Goal: Book appointment/travel/reservation

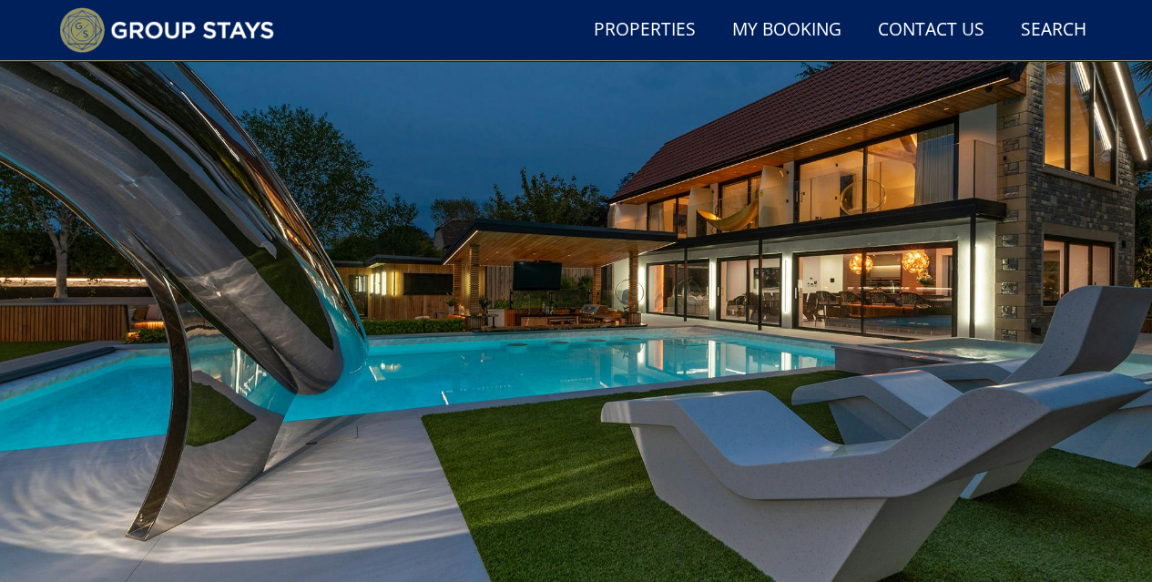
scroll to position [229, 0]
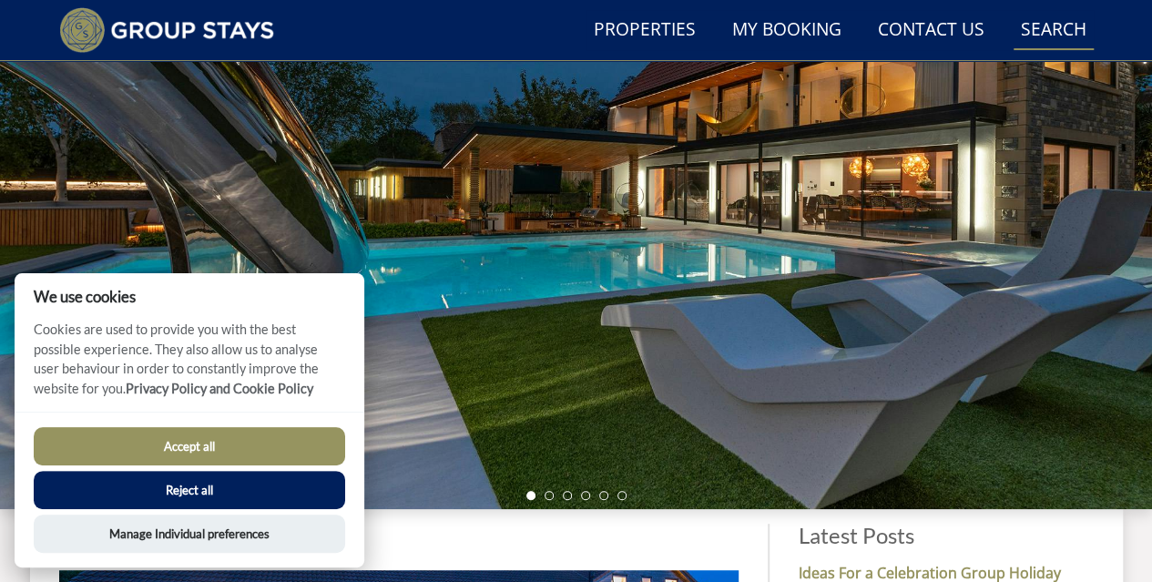
click at [1080, 39] on link "Search Check Availability" at bounding box center [1053, 30] width 80 height 41
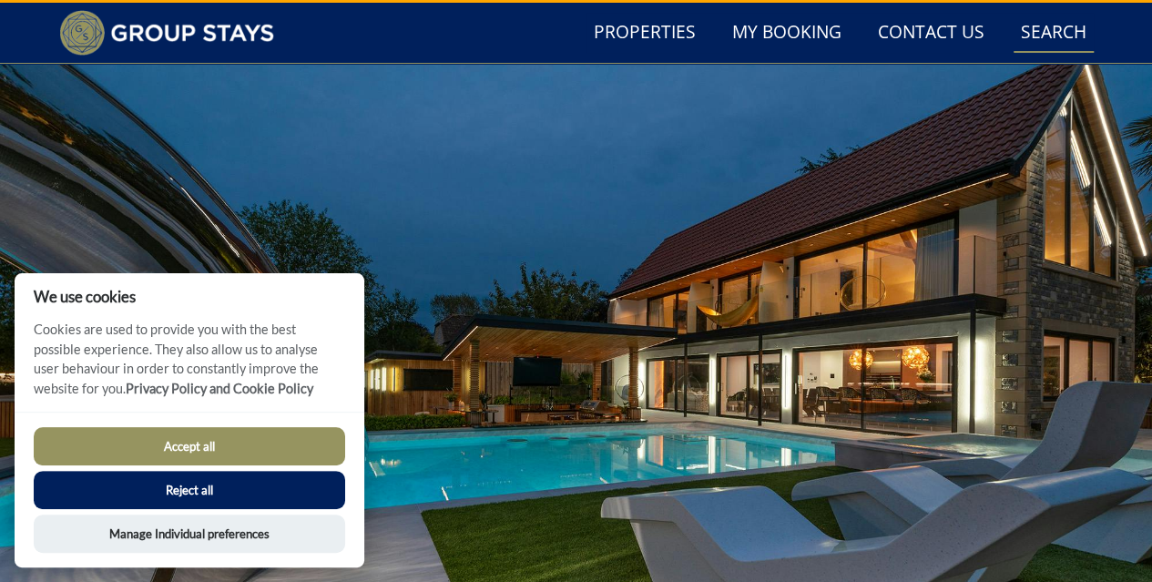
scroll to position [0, 0]
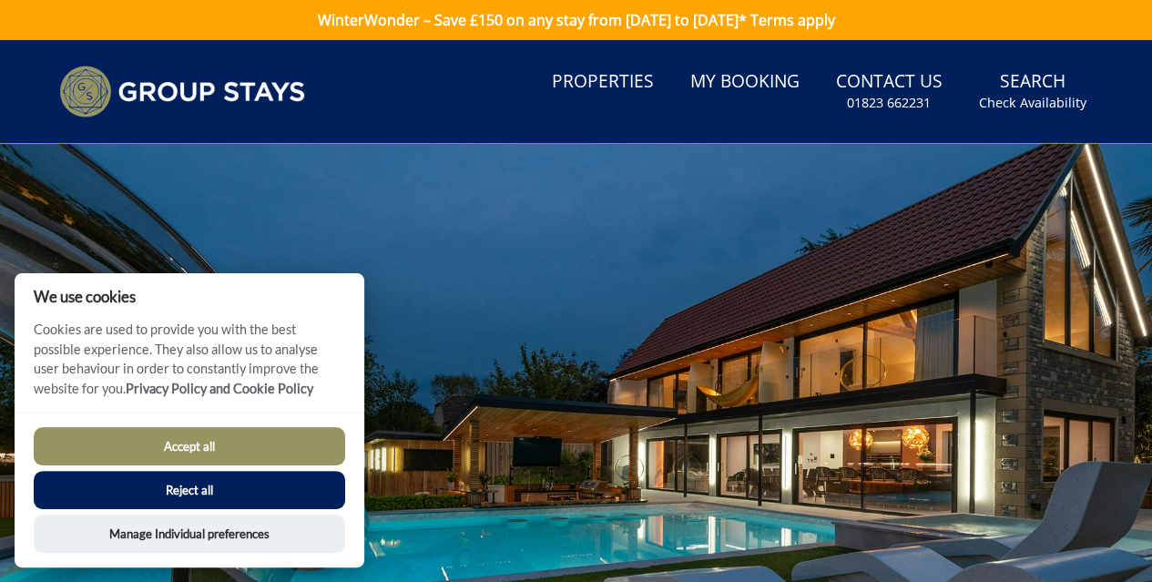
drag, startPoint x: 219, startPoint y: 442, endPoint x: 196, endPoint y: 449, distance: 24.8
click at [213, 445] on button "Accept all" at bounding box center [189, 446] width 311 height 38
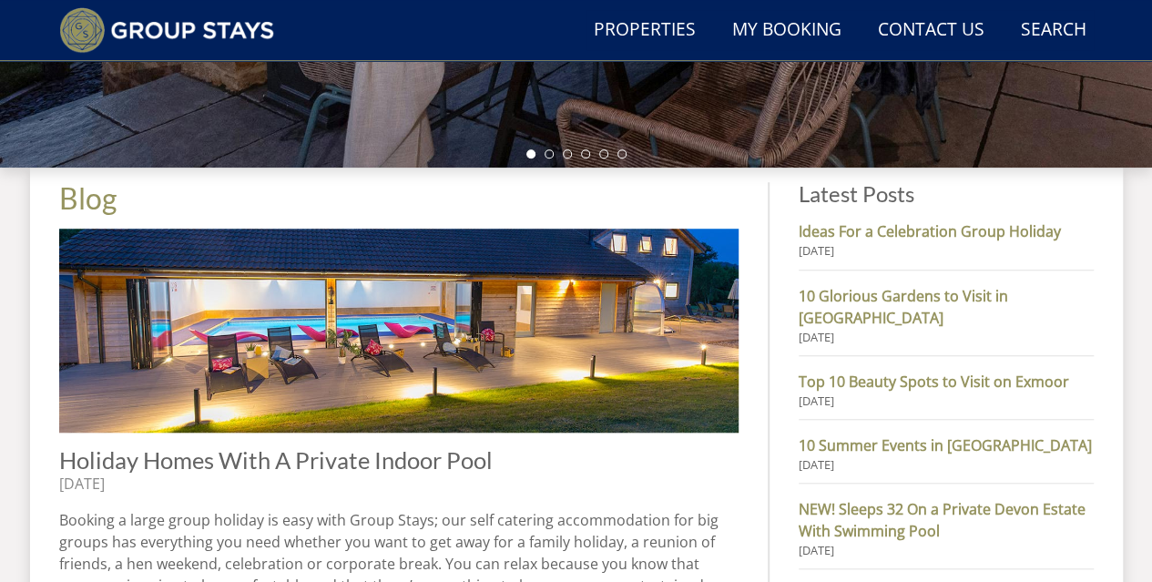
scroll to position [637, 0]
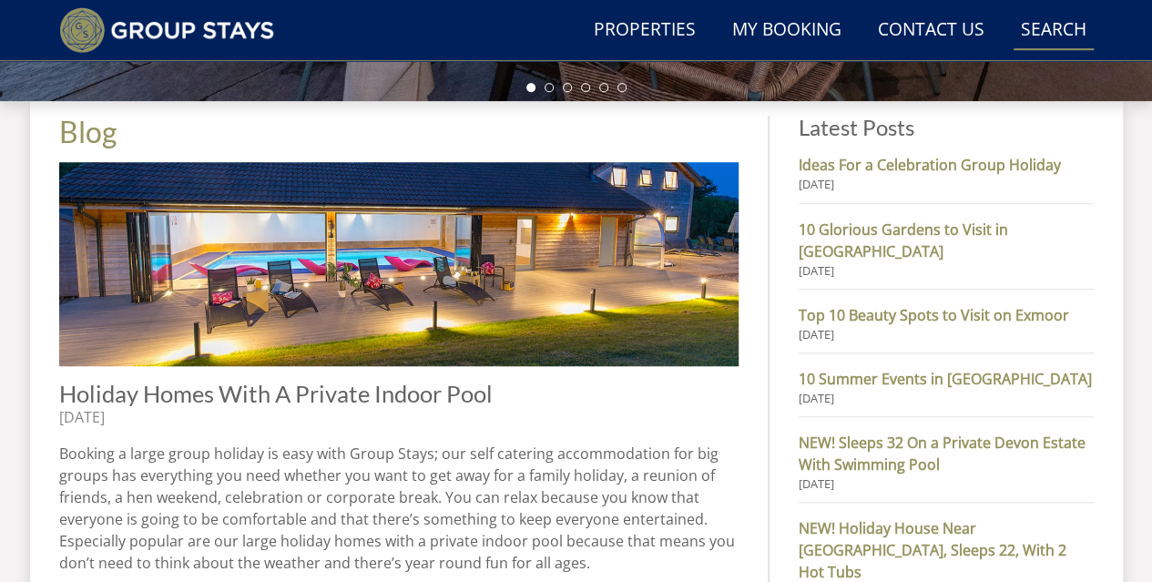
click at [1051, 43] on link "Search Check Availability" at bounding box center [1053, 30] width 80 height 41
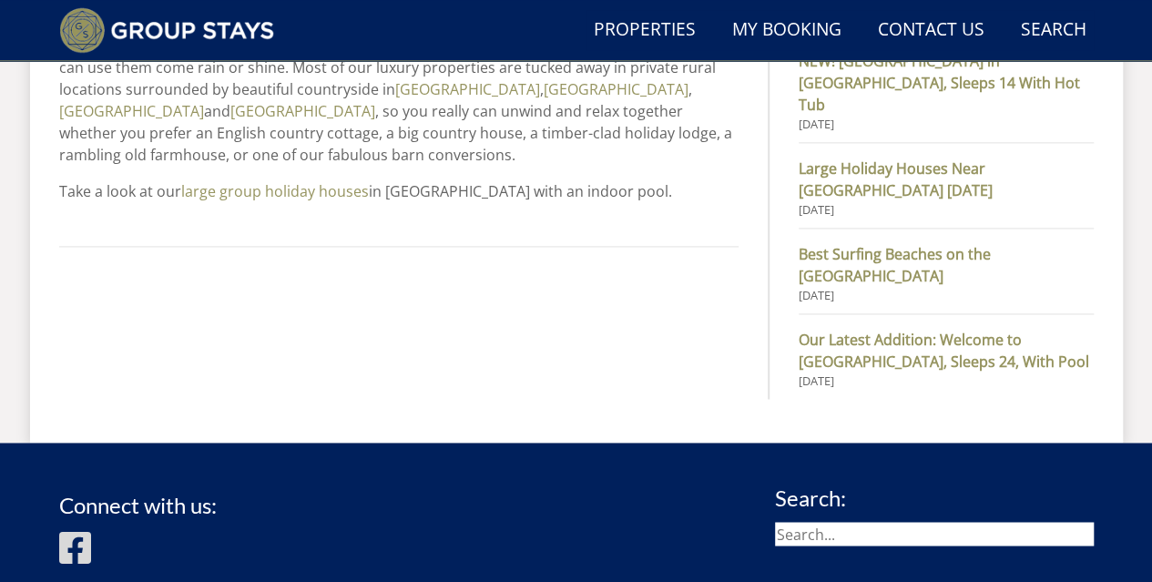
scroll to position [1122, 0]
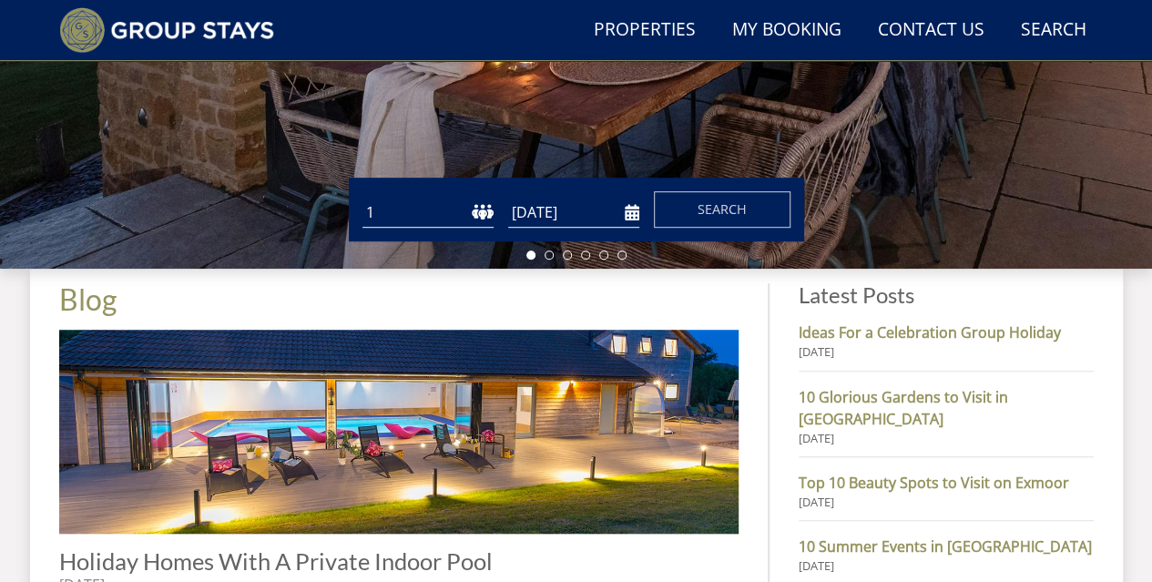
scroll to position [302, 0]
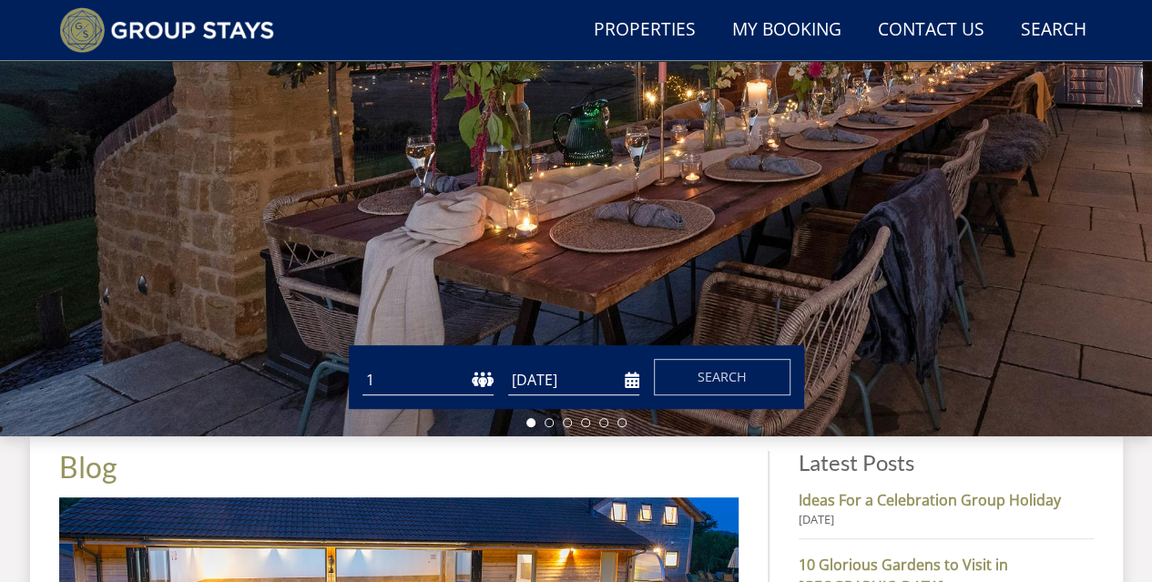
drag, startPoint x: 516, startPoint y: 376, endPoint x: 494, endPoint y: 376, distance: 21.9
click at [509, 376] on input "[DATE]" at bounding box center [573, 380] width 131 height 30
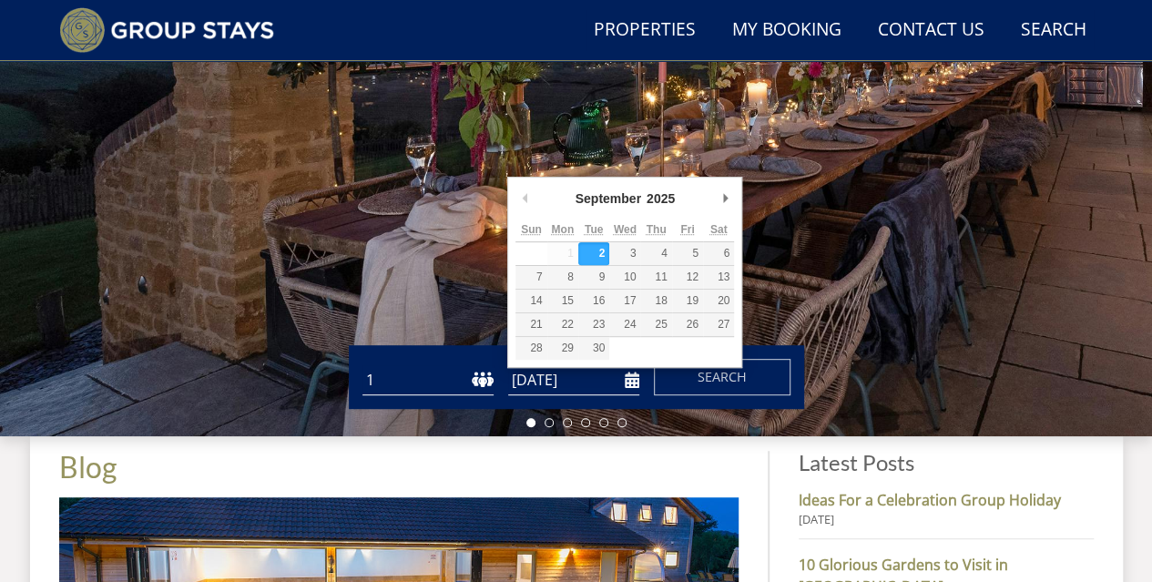
click at [488, 375] on select "1 2 3 4 5 6 7 8 9 10 11 12 13 14 15 16 17 18 19 20 21 22 23 24 25 26 27 28 29 3…" at bounding box center [427, 380] width 131 height 30
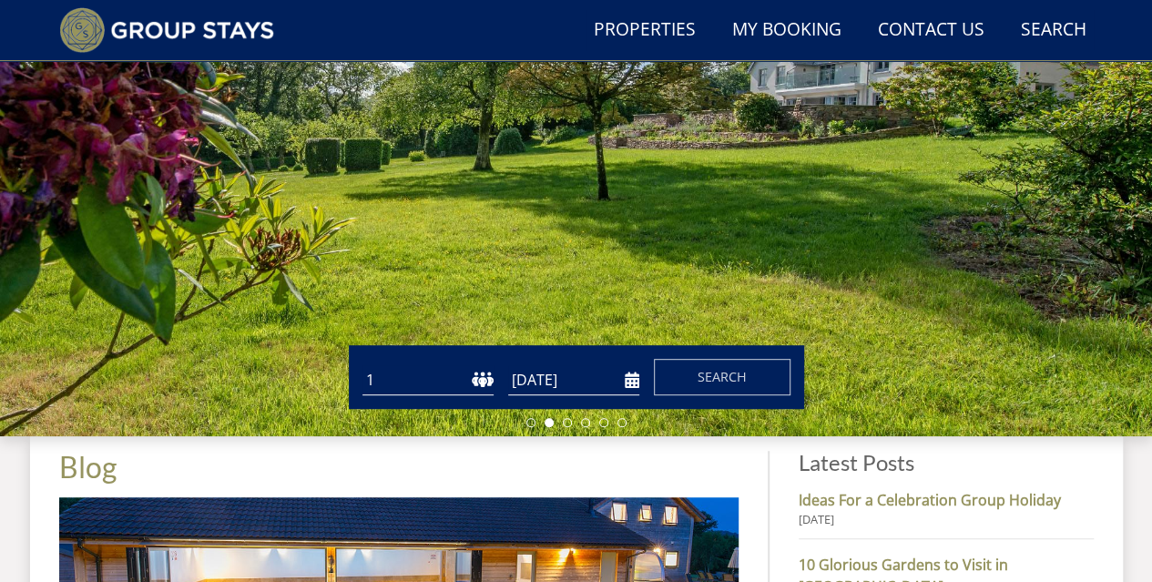
select select "14"
click at [362, 365] on select "1 2 3 4 5 6 7 8 9 10 11 12 13 14 15 16 17 18 19 20 21 22 23 24 25 26 27 28 29 3…" at bounding box center [427, 380] width 131 height 30
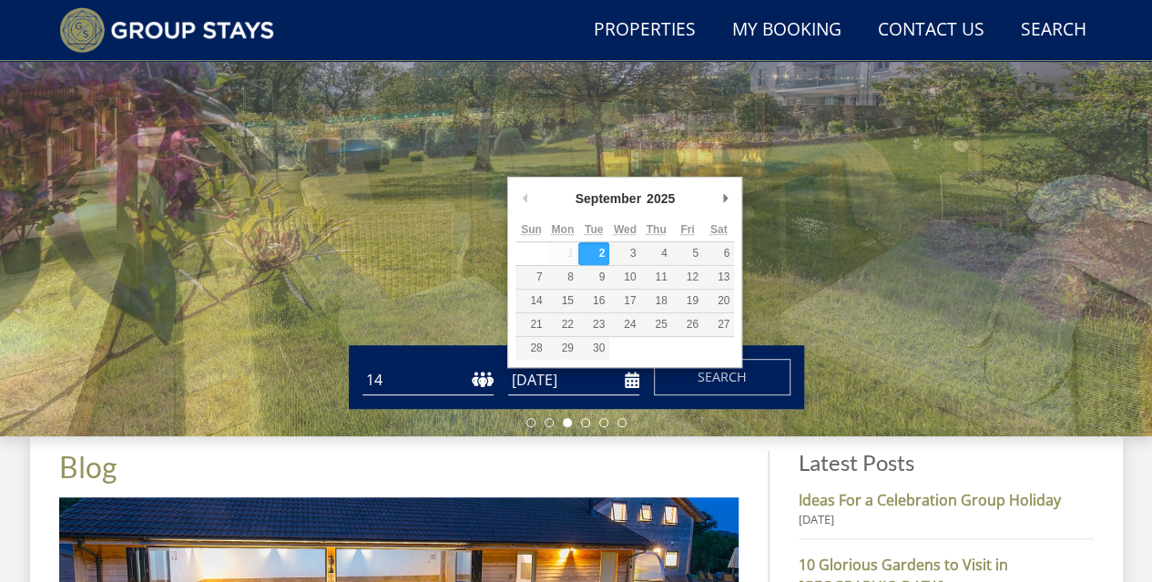
click at [634, 383] on input "[DATE]" at bounding box center [573, 380] width 131 height 30
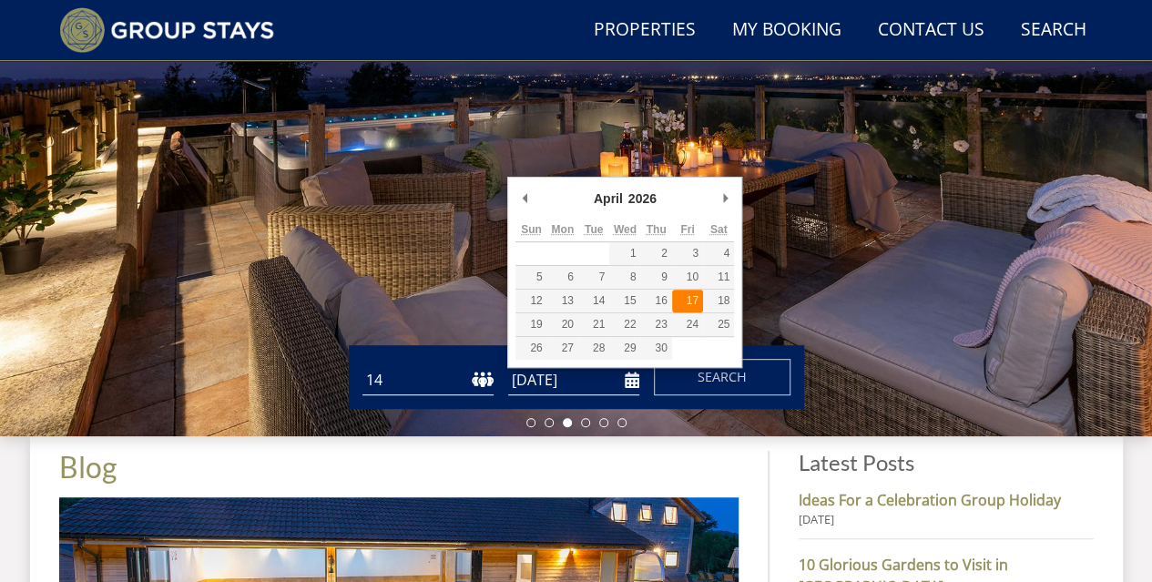
type input "[DATE]"
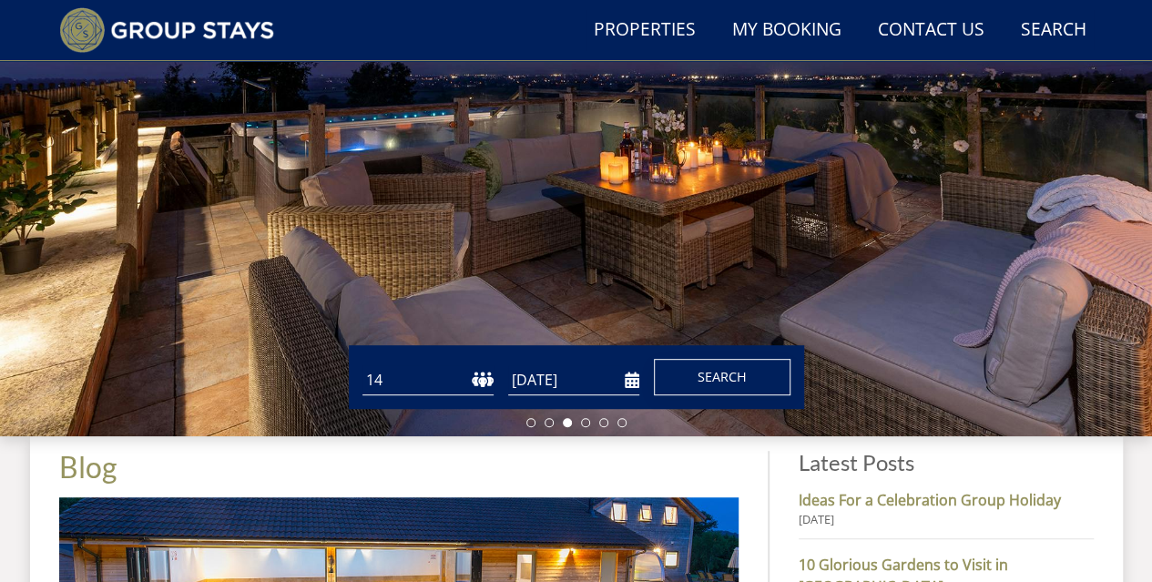
click at [723, 378] on span "Search" at bounding box center [721, 376] width 49 height 17
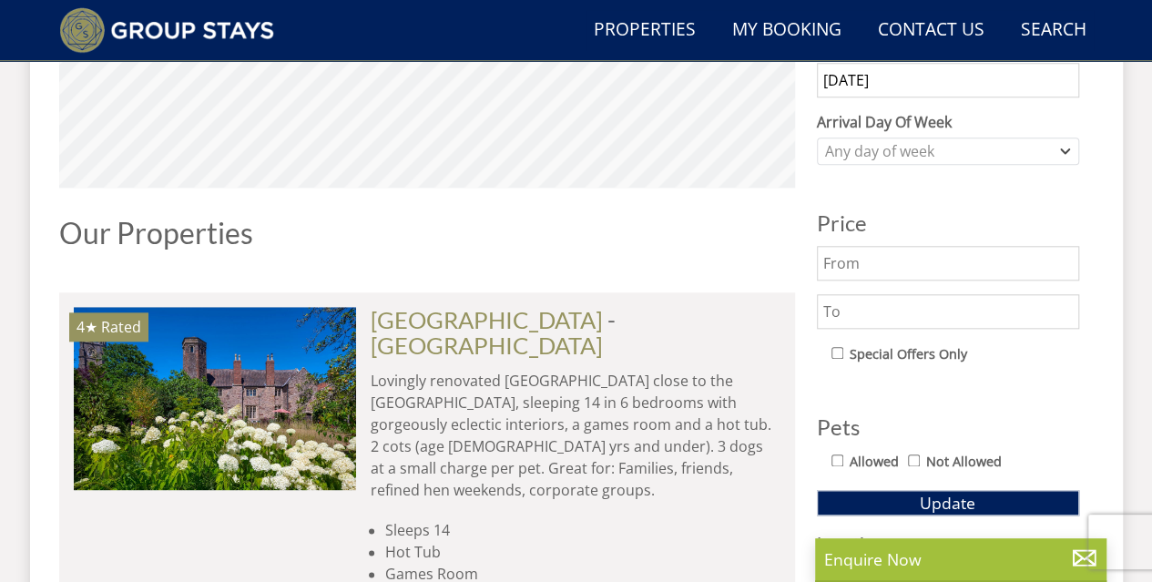
scroll to position [867, 0]
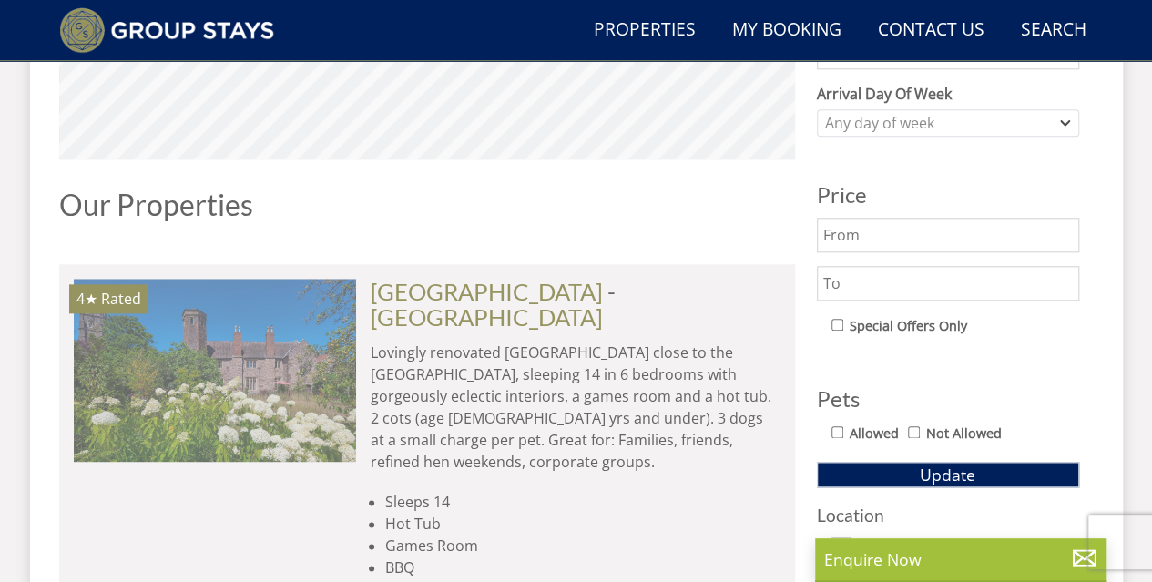
click at [287, 406] on img at bounding box center [215, 370] width 282 height 182
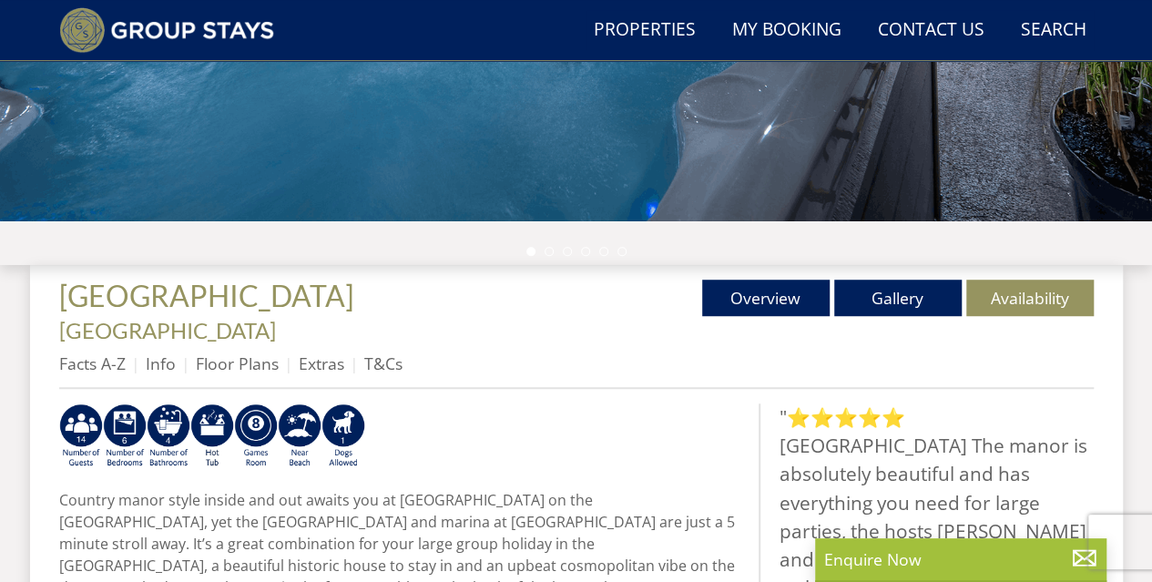
scroll to position [546, 0]
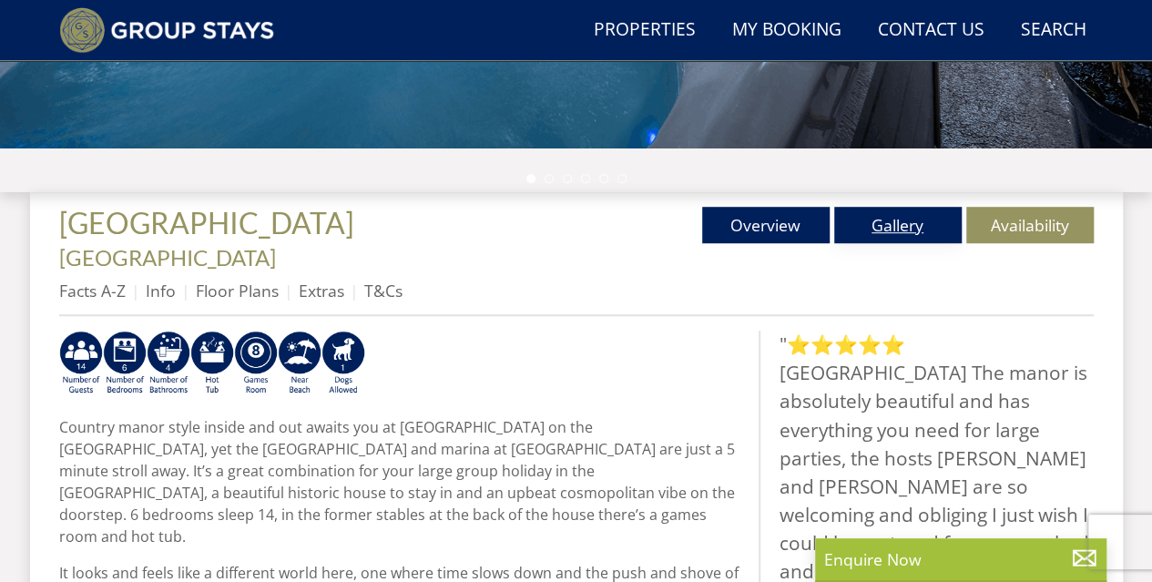
click at [903, 219] on link "Gallery" at bounding box center [897, 225] width 127 height 36
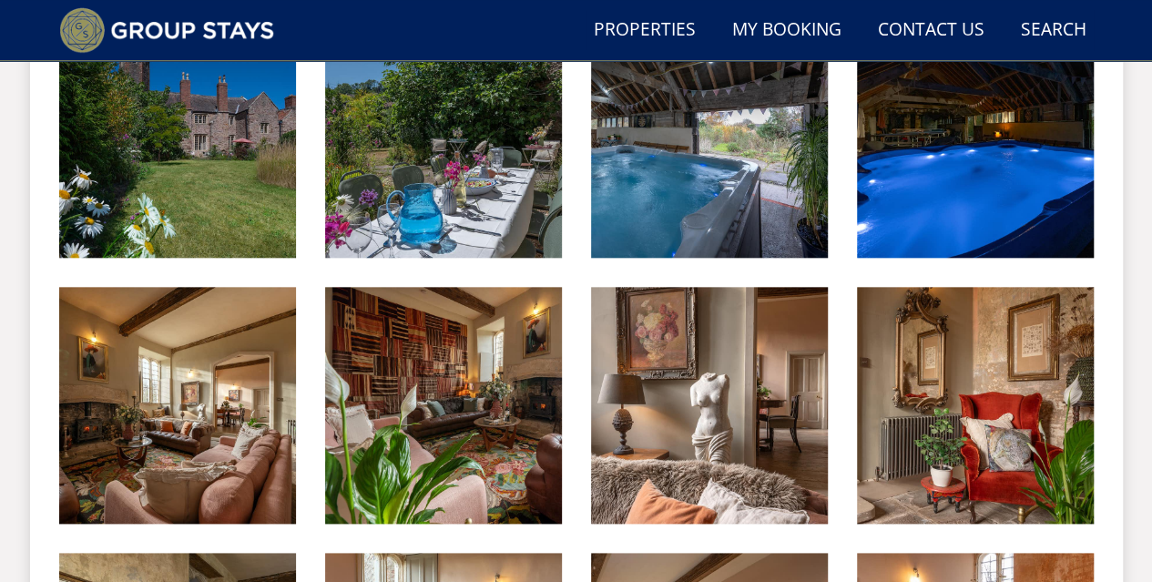
scroll to position [455, 0]
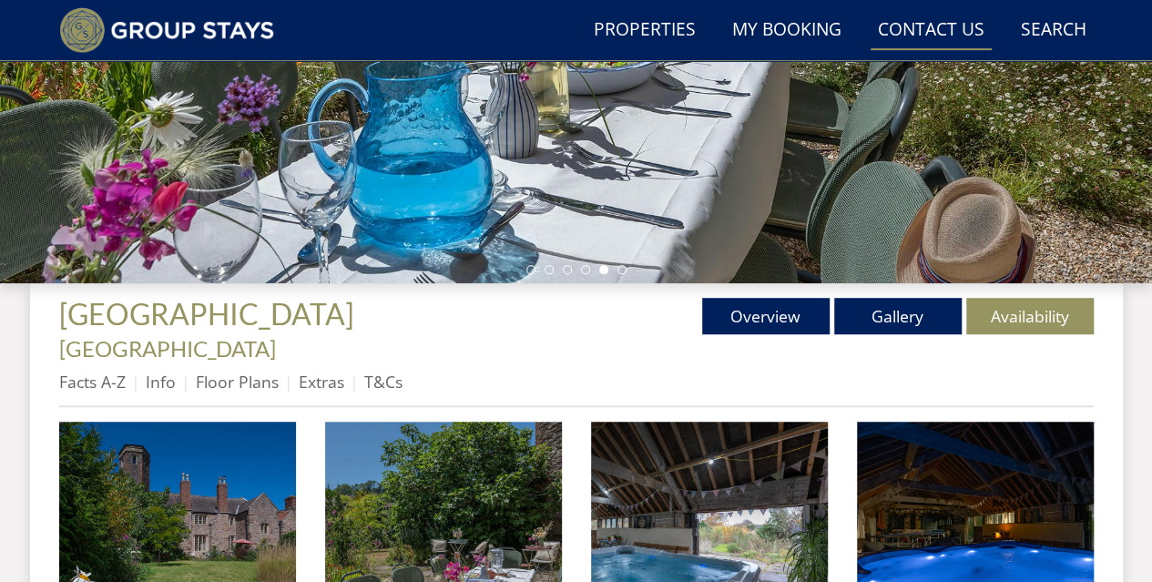
click at [913, 26] on link "Contact Us [PHONE_NUMBER]" at bounding box center [930, 30] width 121 height 41
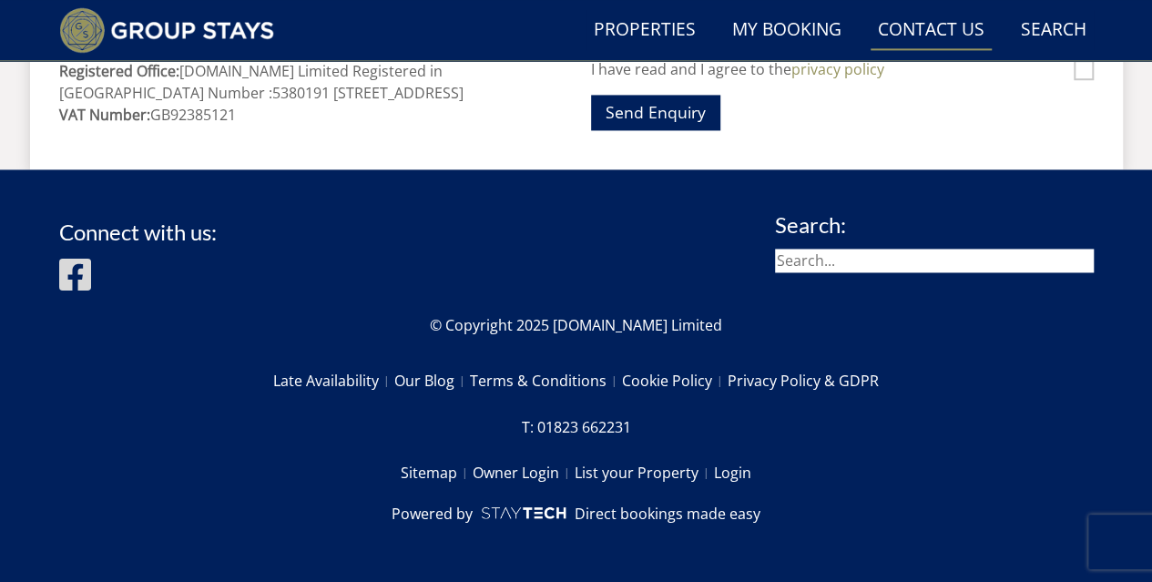
scroll to position [594, 0]
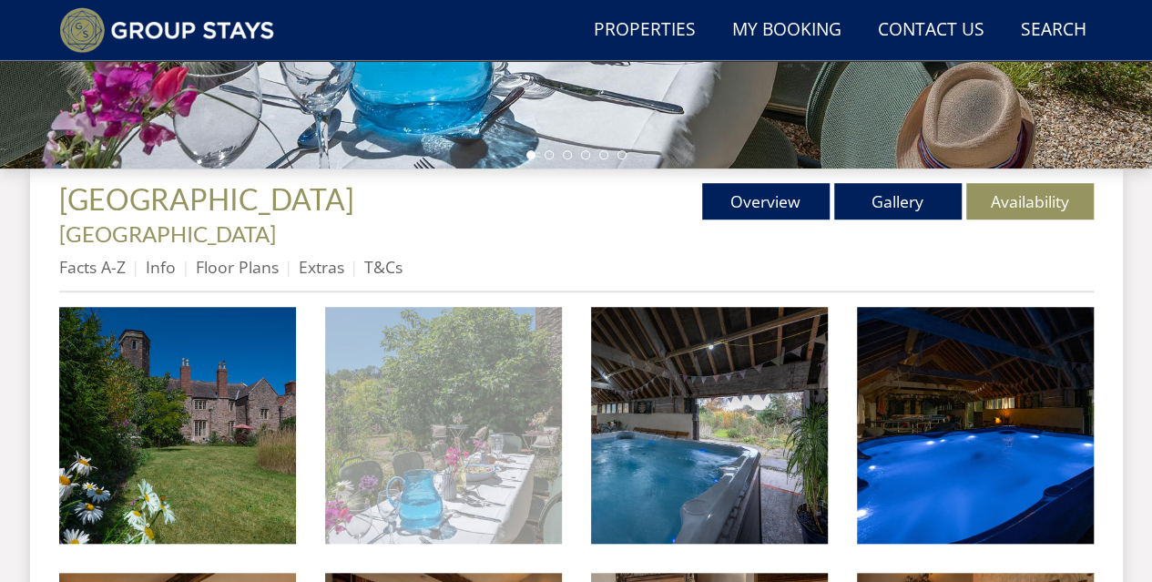
scroll to position [637, 0]
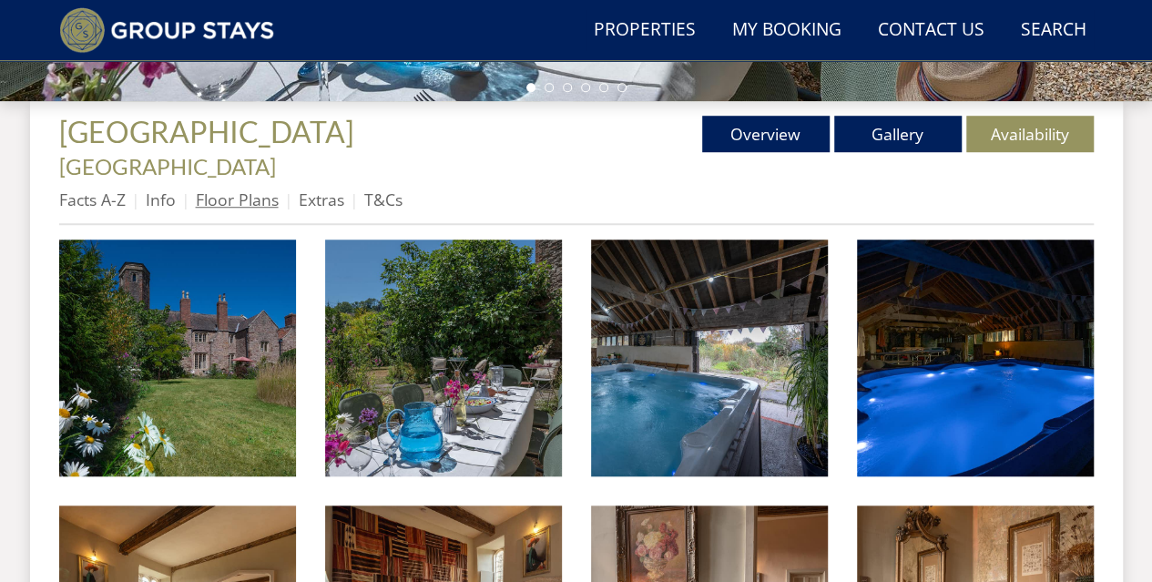
click at [239, 188] on link "Floor Plans" at bounding box center [237, 199] width 83 height 22
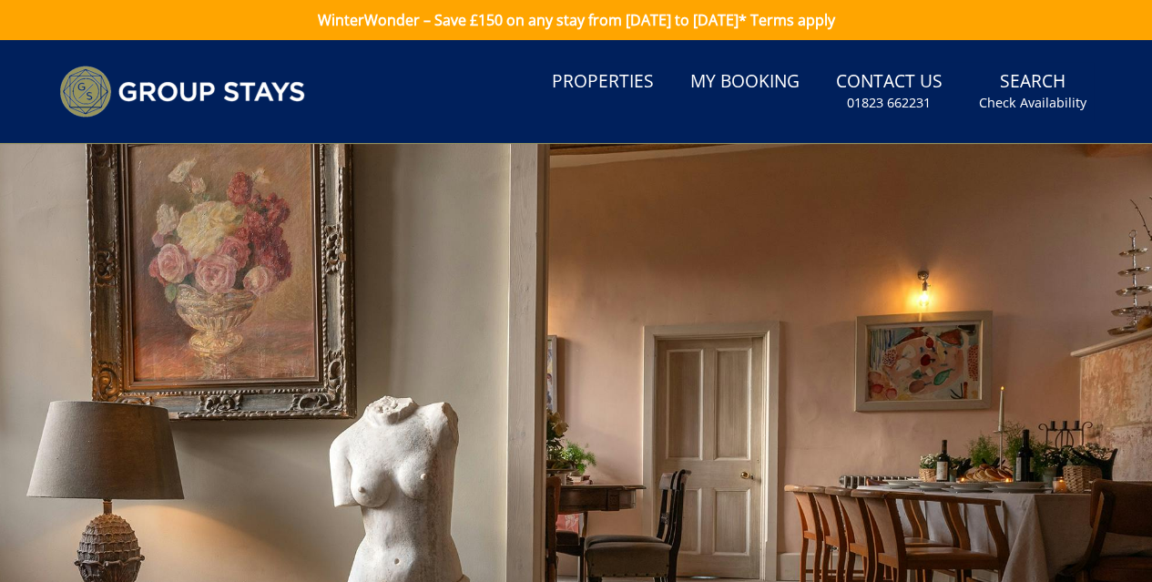
scroll to position [364, 0]
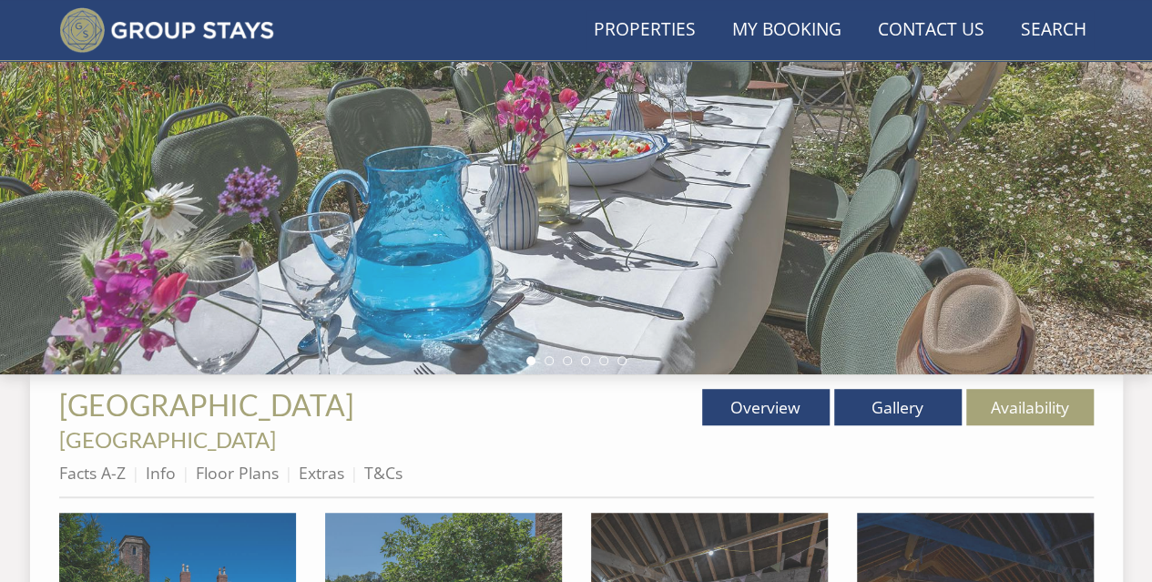
scroll to position [637, 0]
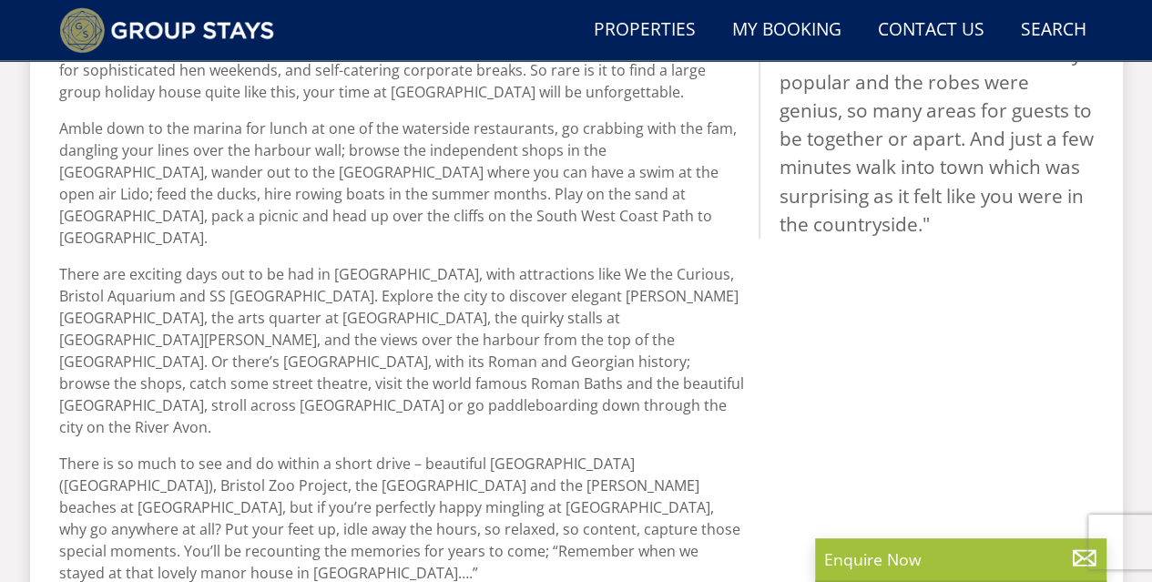
scroll to position [455, 0]
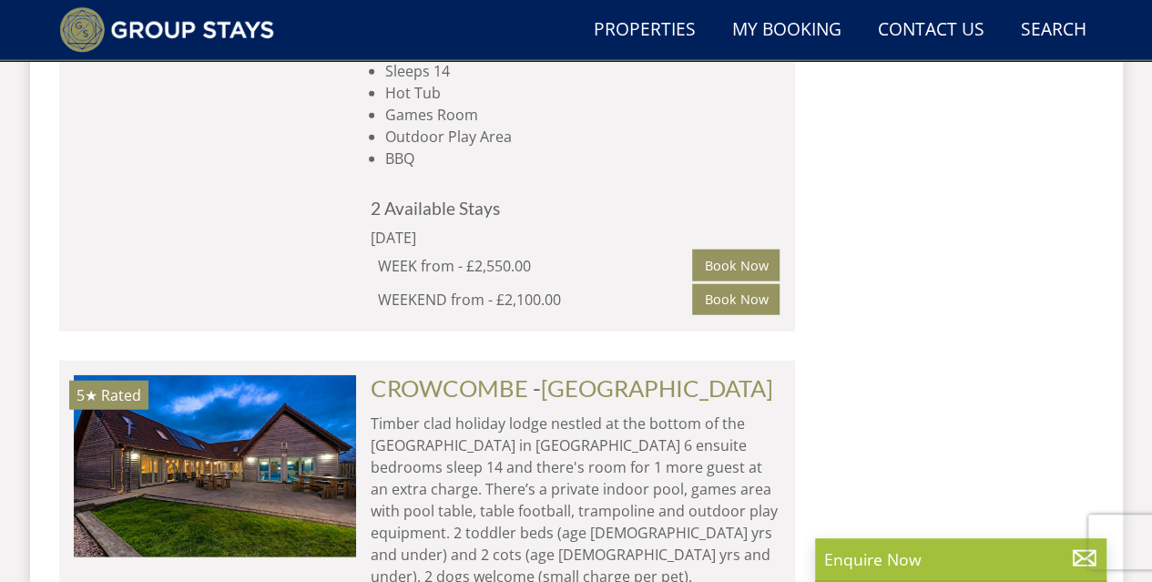
scroll to position [5601, 0]
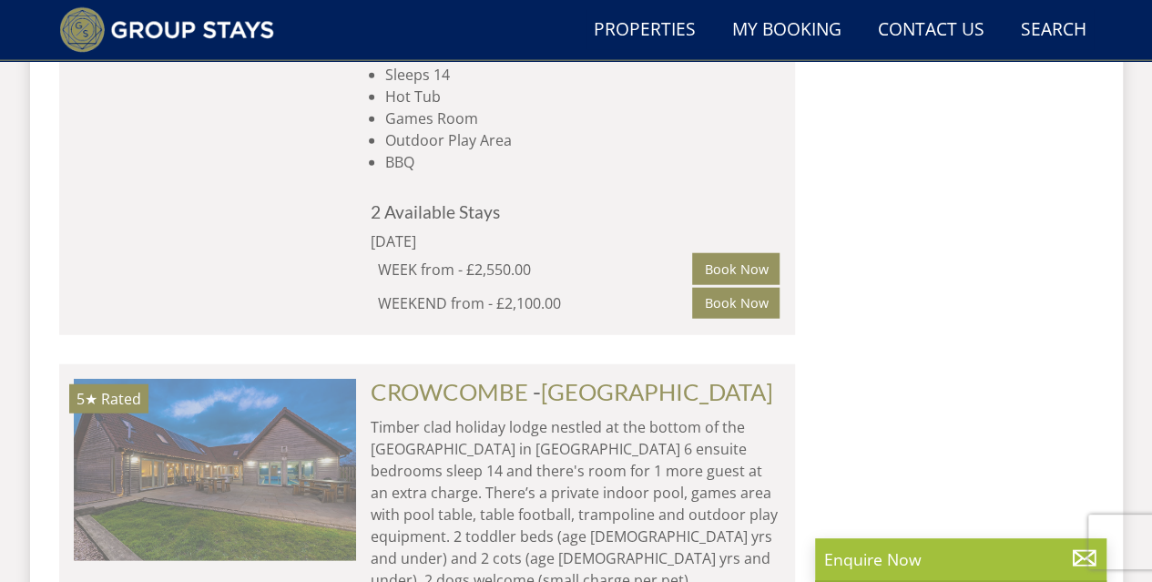
click at [280, 379] on img at bounding box center [215, 470] width 282 height 182
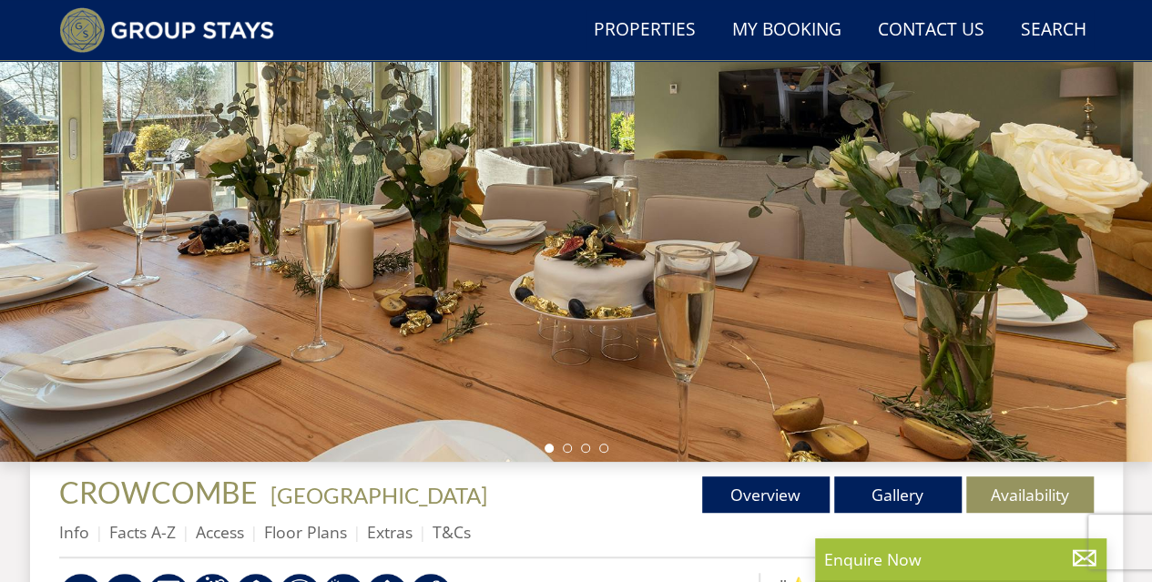
scroll to position [273, 0]
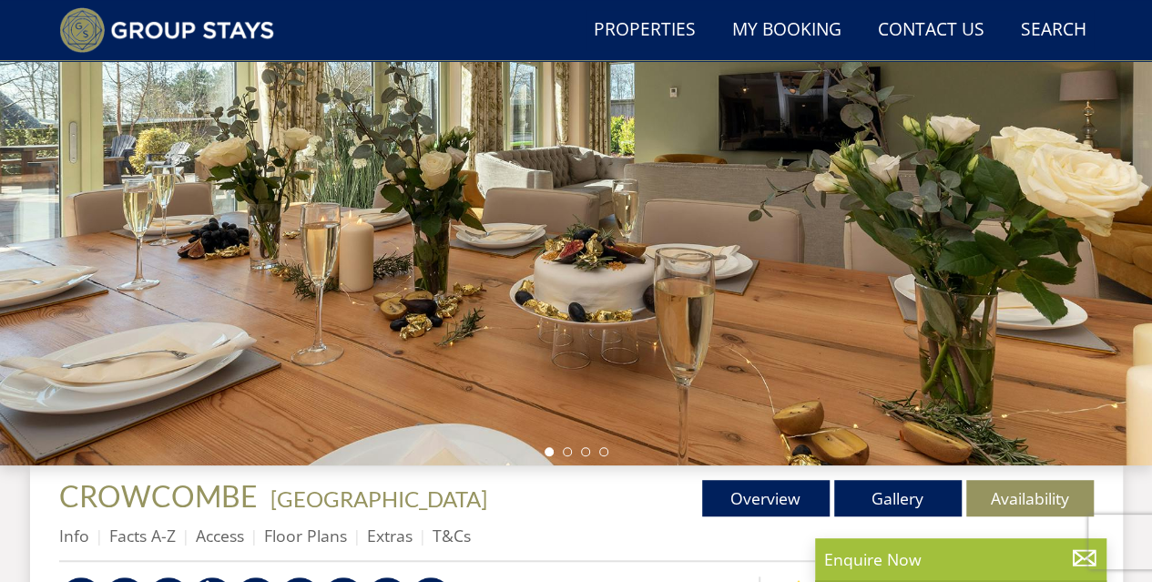
click at [847, 340] on div at bounding box center [576, 146] width 1152 height 637
click at [885, 492] on link "Gallery" at bounding box center [897, 498] width 127 height 36
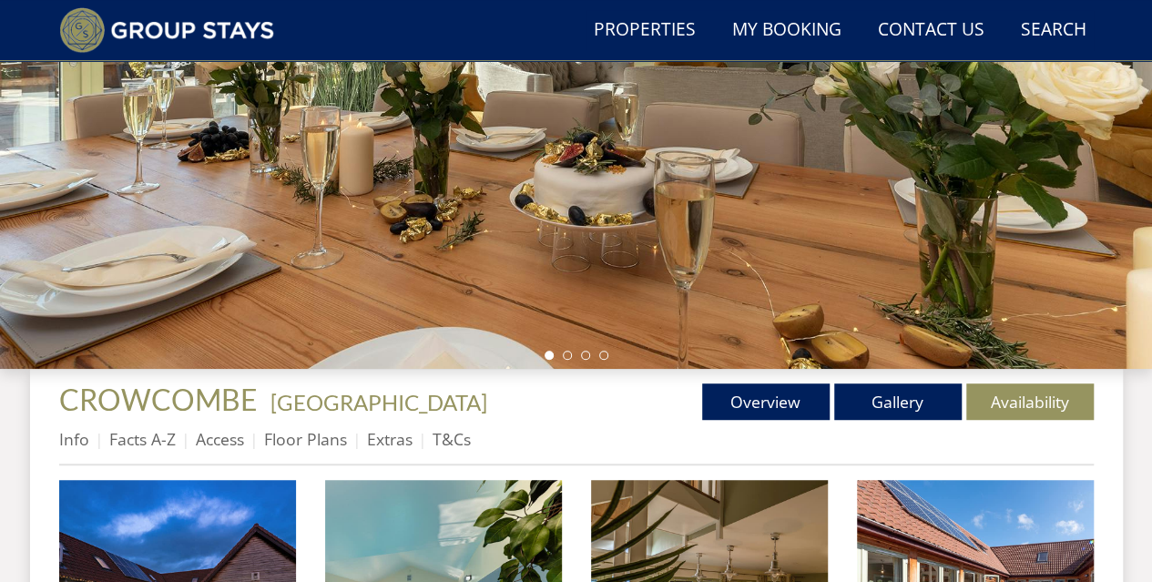
scroll to position [373, 0]
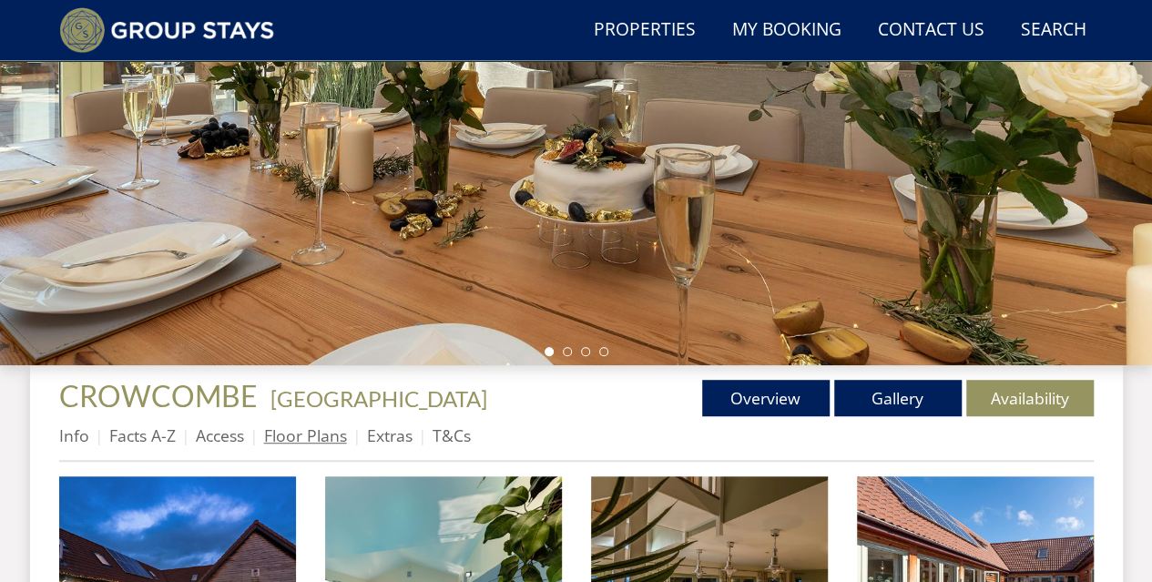
click at [307, 436] on link "Floor Plans" at bounding box center [305, 435] width 83 height 22
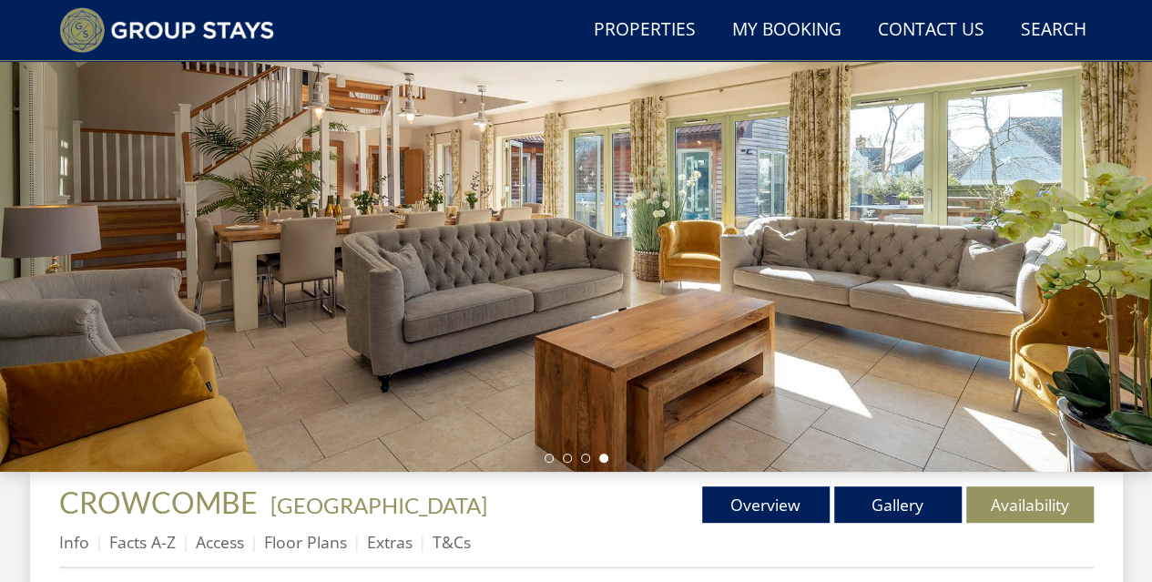
scroll to position [182, 0]
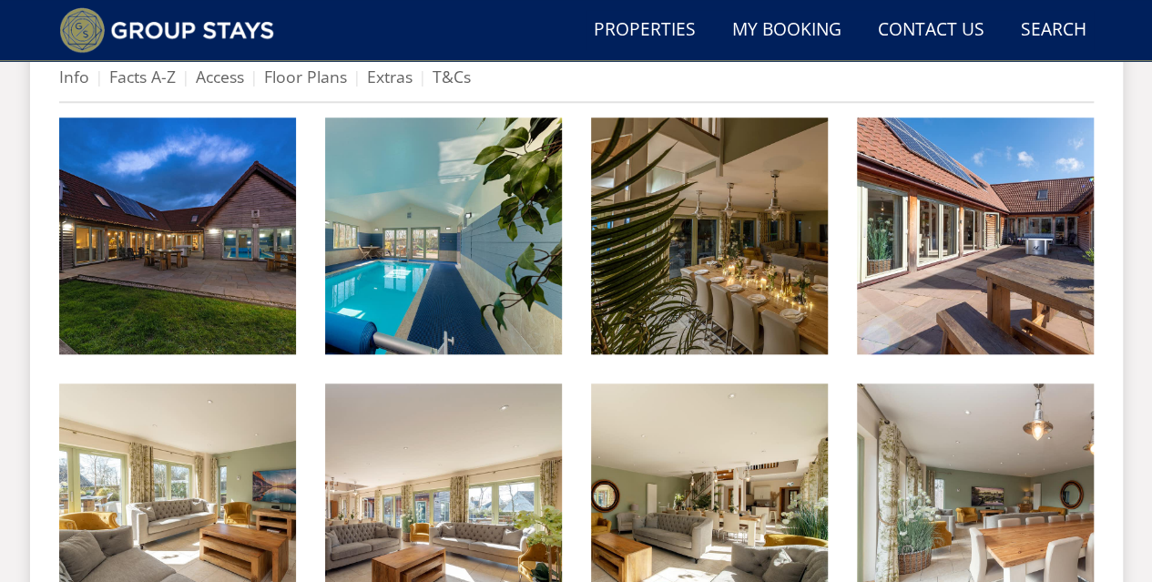
scroll to position [738, 0]
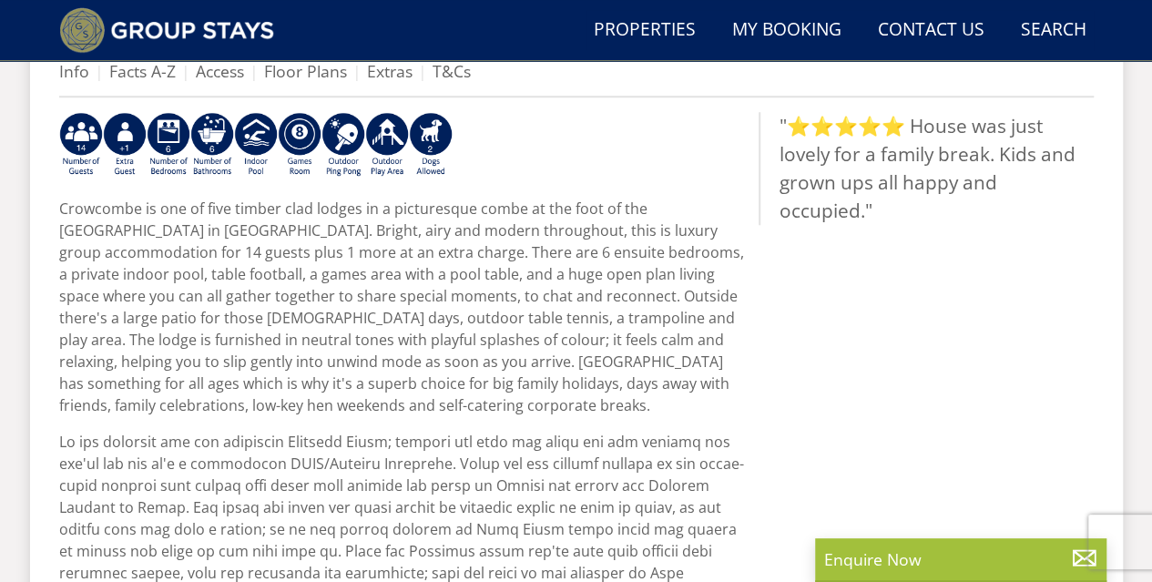
scroll to position [273, 0]
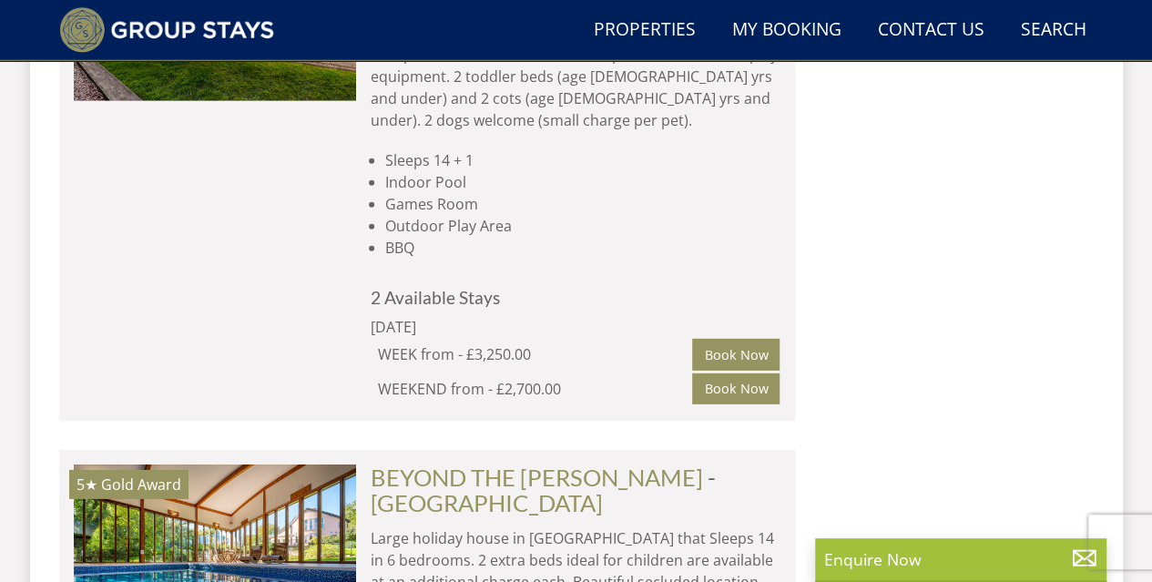
scroll to position [6057, 0]
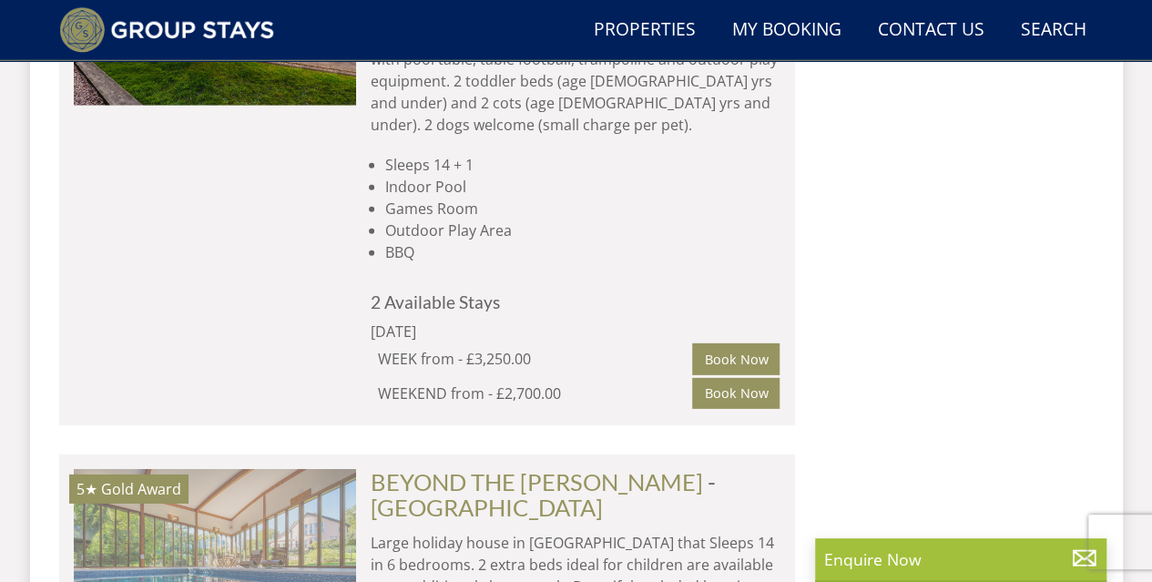
click at [257, 469] on img at bounding box center [215, 560] width 282 height 182
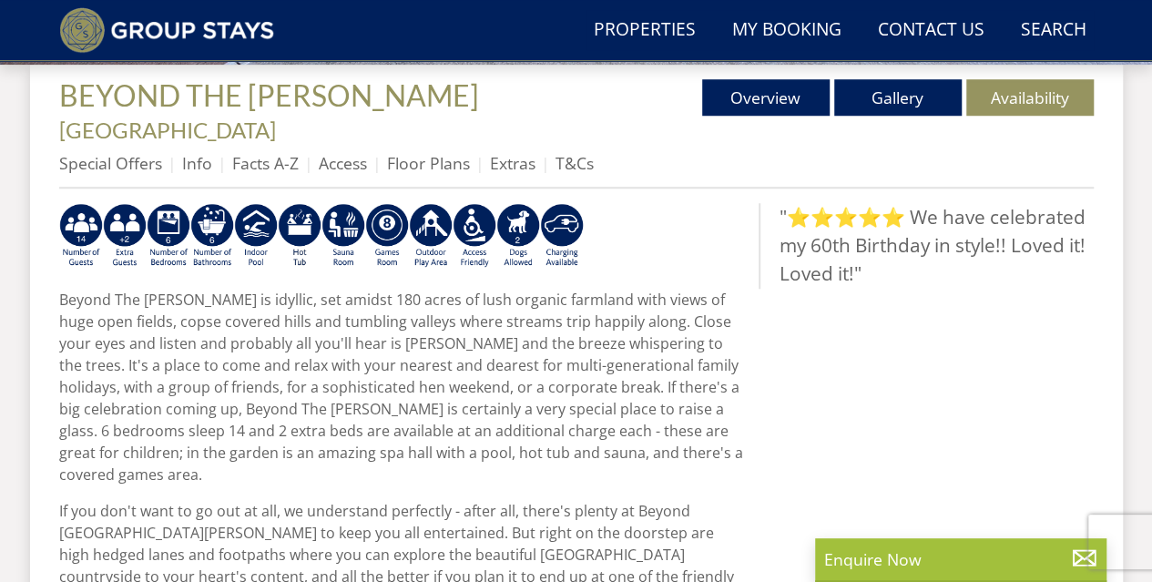
scroll to position [637, 0]
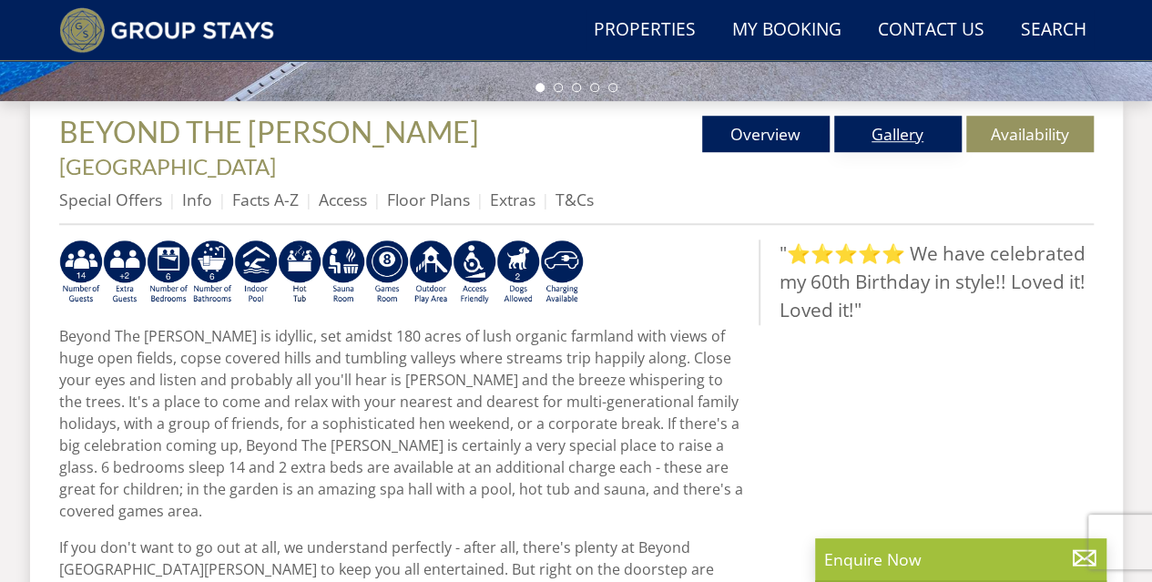
click at [887, 141] on link "Gallery" at bounding box center [897, 134] width 127 height 36
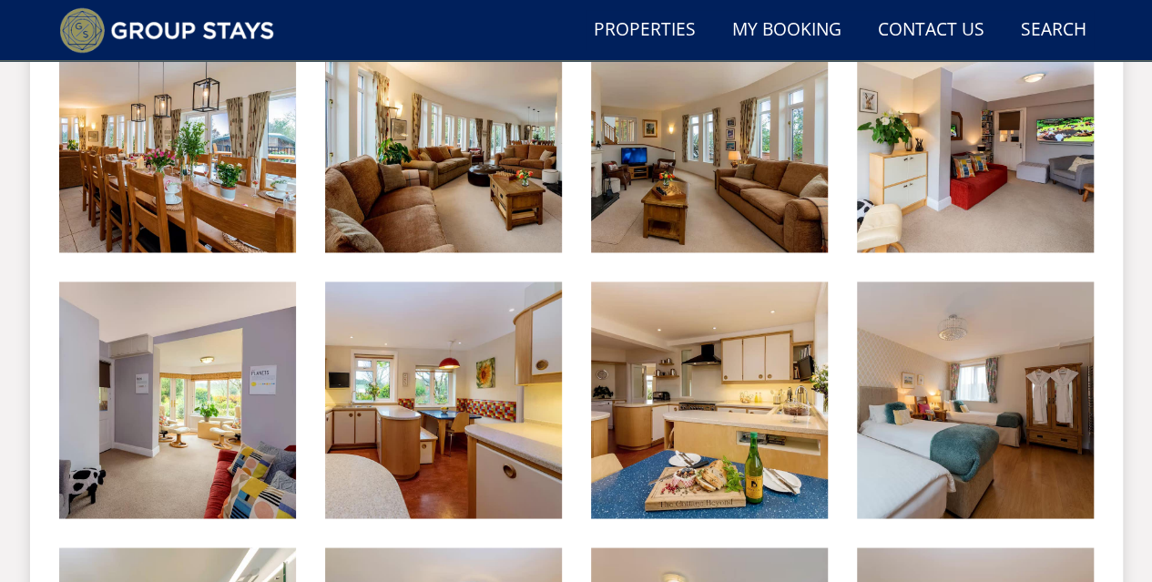
scroll to position [1366, 0]
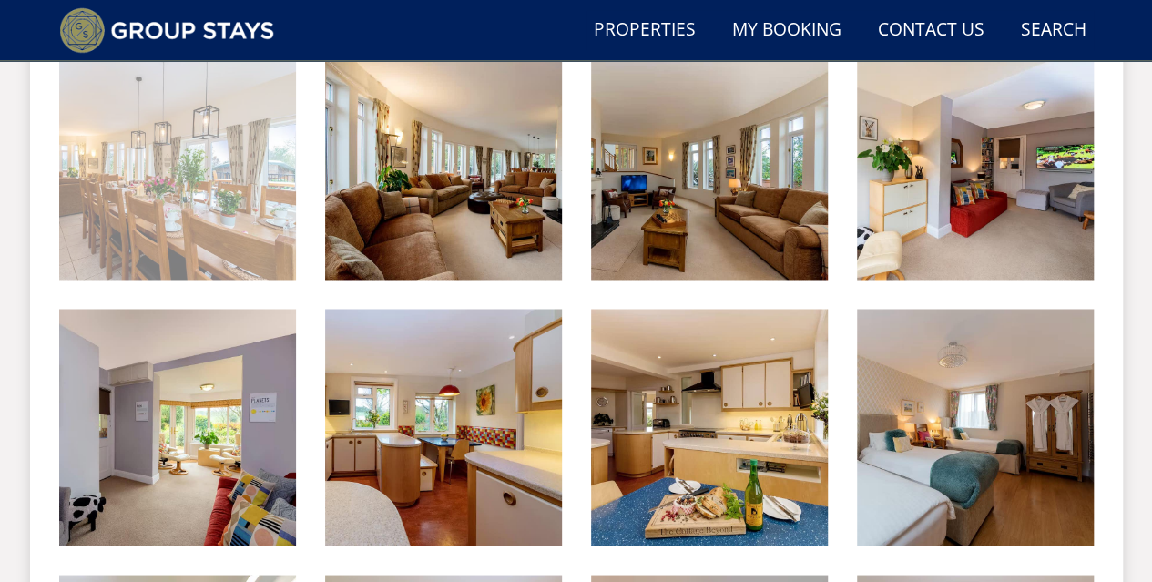
click at [256, 206] on img at bounding box center [177, 161] width 237 height 237
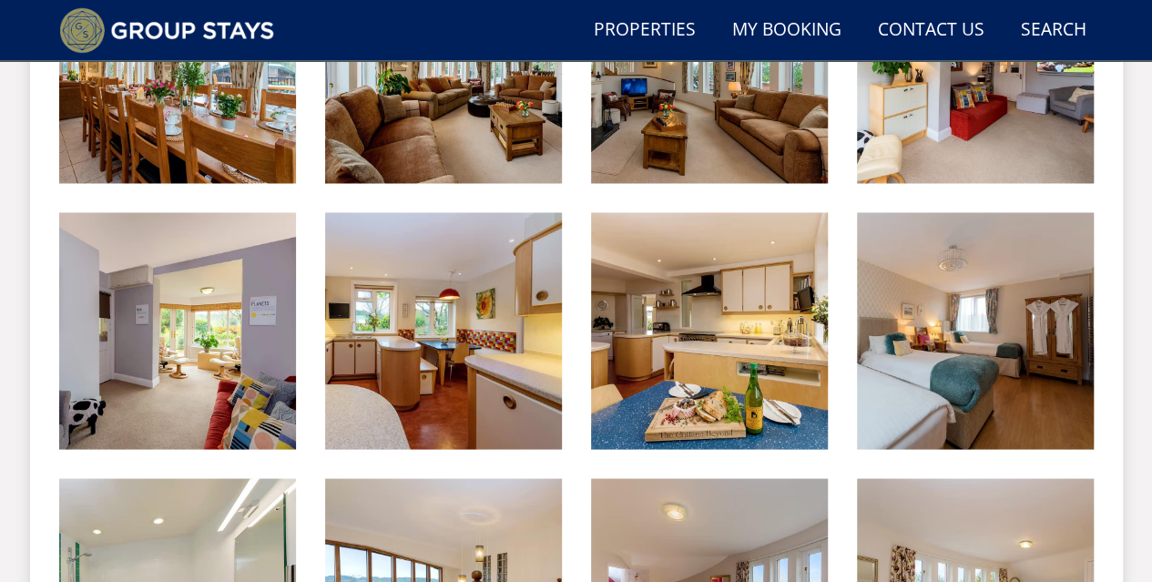
scroll to position [1275, 0]
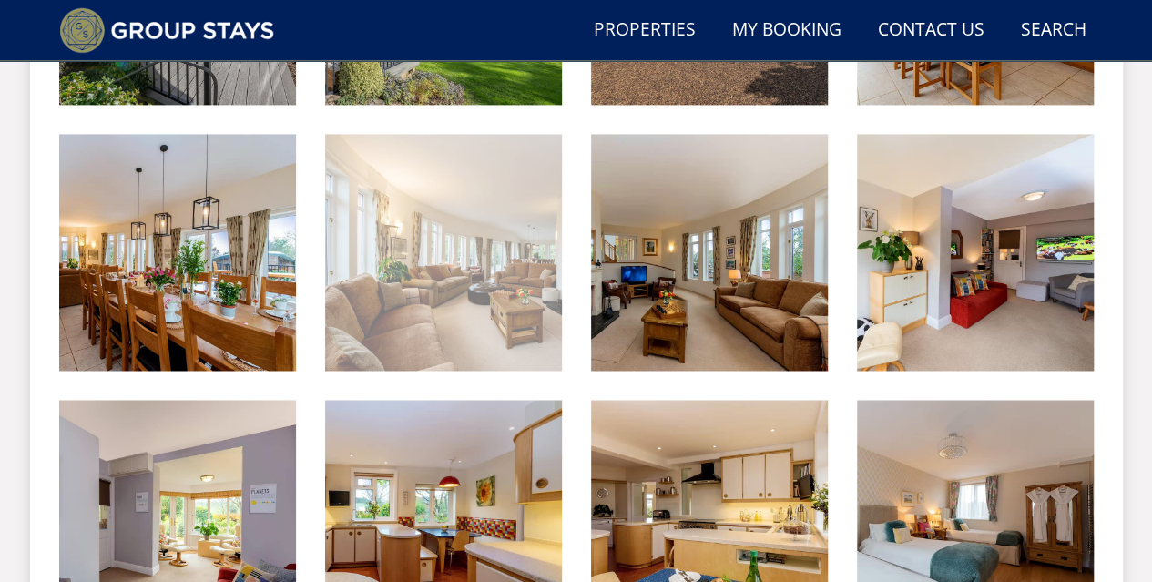
click at [541, 280] on img at bounding box center [443, 252] width 237 height 237
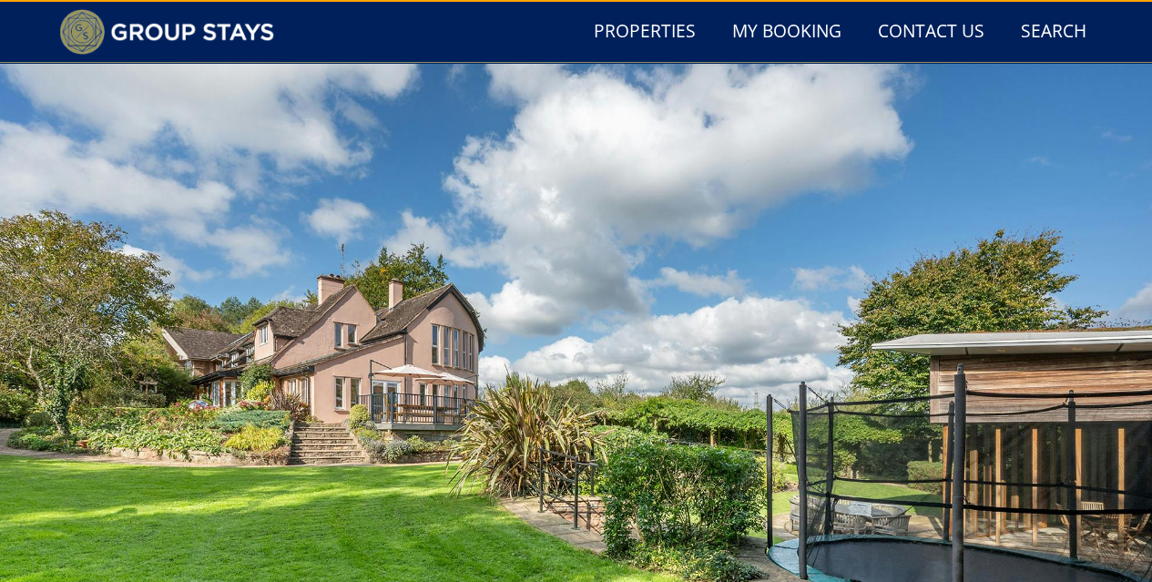
scroll to position [0, 0]
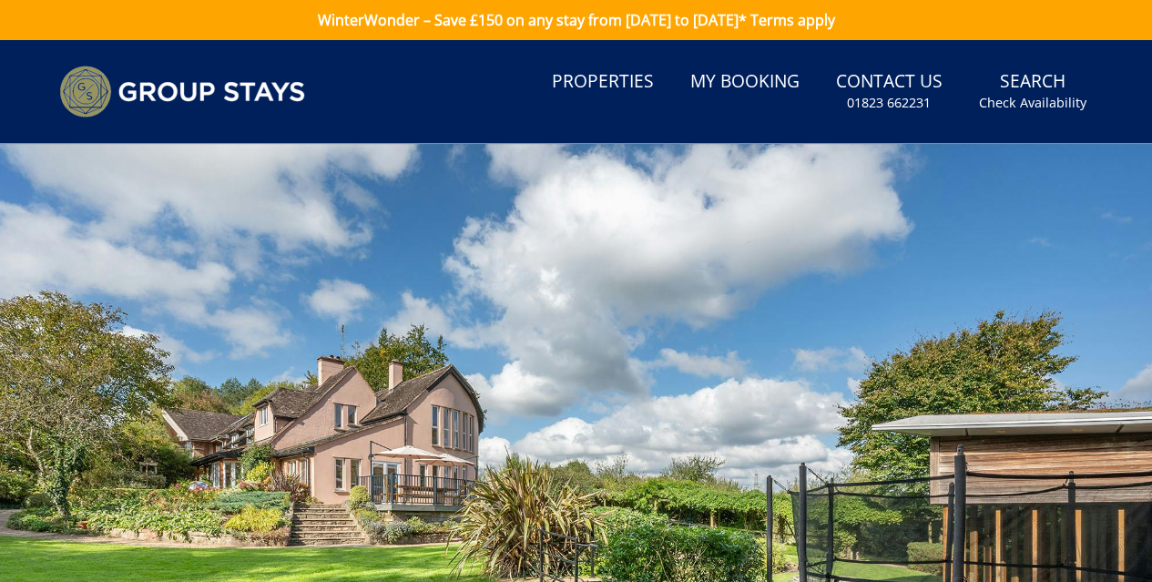
scroll to position [637, 0]
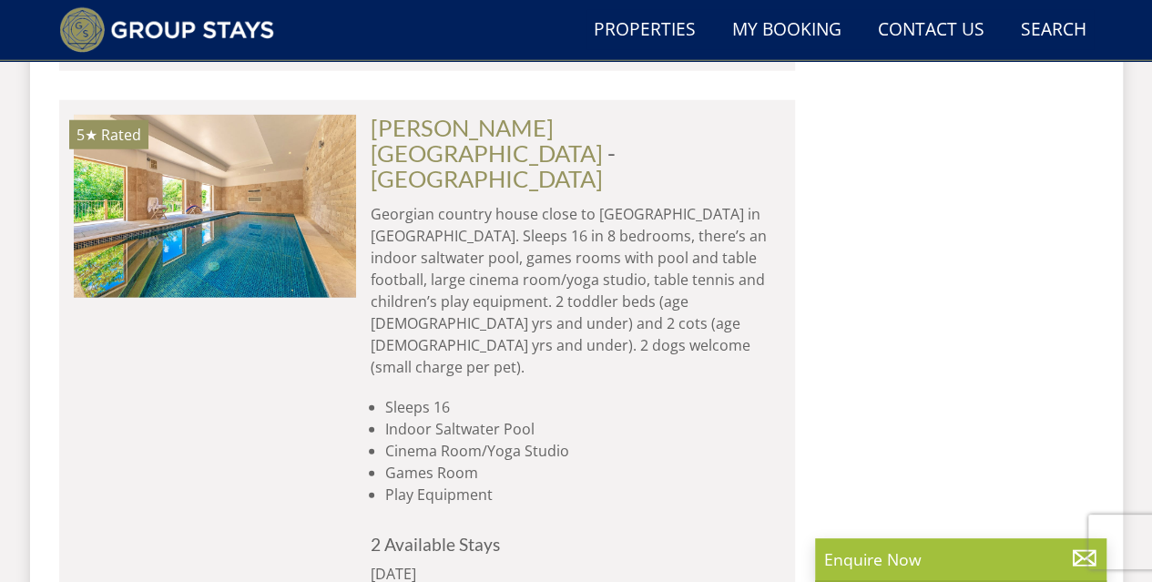
scroll to position [9244, 0]
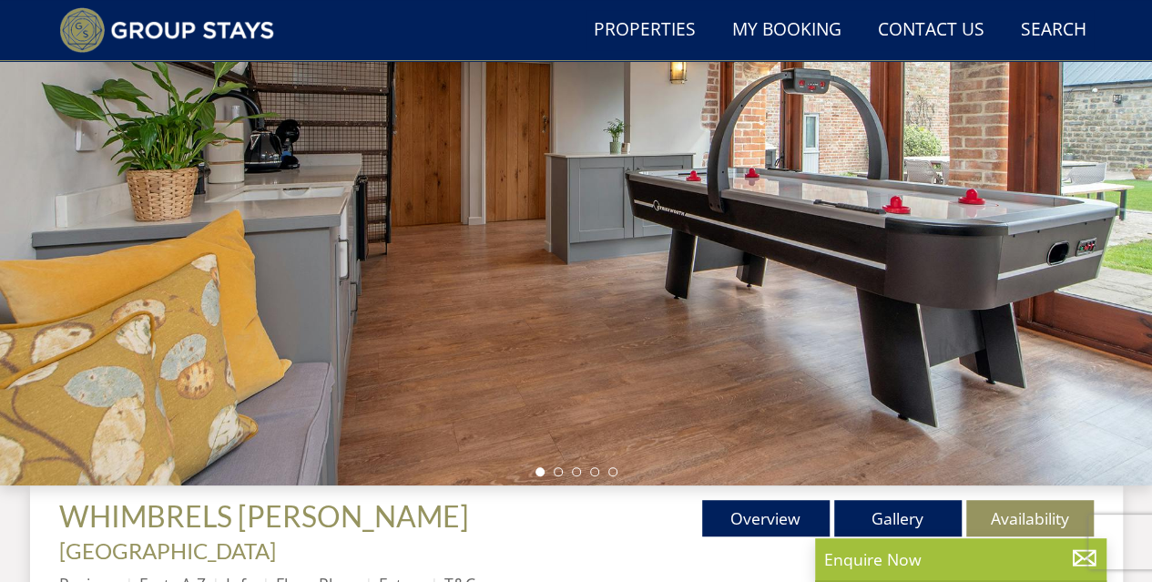
scroll to position [273, 0]
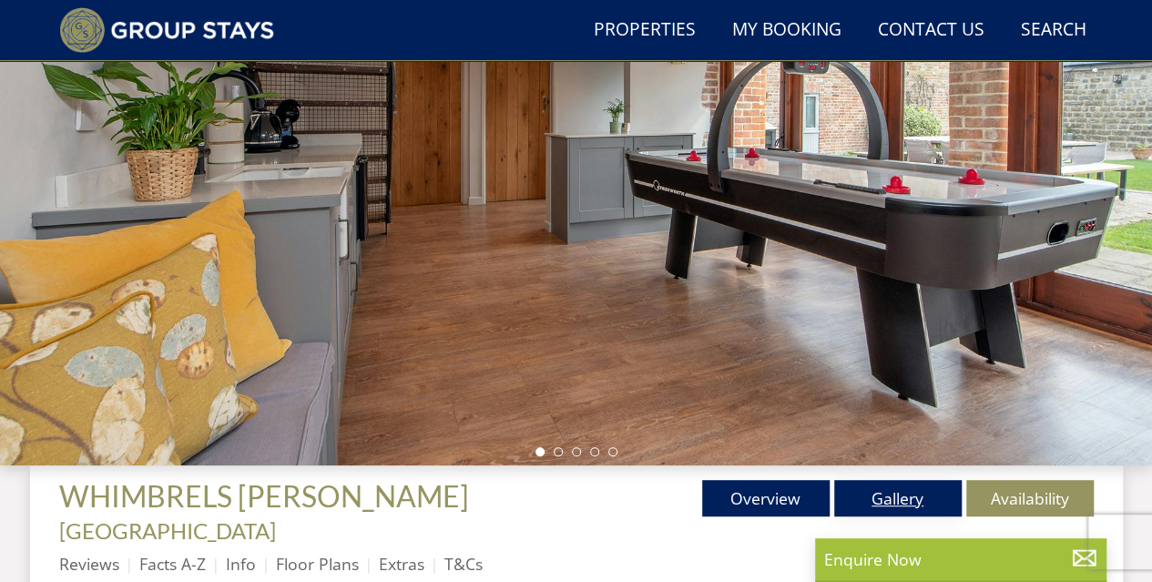
click at [889, 495] on link "Gallery" at bounding box center [897, 498] width 127 height 36
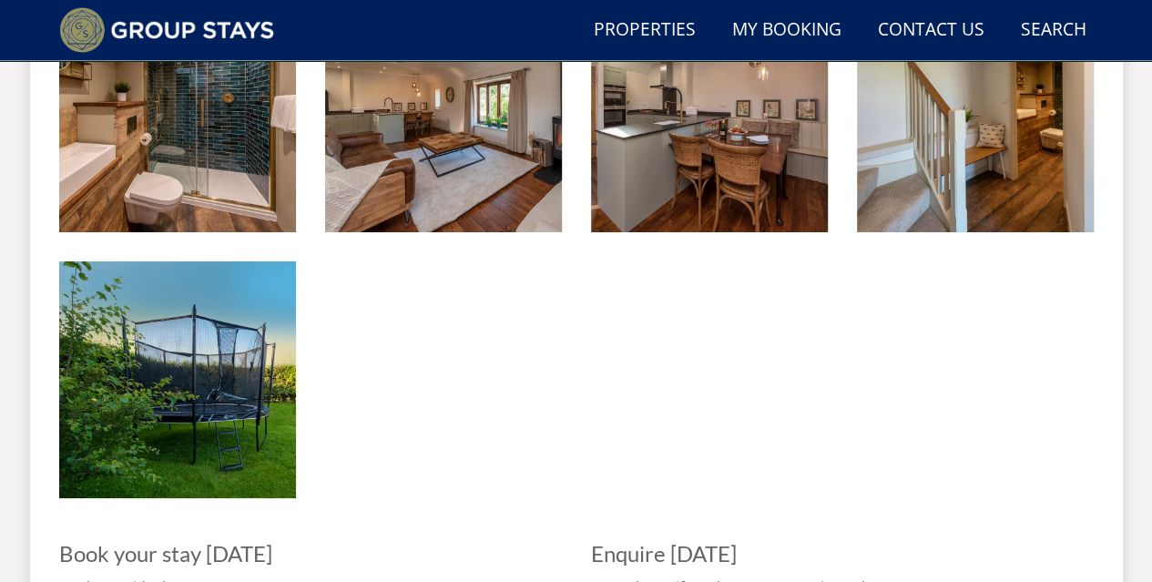
scroll to position [3279, 0]
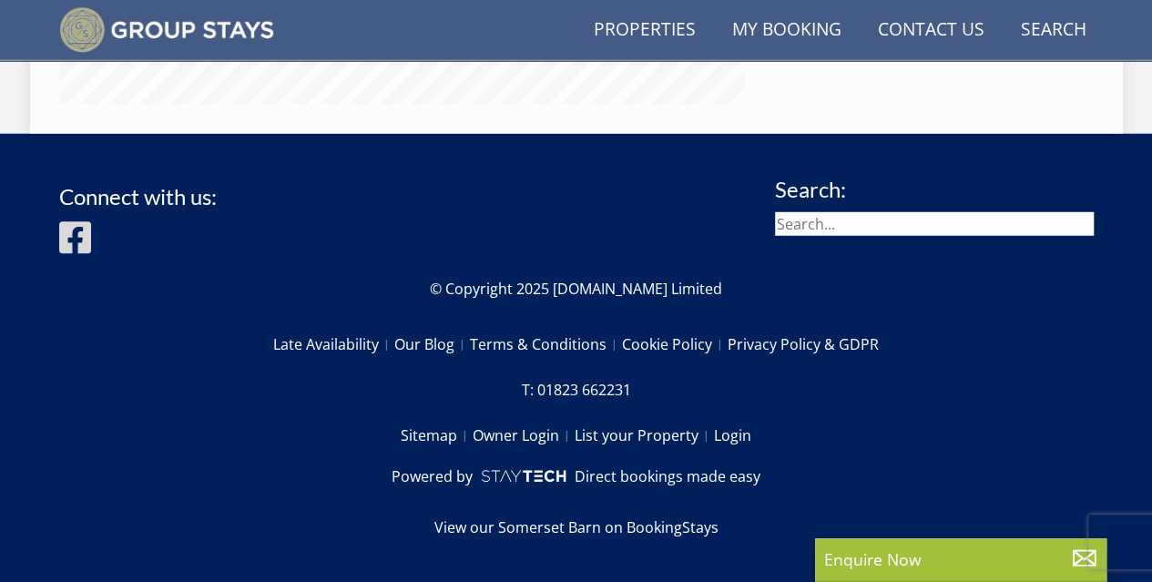
scroll to position [728, 0]
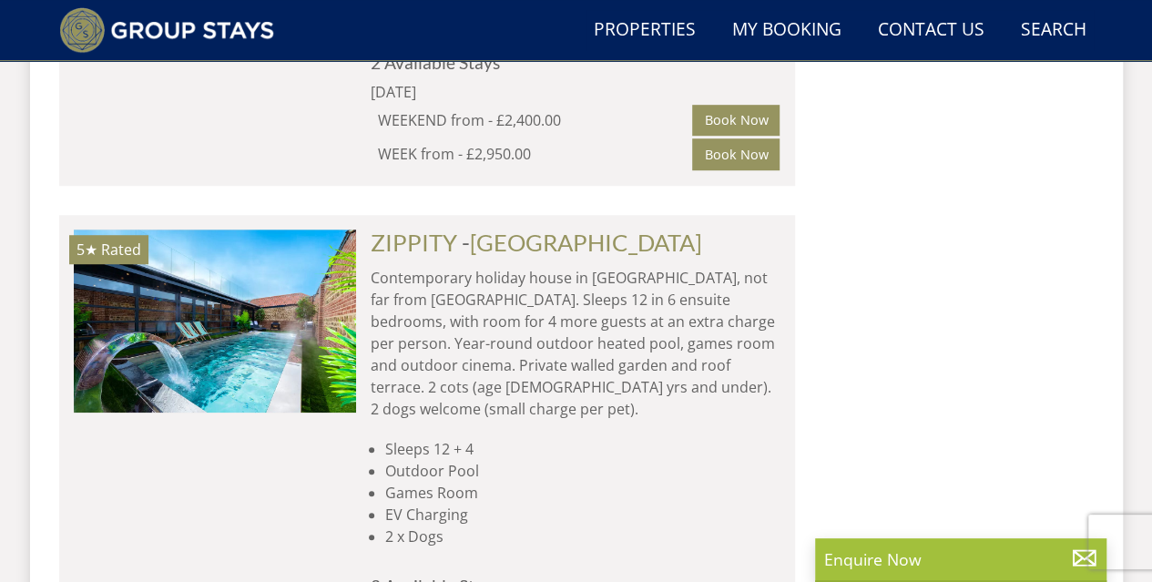
scroll to position [10882, 0]
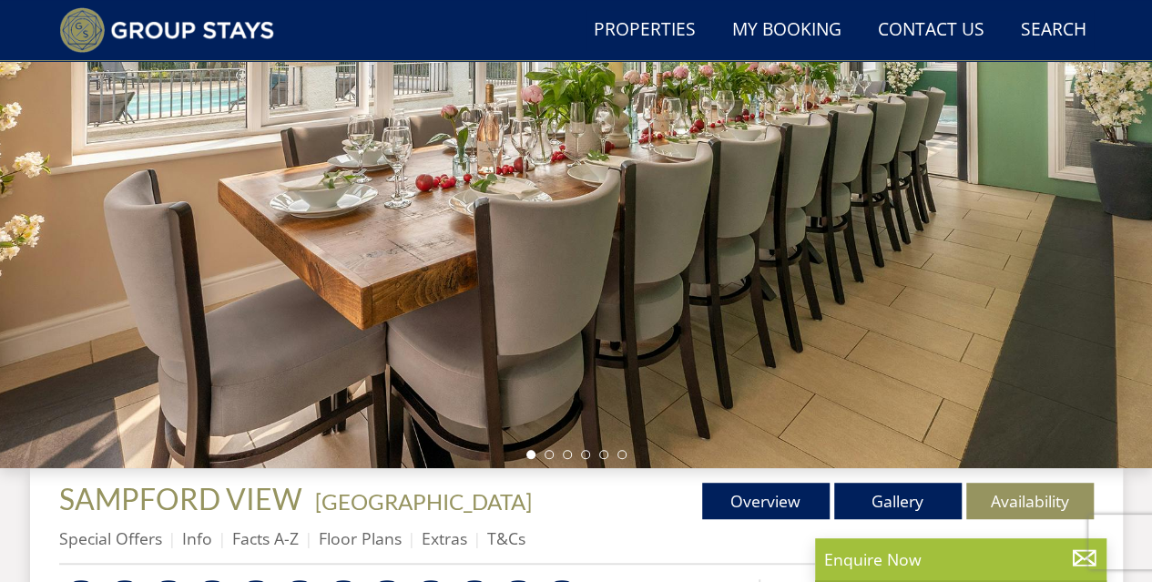
scroll to position [273, 0]
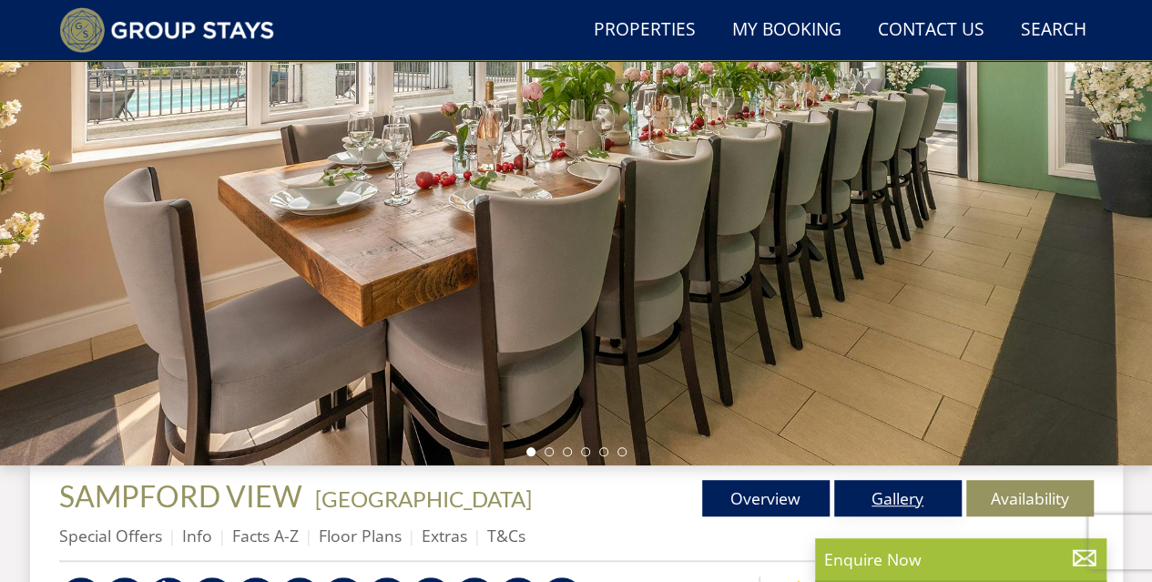
click at [872, 488] on link "Gallery" at bounding box center [897, 498] width 127 height 36
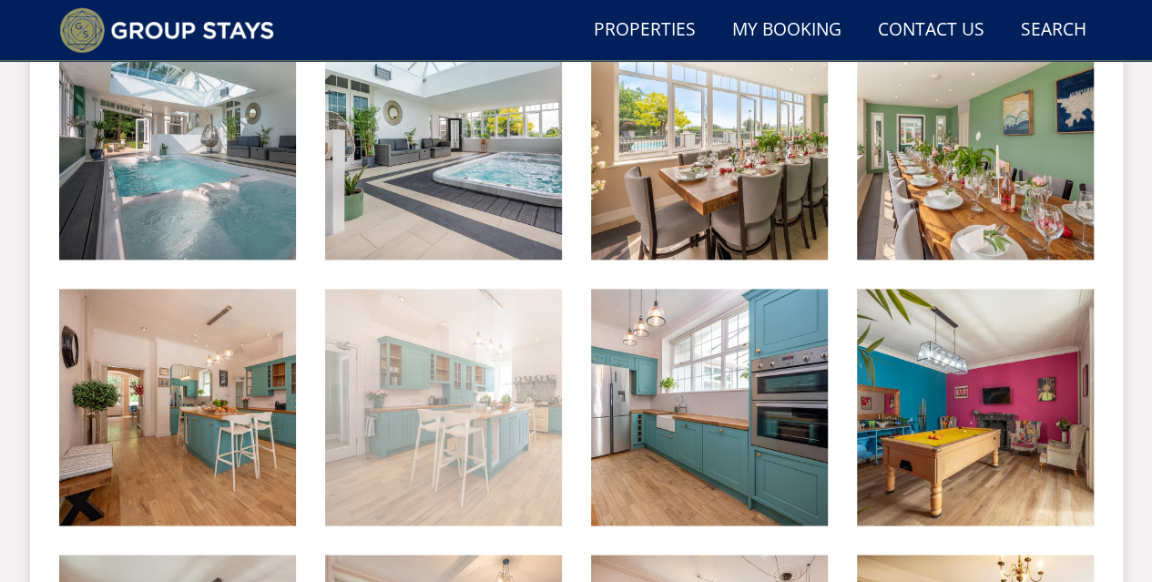
scroll to position [1002, 0]
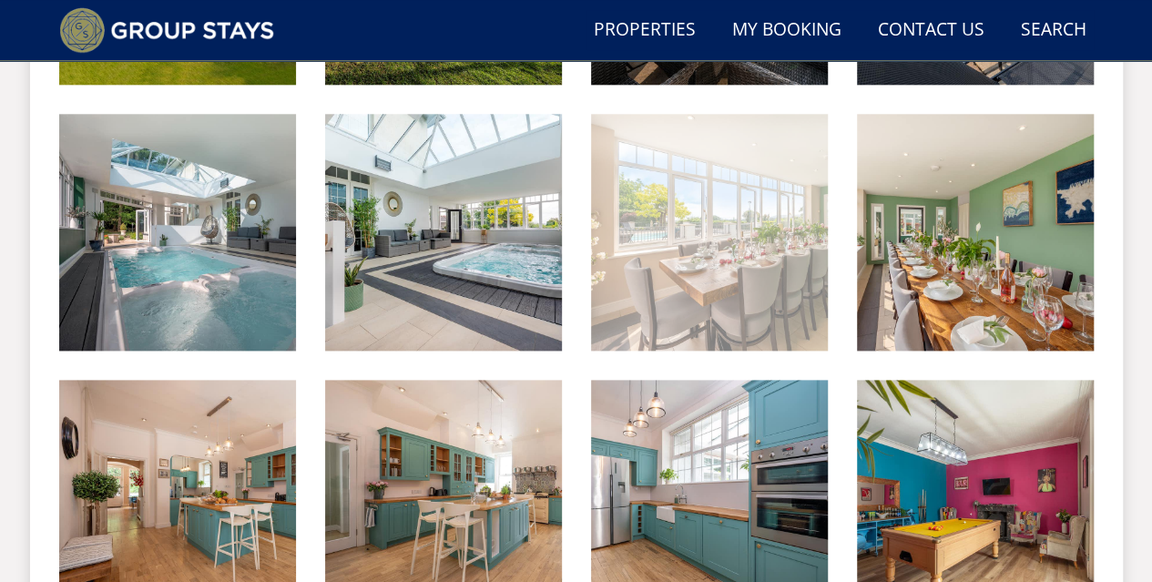
click at [743, 257] on img at bounding box center [709, 232] width 237 height 237
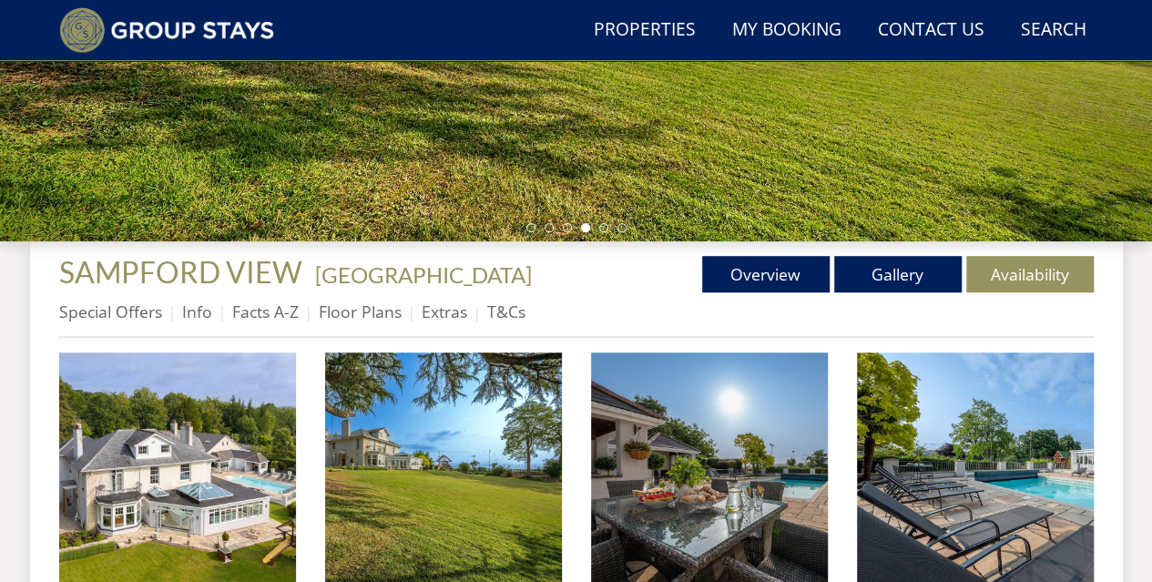
scroll to position [455, 0]
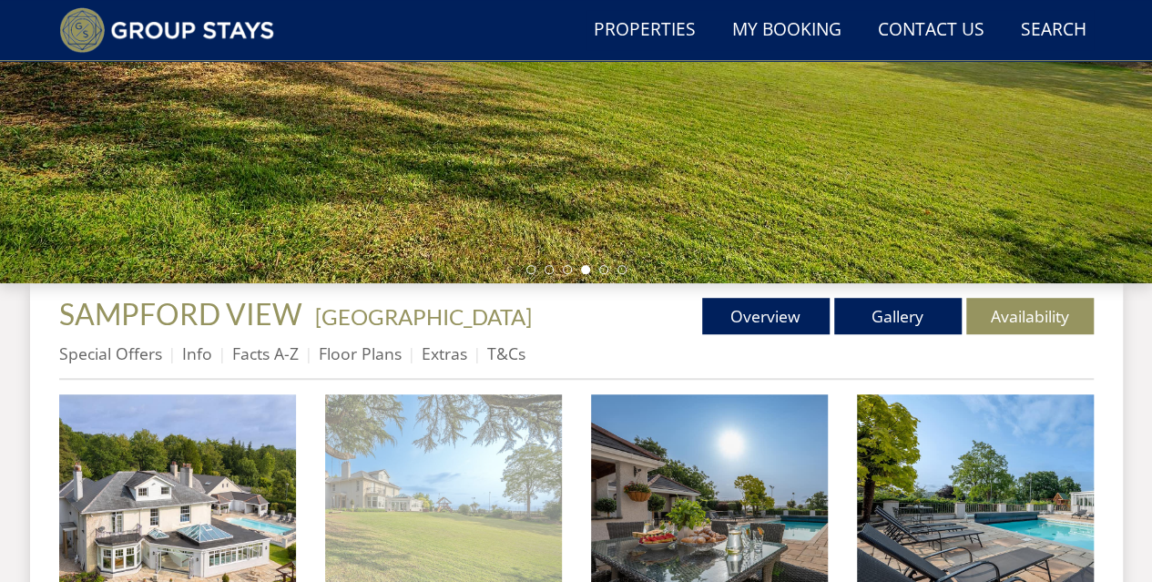
click at [507, 423] on img at bounding box center [443, 512] width 237 height 237
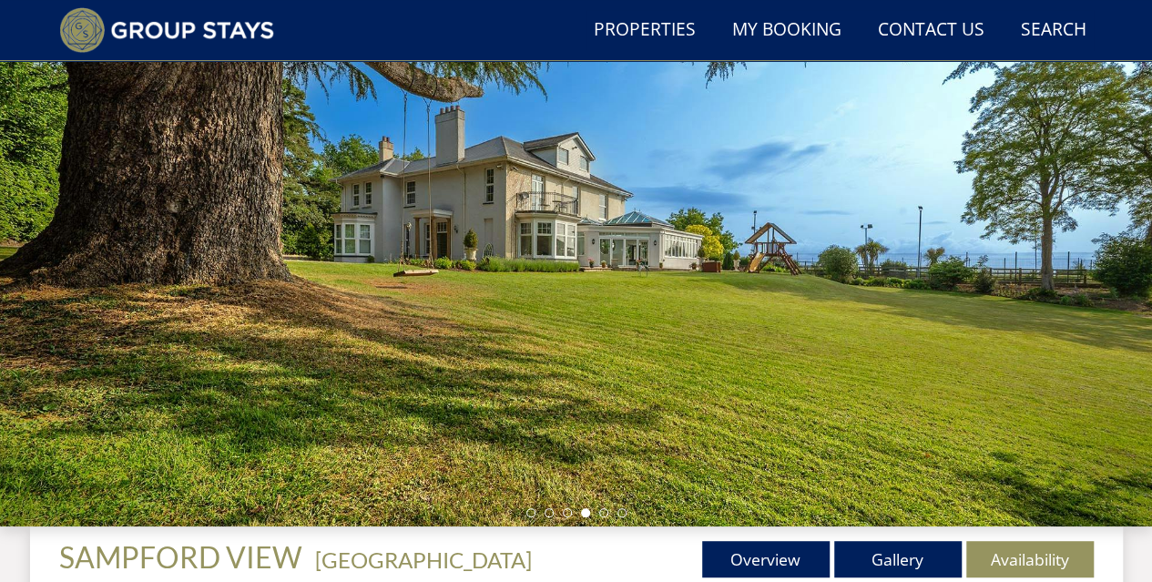
scroll to position [273, 0]
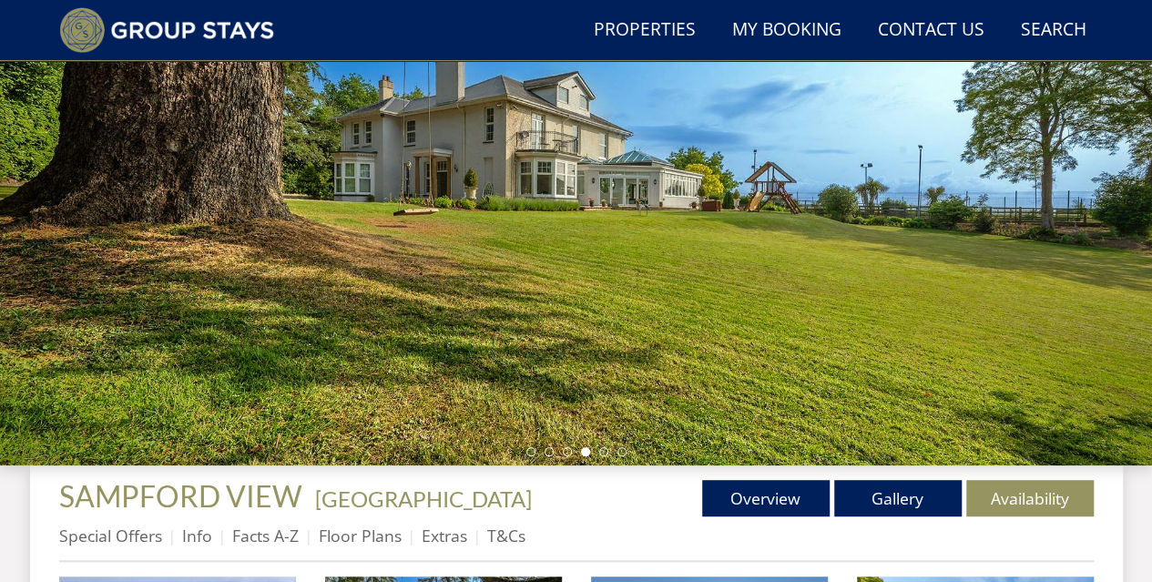
click at [1033, 219] on div at bounding box center [576, 146] width 1152 height 637
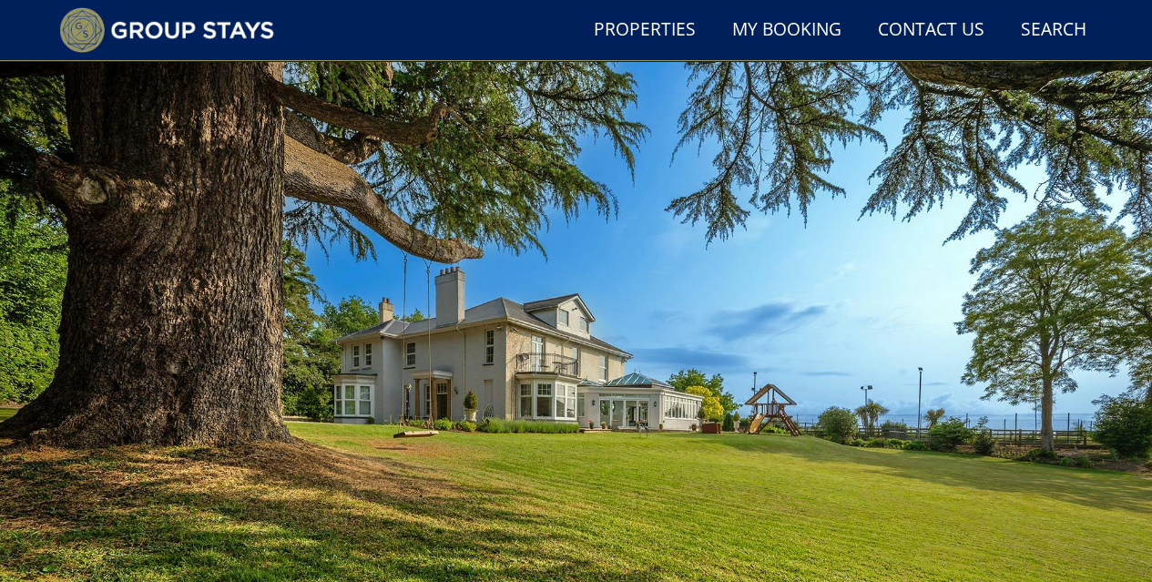
scroll to position [0, 0]
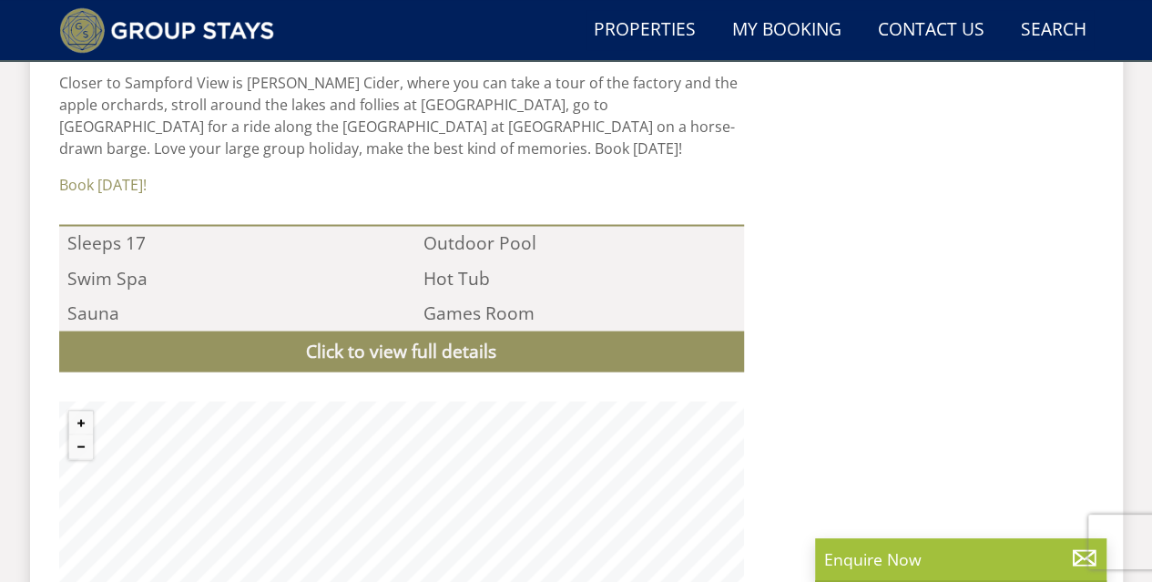
scroll to position [1730, 0]
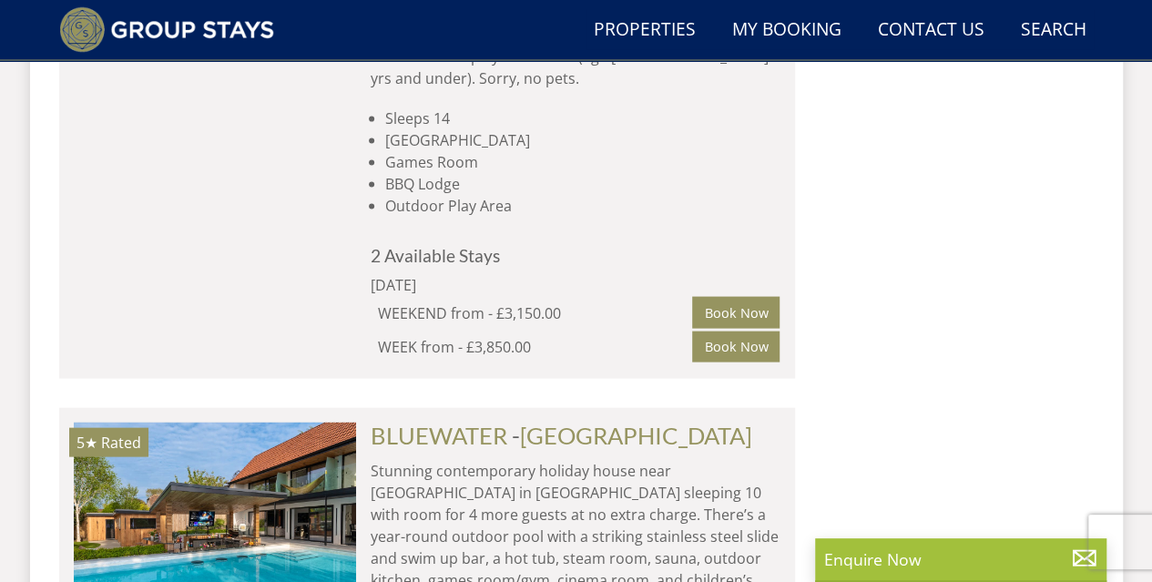
scroll to position [10882, 0]
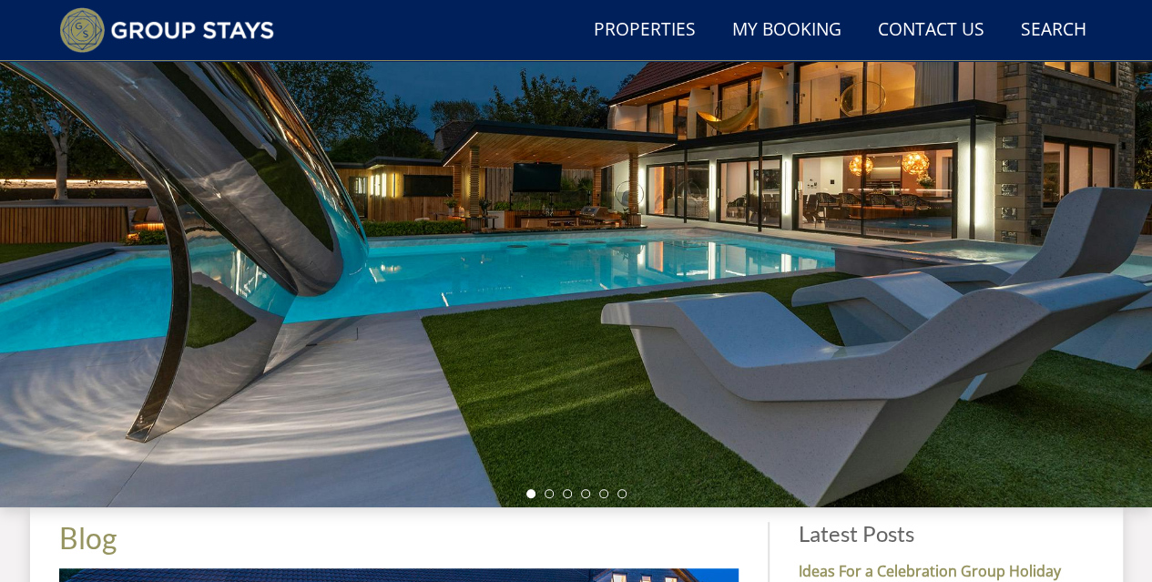
scroll to position [273, 0]
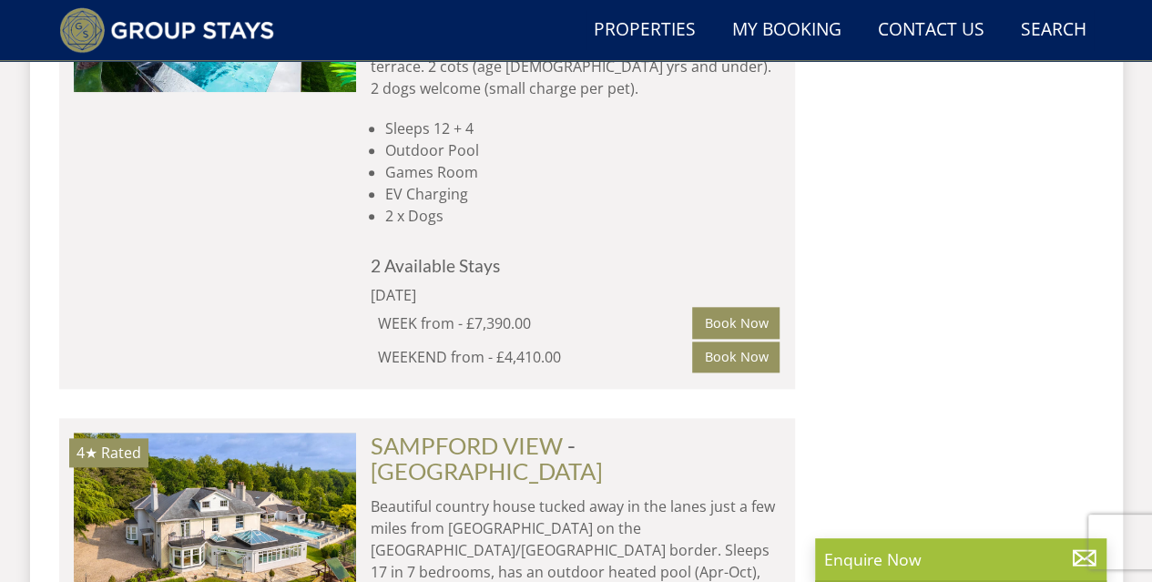
scroll to position [11247, 0]
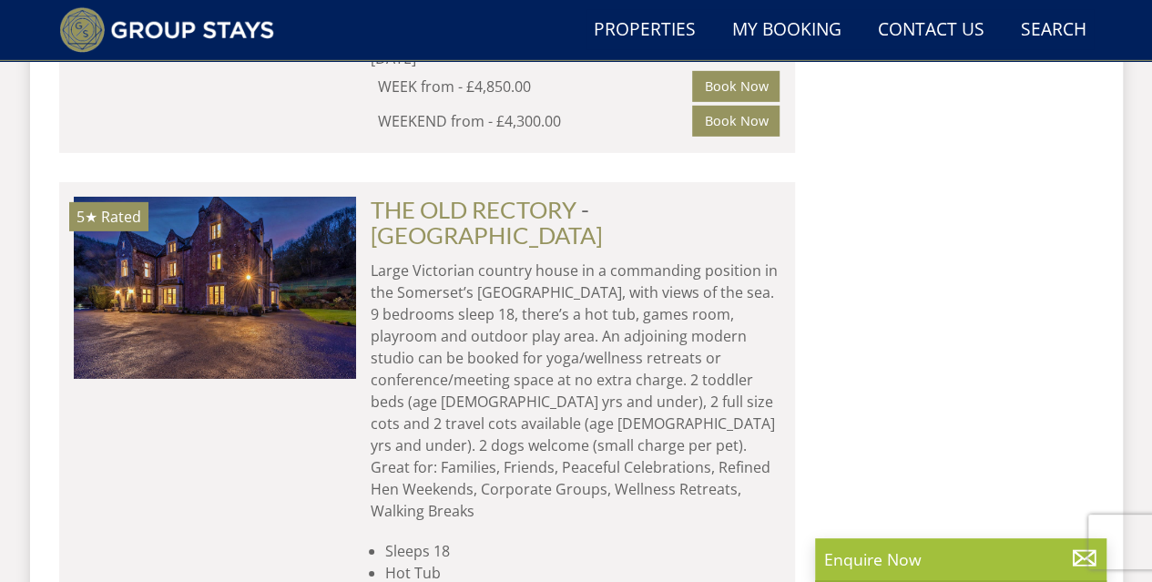
scroll to position [13159, 0]
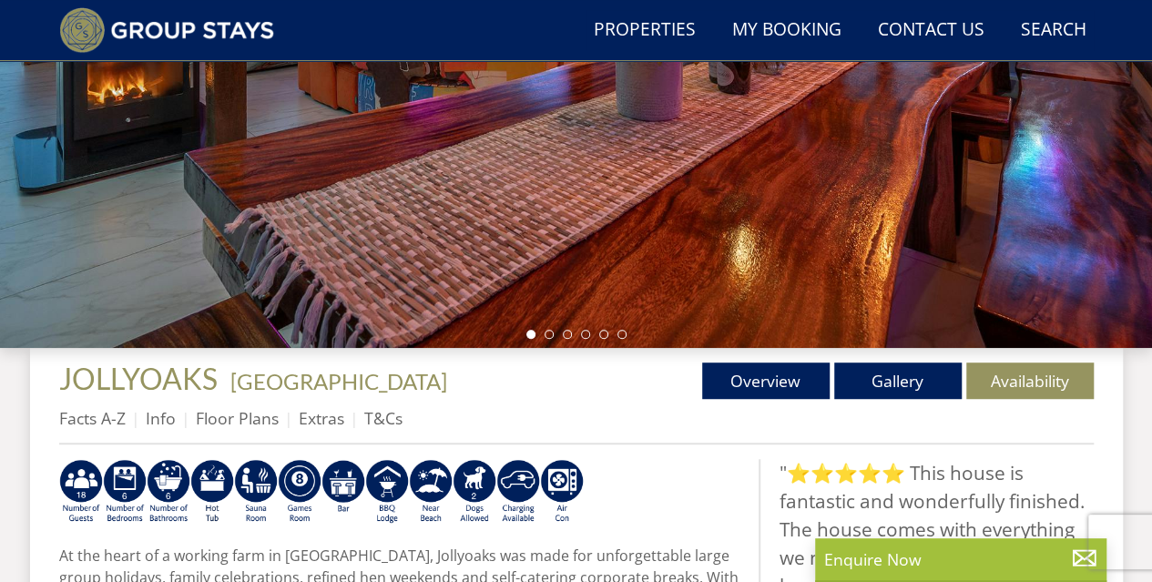
scroll to position [546, 0]
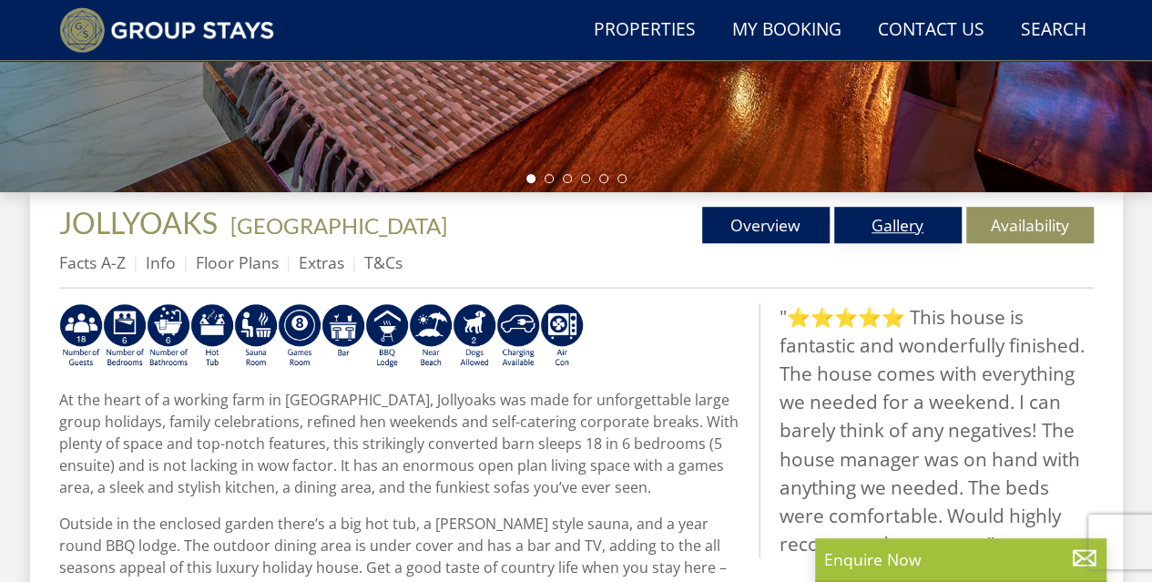
click at [891, 223] on link "Gallery" at bounding box center [897, 225] width 127 height 36
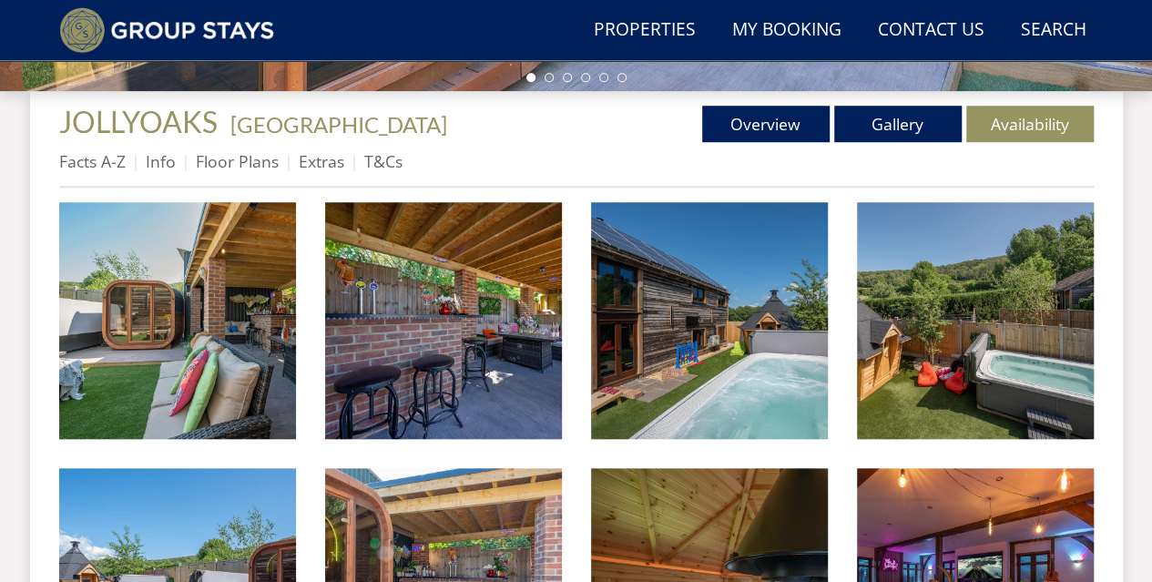
scroll to position [637, 0]
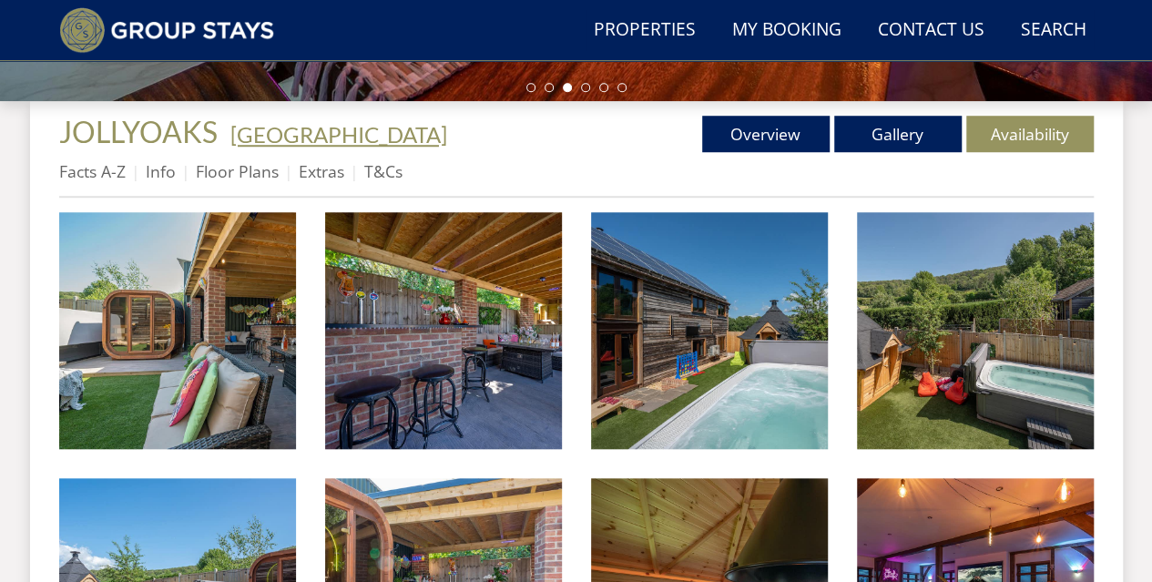
click at [274, 127] on link "[GEOGRAPHIC_DATA]" at bounding box center [338, 134] width 217 height 26
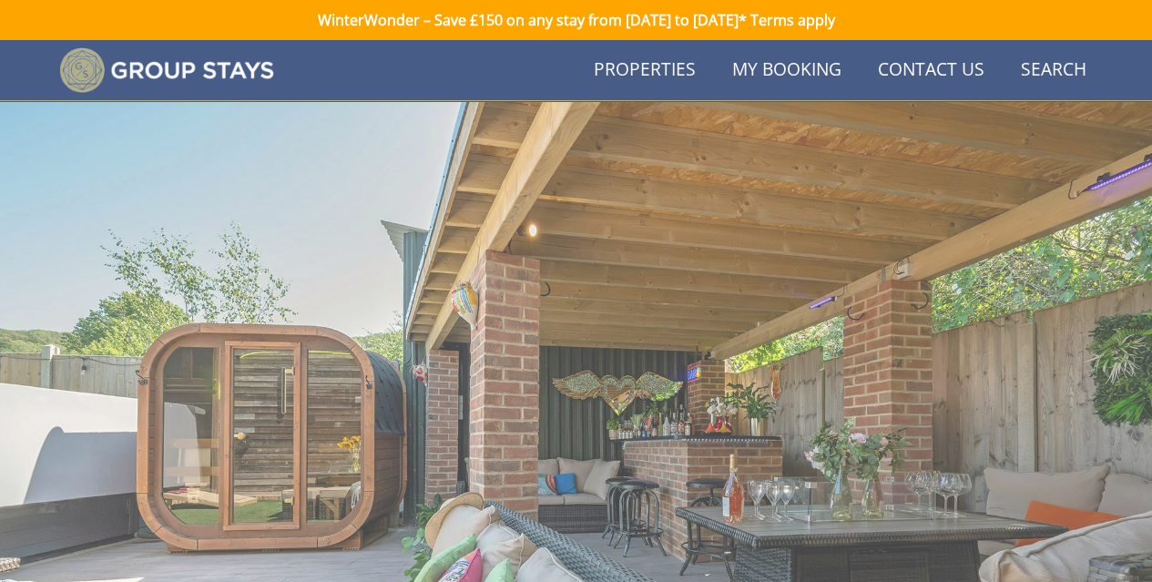
scroll to position [637, 0]
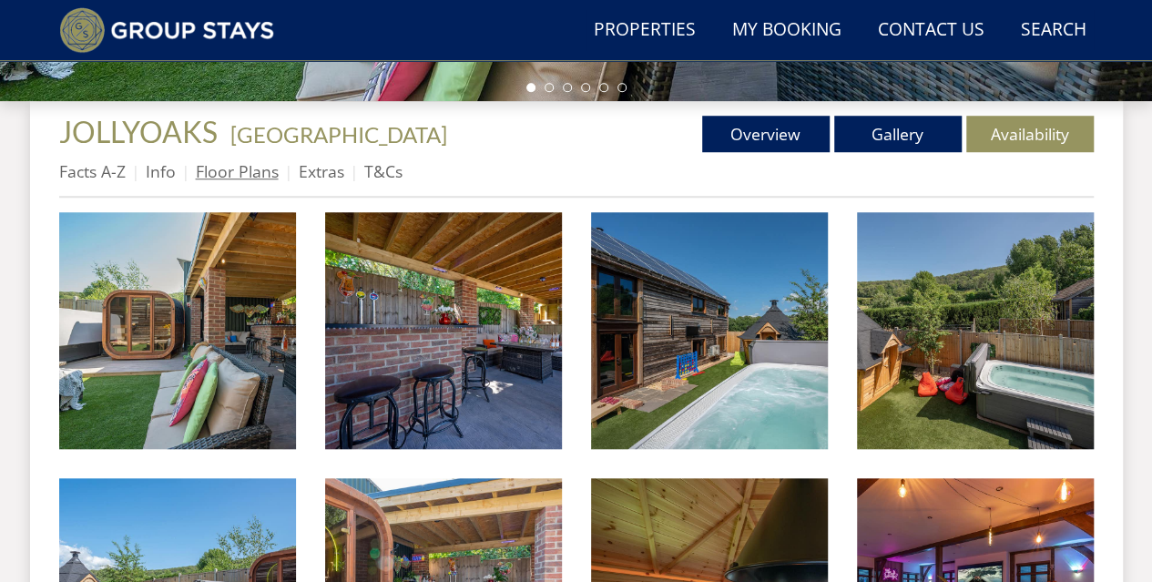
click at [253, 175] on link "Floor Plans" at bounding box center [237, 171] width 83 height 22
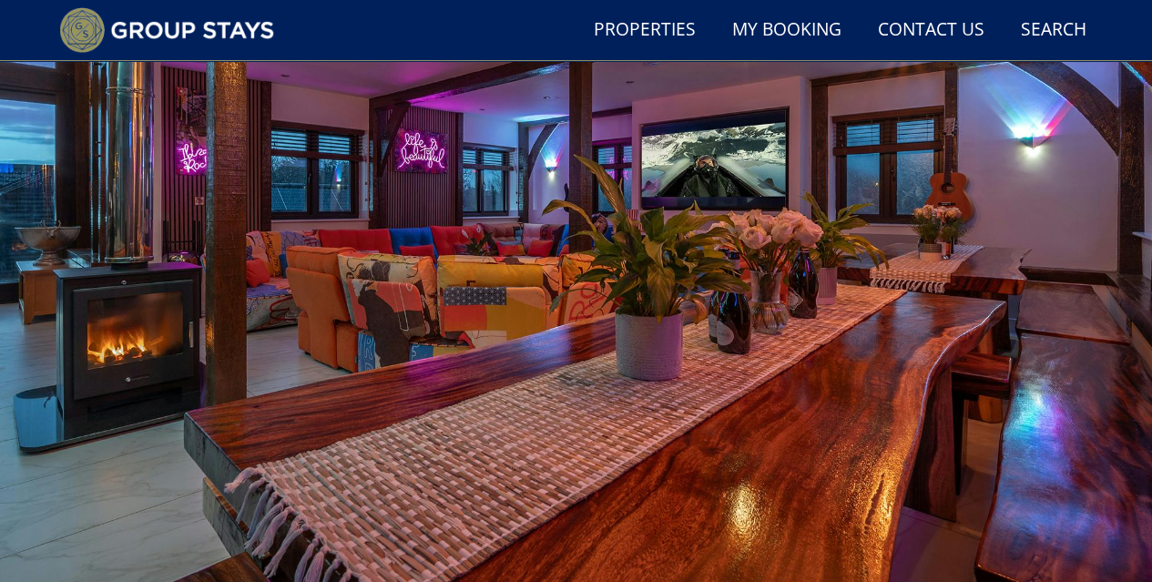
scroll to position [455, 0]
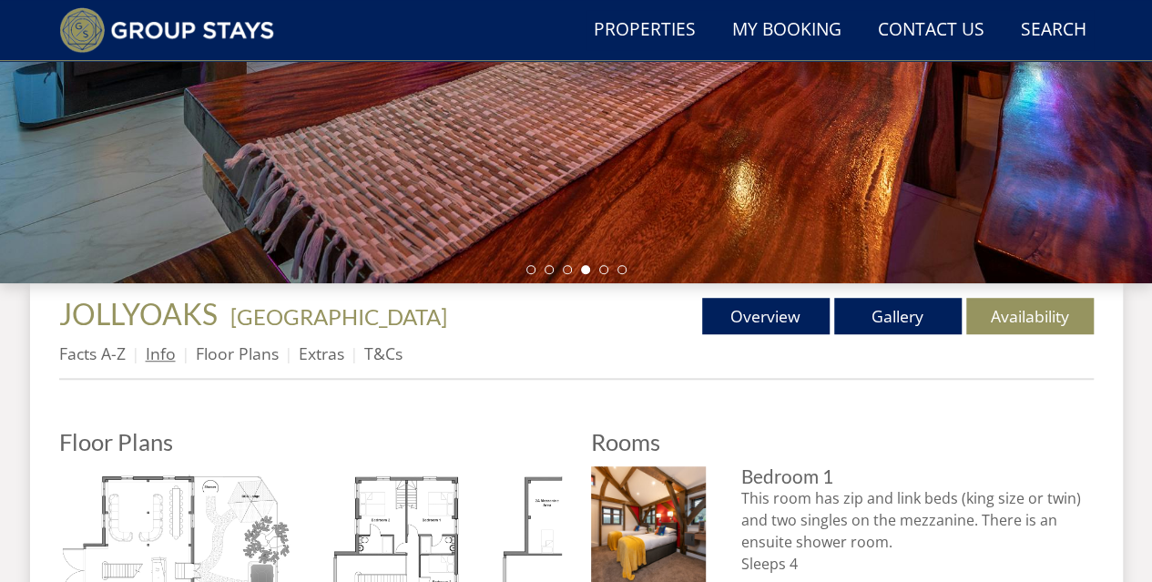
click at [159, 356] on link "Info" at bounding box center [161, 353] width 30 height 22
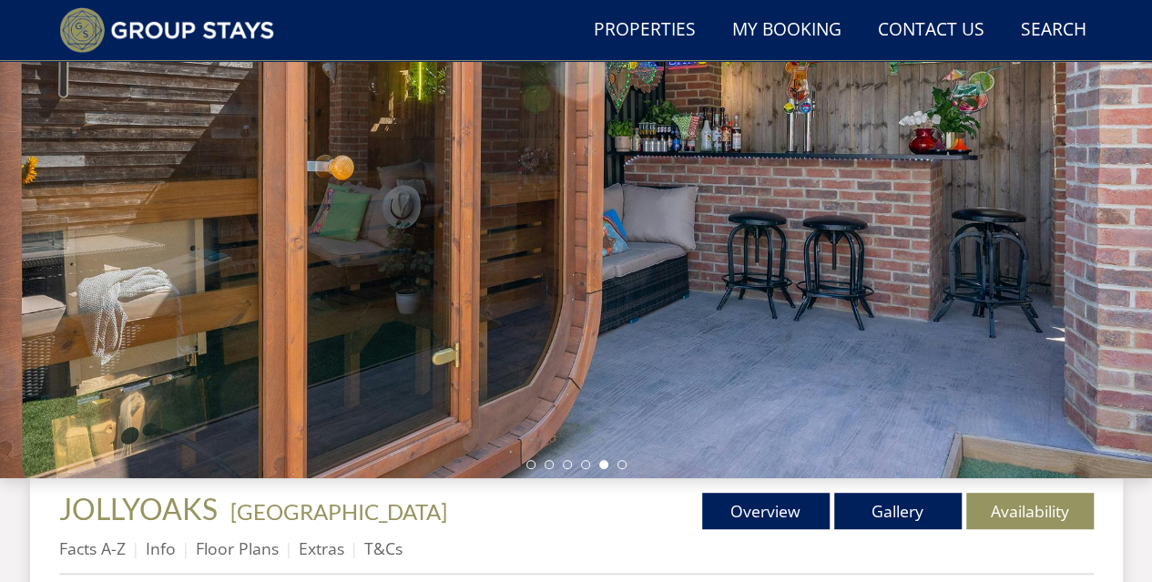
scroll to position [273, 0]
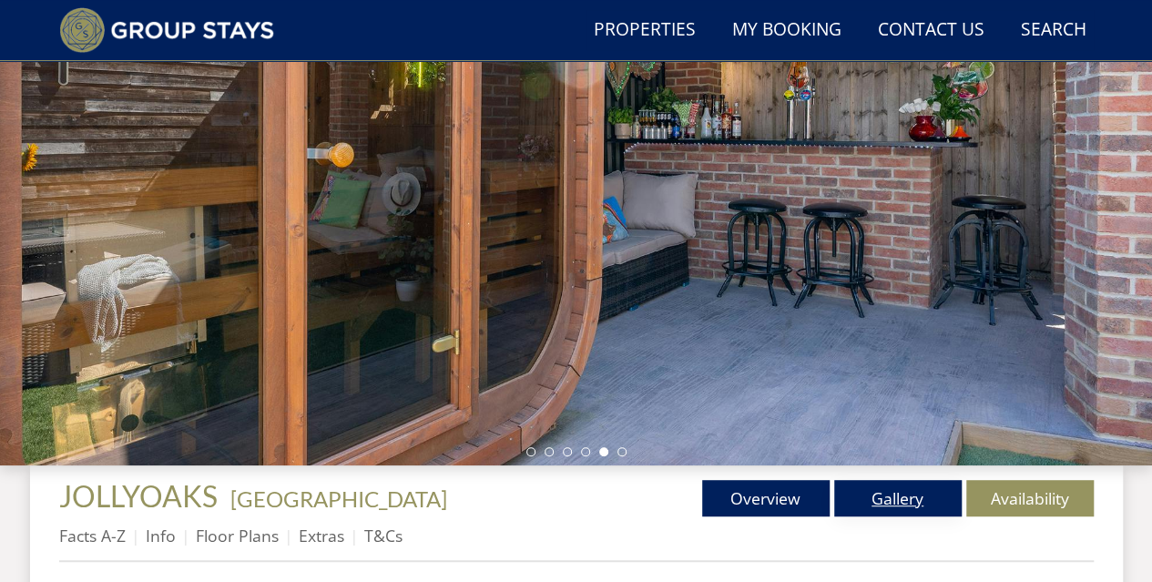
click at [901, 496] on link "Gallery" at bounding box center [897, 498] width 127 height 36
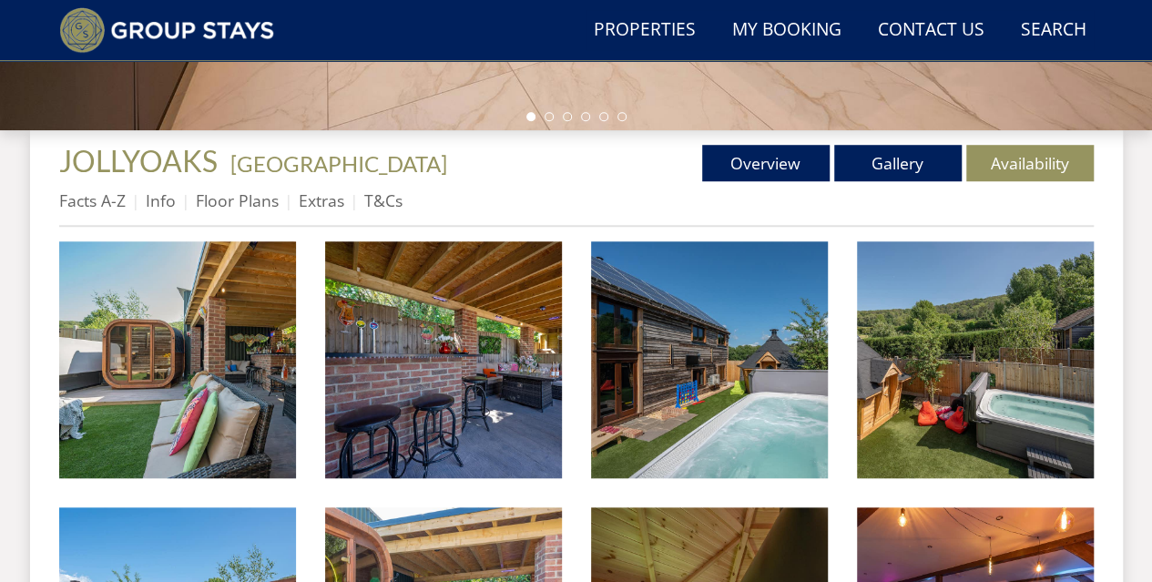
scroll to position [637, 0]
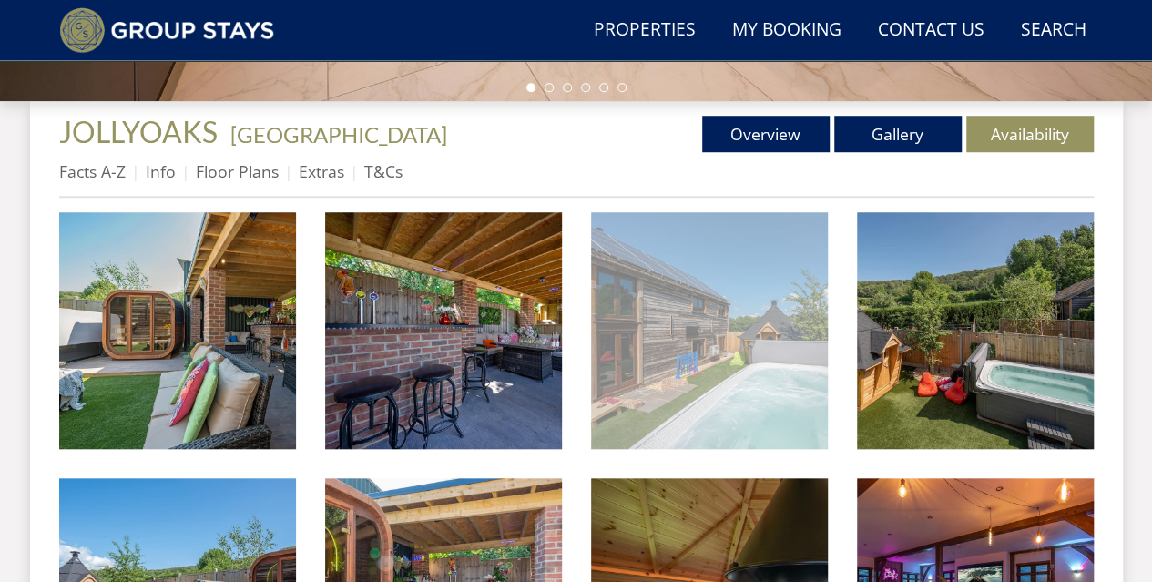
click at [724, 345] on img at bounding box center [709, 330] width 237 height 237
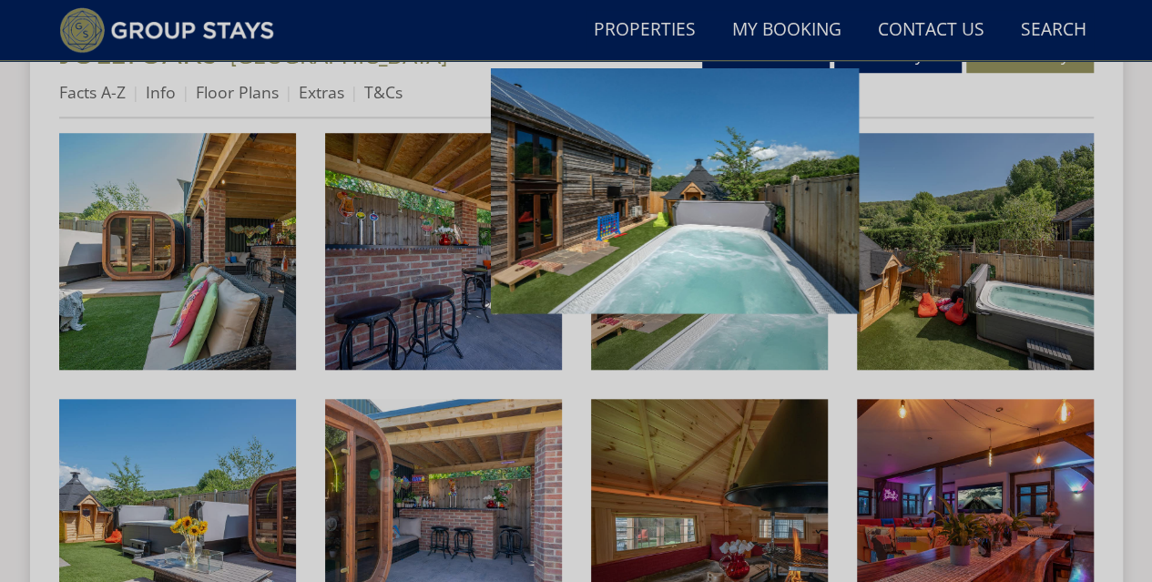
scroll to position [911, 0]
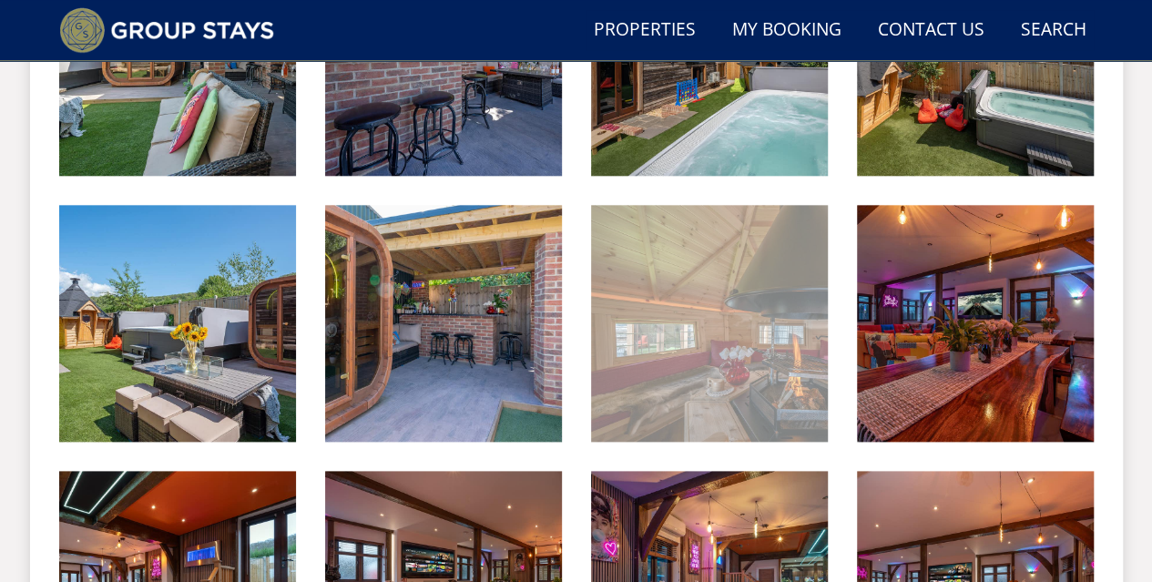
click at [723, 345] on img at bounding box center [709, 323] width 237 height 237
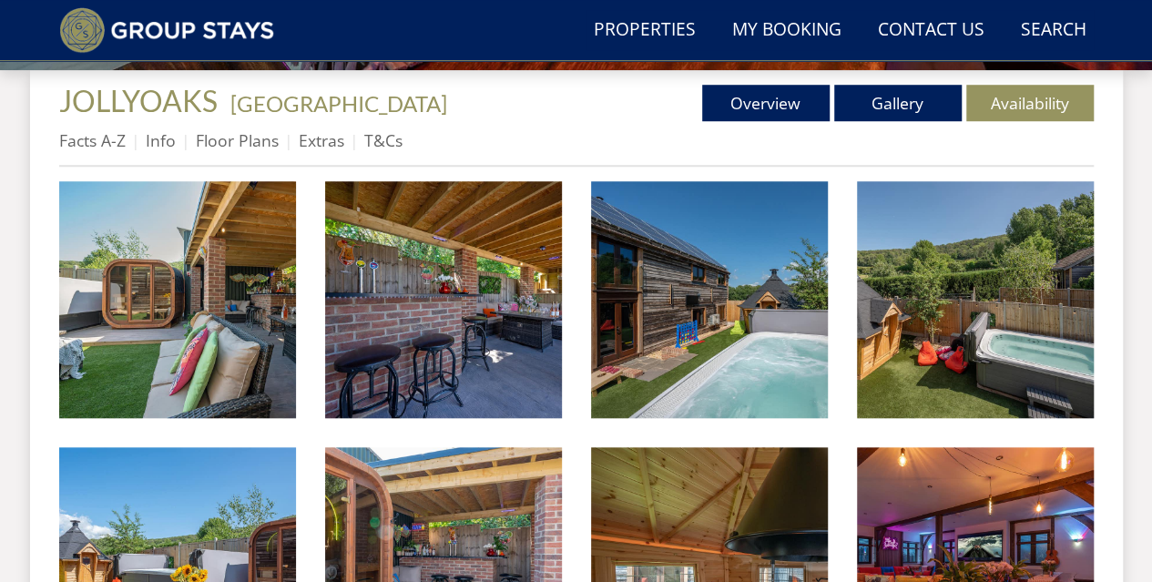
scroll to position [637, 0]
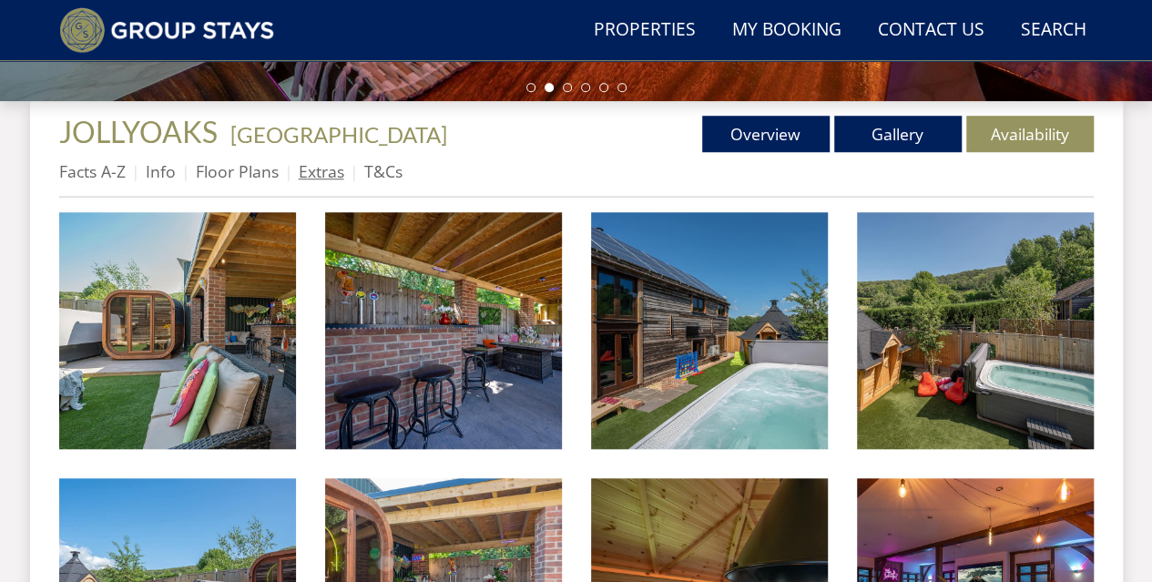
click at [319, 168] on link "Extras" at bounding box center [322, 171] width 46 height 22
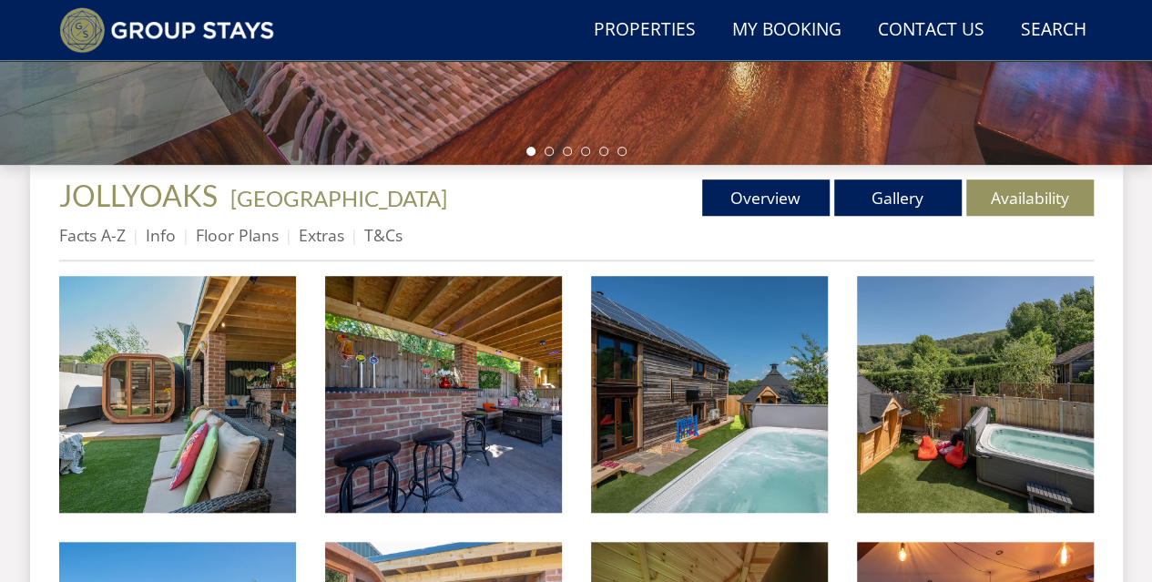
scroll to position [546, 0]
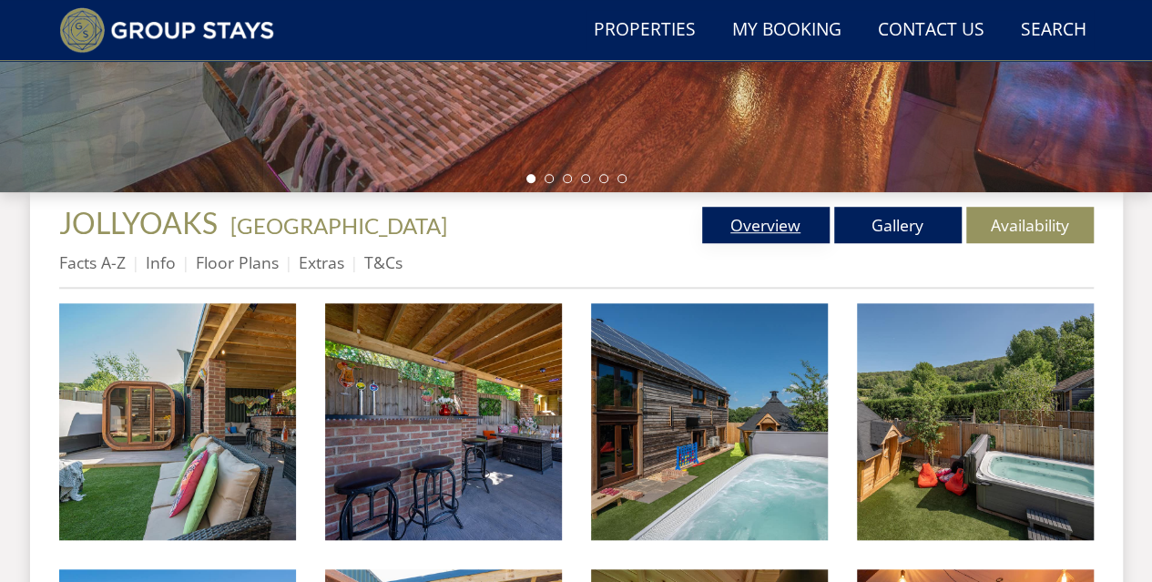
click at [796, 220] on link "Overview" at bounding box center [765, 225] width 127 height 36
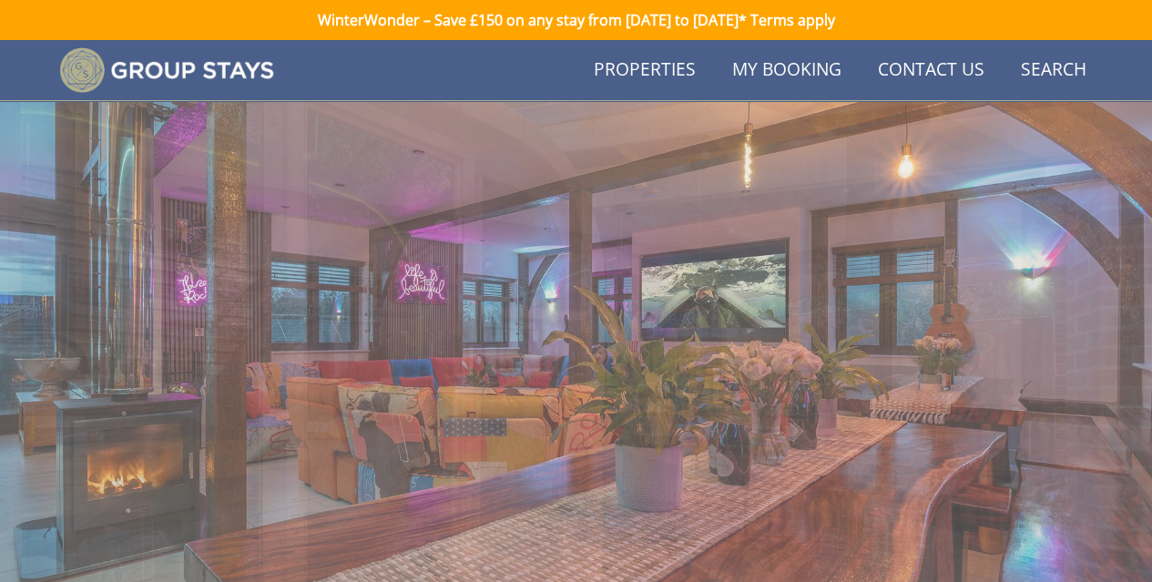
scroll to position [546, 0]
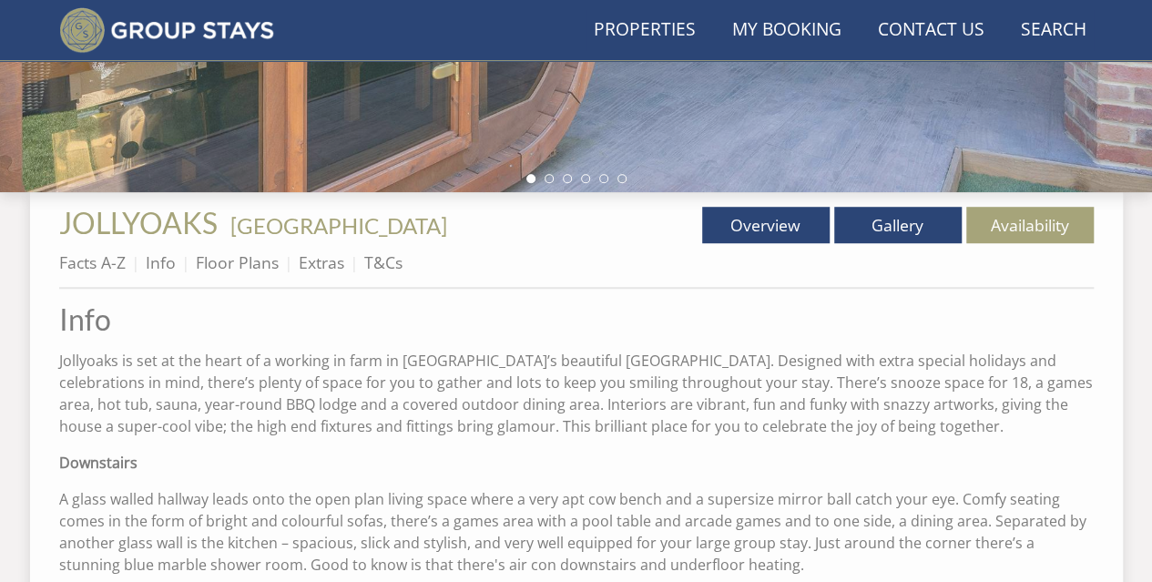
scroll to position [273, 0]
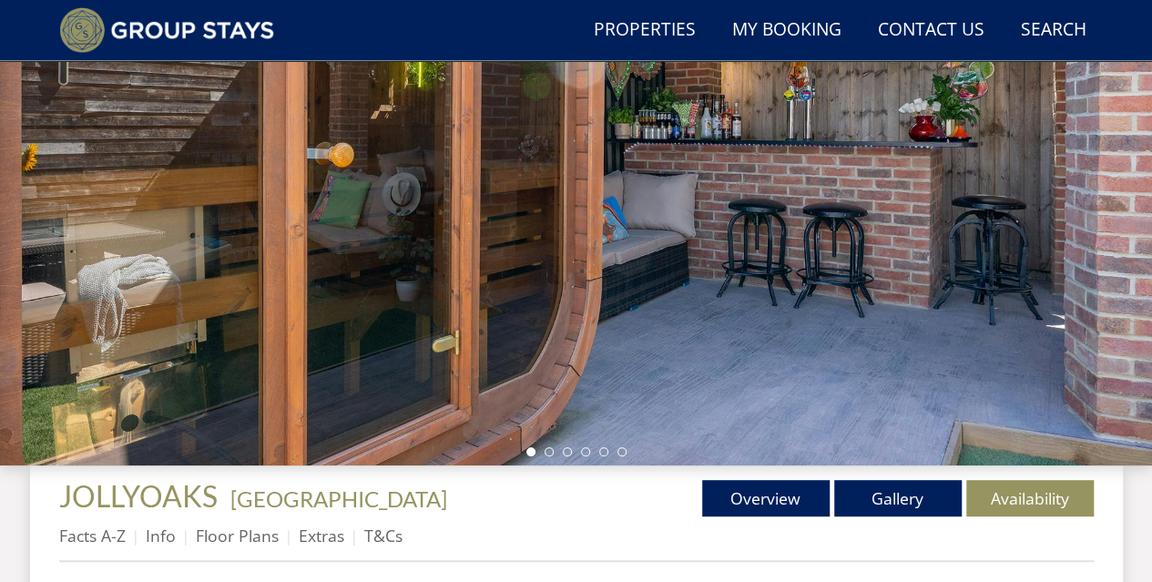
scroll to position [455, 0]
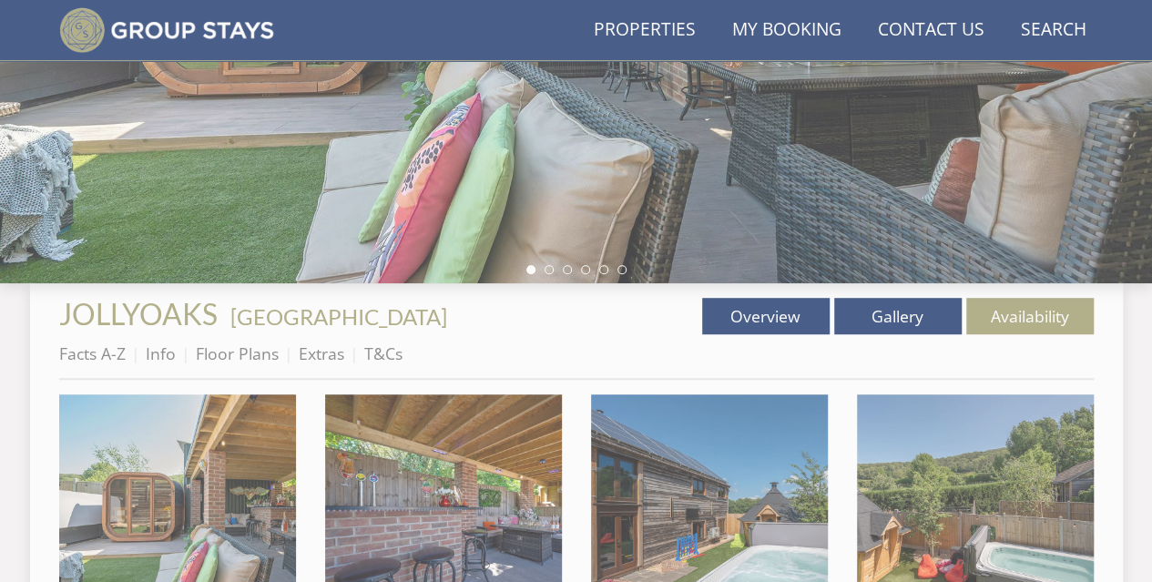
scroll to position [637, 0]
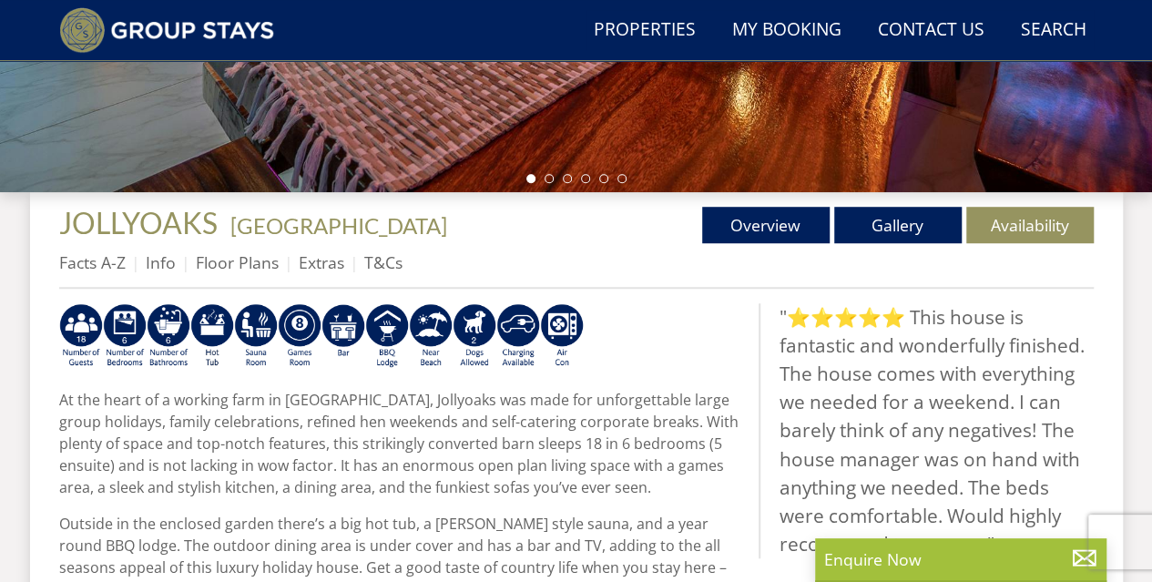
scroll to position [13159, 0]
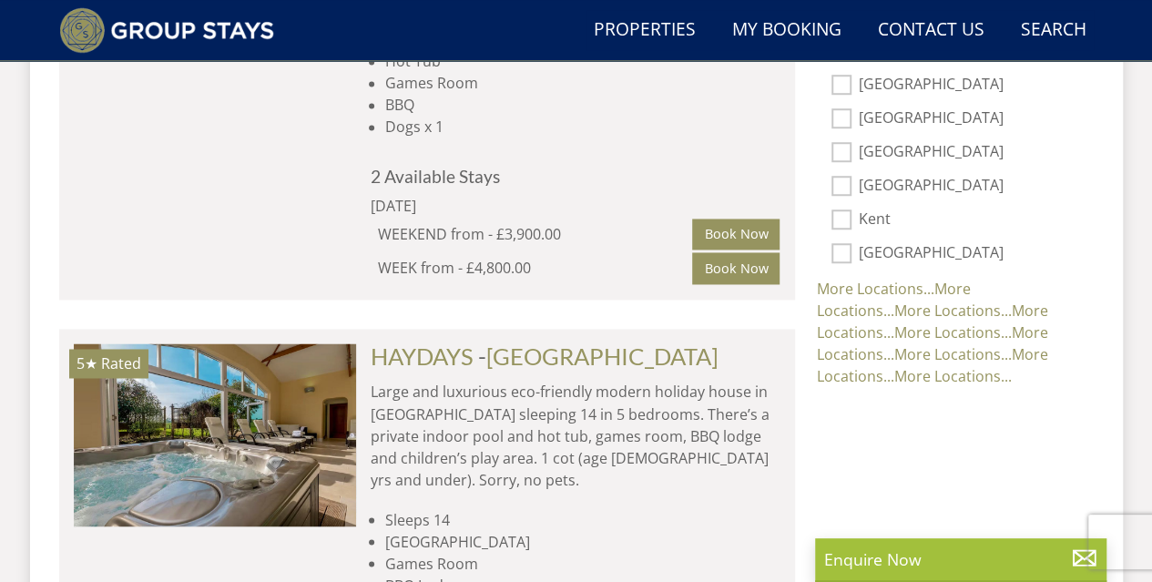
scroll to position [1330, 0]
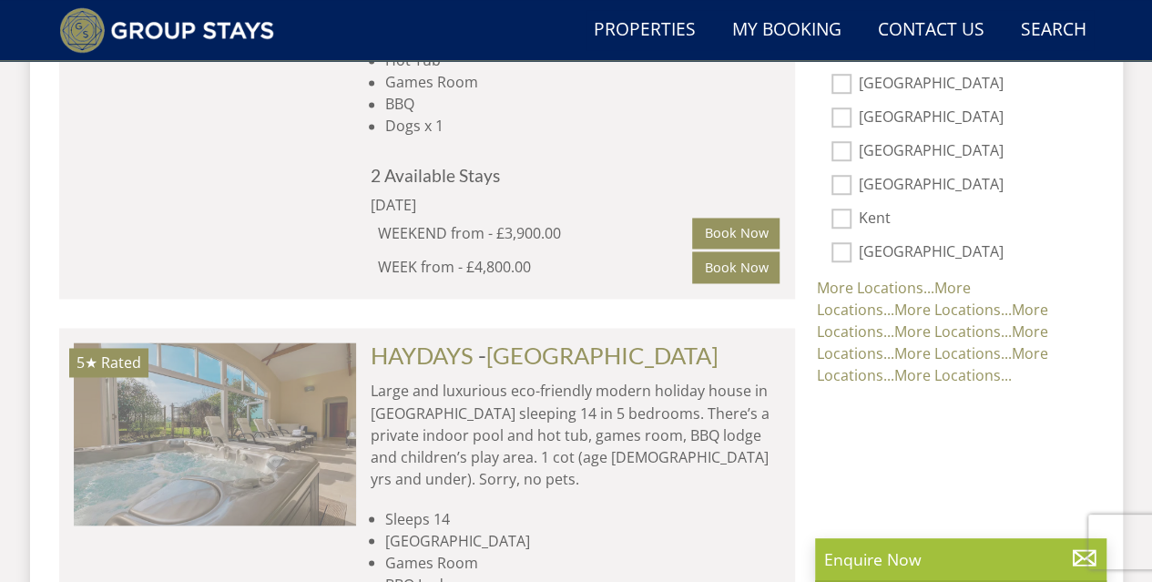
click at [269, 439] on img at bounding box center [215, 433] width 282 height 182
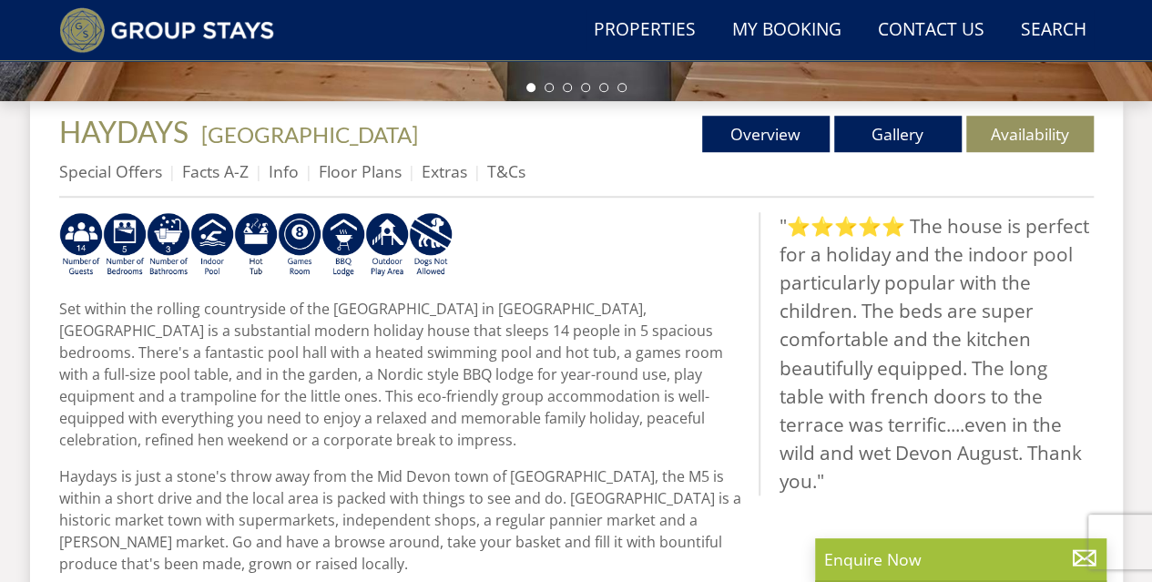
scroll to position [637, 0]
click at [900, 130] on link "Gallery" at bounding box center [897, 134] width 127 height 36
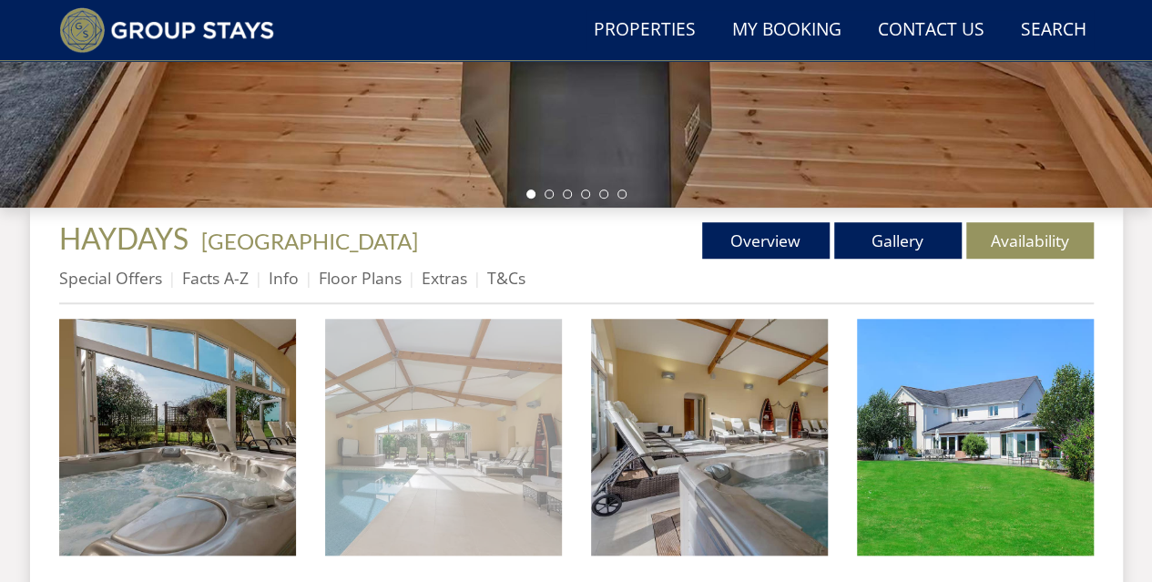
scroll to position [546, 0]
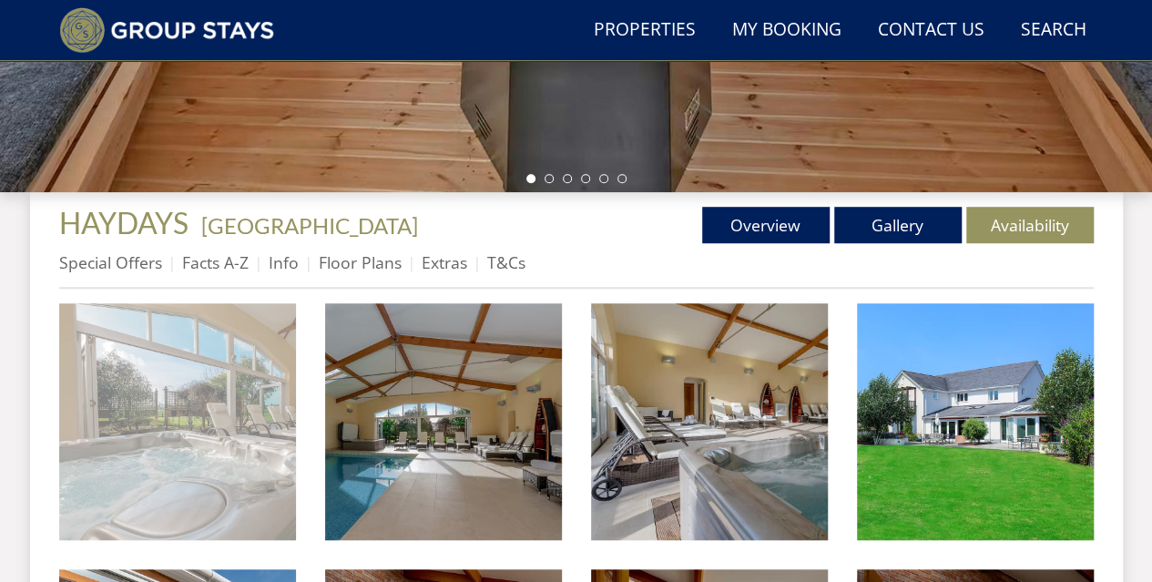
click at [239, 368] on img at bounding box center [177, 421] width 237 height 237
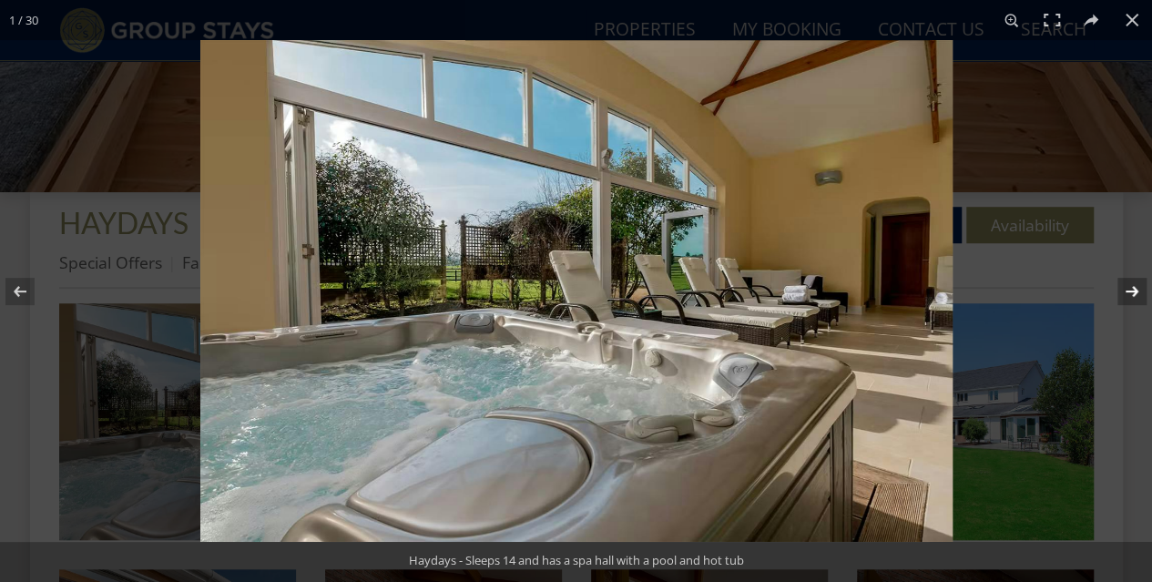
click at [1119, 287] on button at bounding box center [1120, 291] width 64 height 91
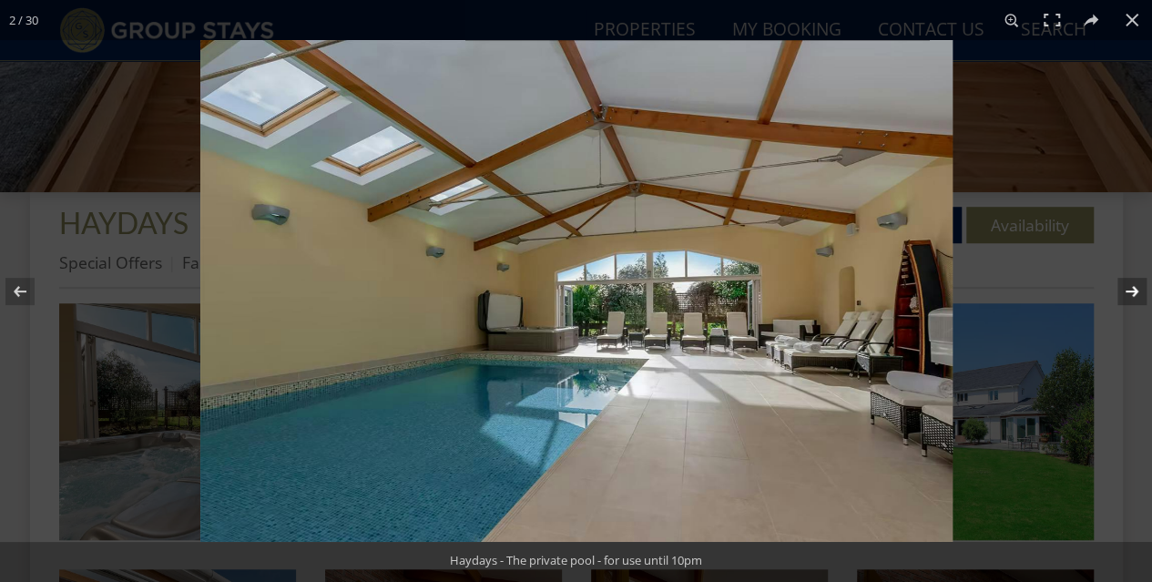
click at [1119, 287] on button at bounding box center [1120, 291] width 64 height 91
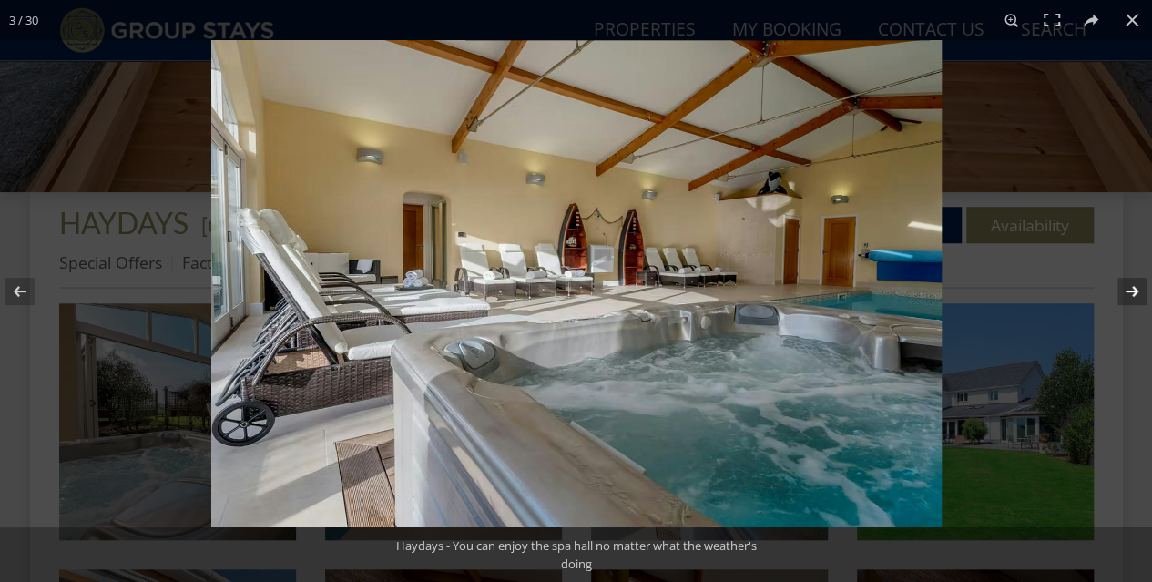
click at [1119, 287] on button at bounding box center [1120, 291] width 64 height 91
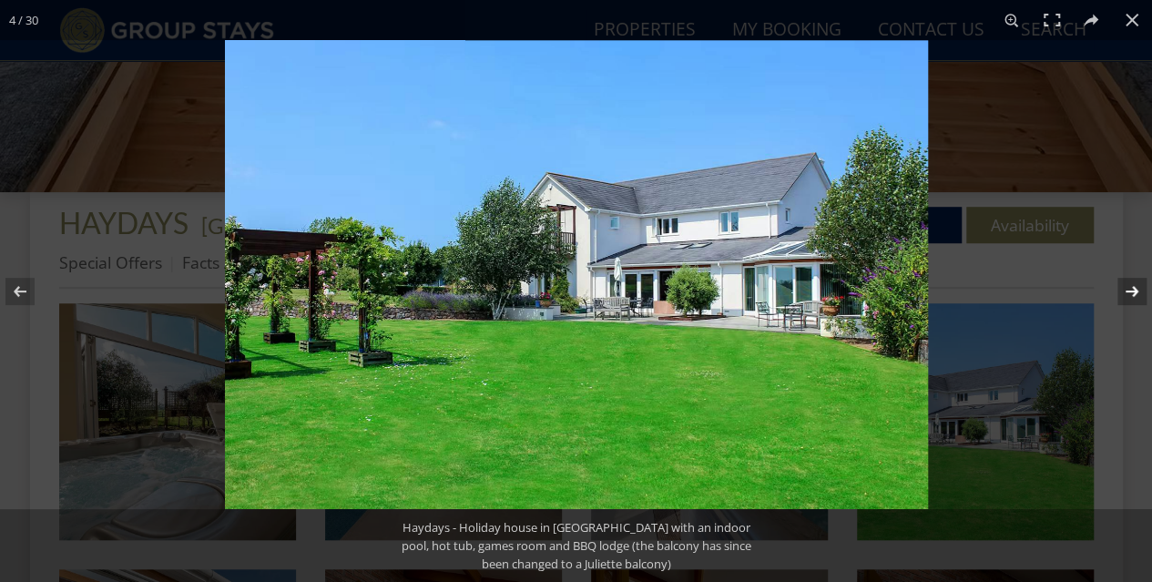
click at [1119, 287] on button at bounding box center [1120, 291] width 64 height 91
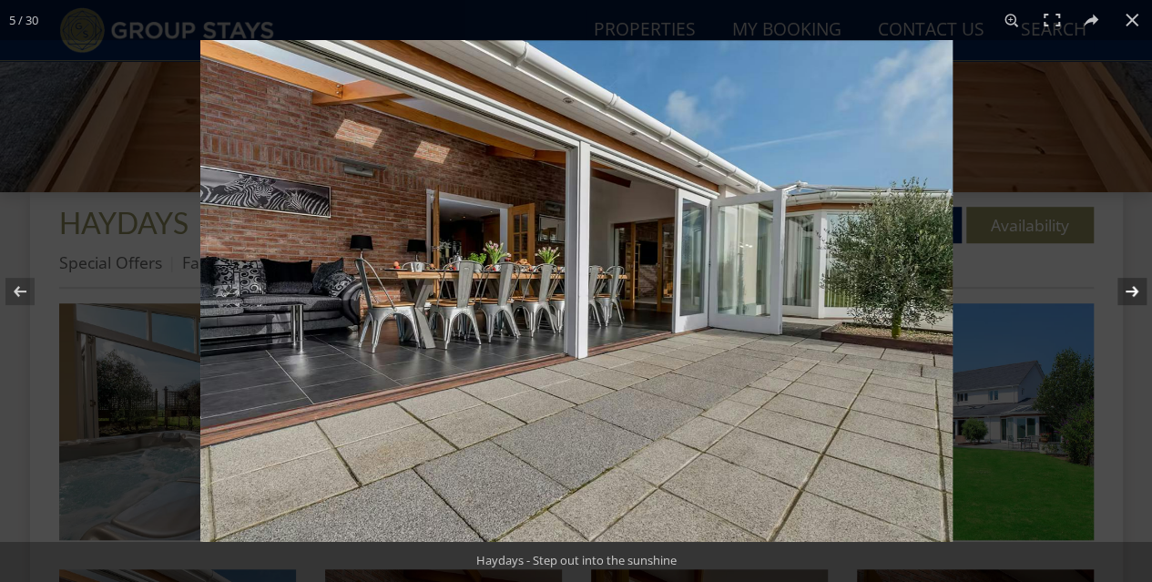
click at [1119, 287] on button at bounding box center [1120, 291] width 64 height 91
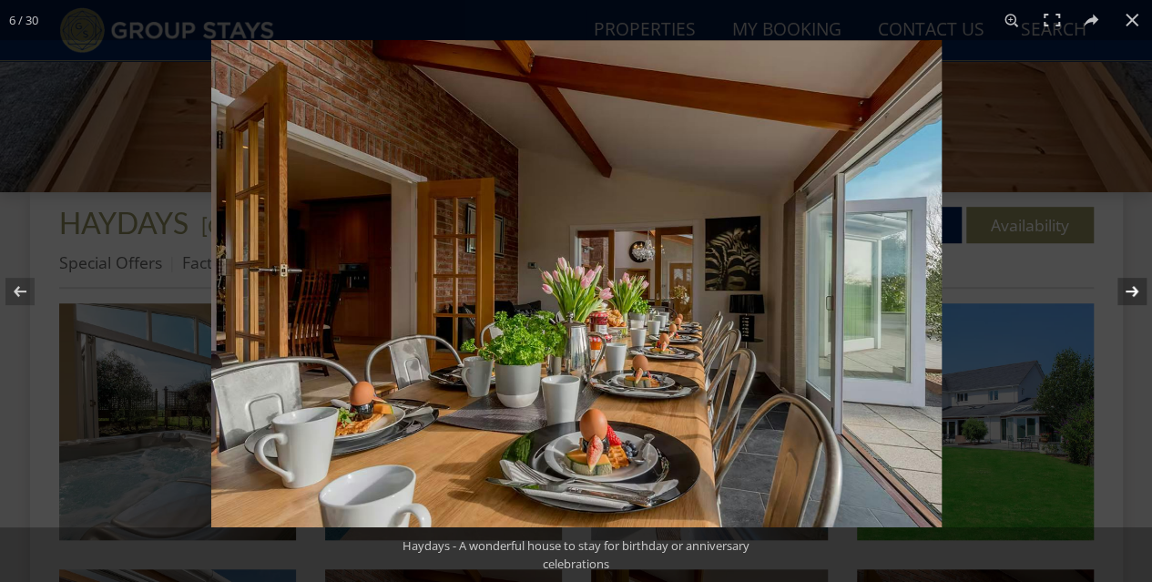
click at [1119, 287] on button at bounding box center [1120, 291] width 64 height 91
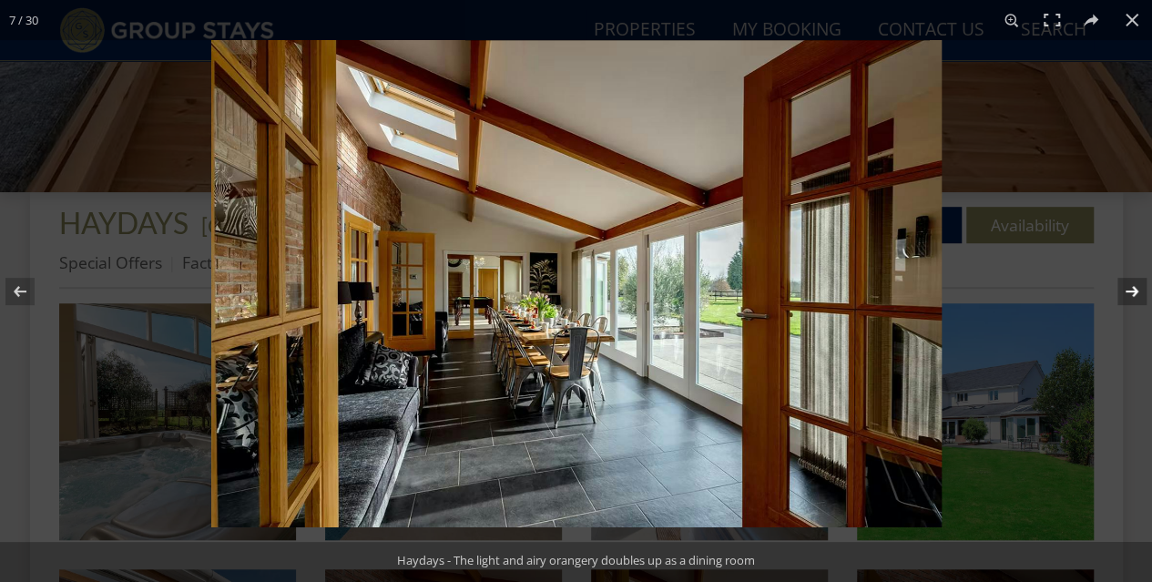
click at [1119, 287] on button at bounding box center [1120, 291] width 64 height 91
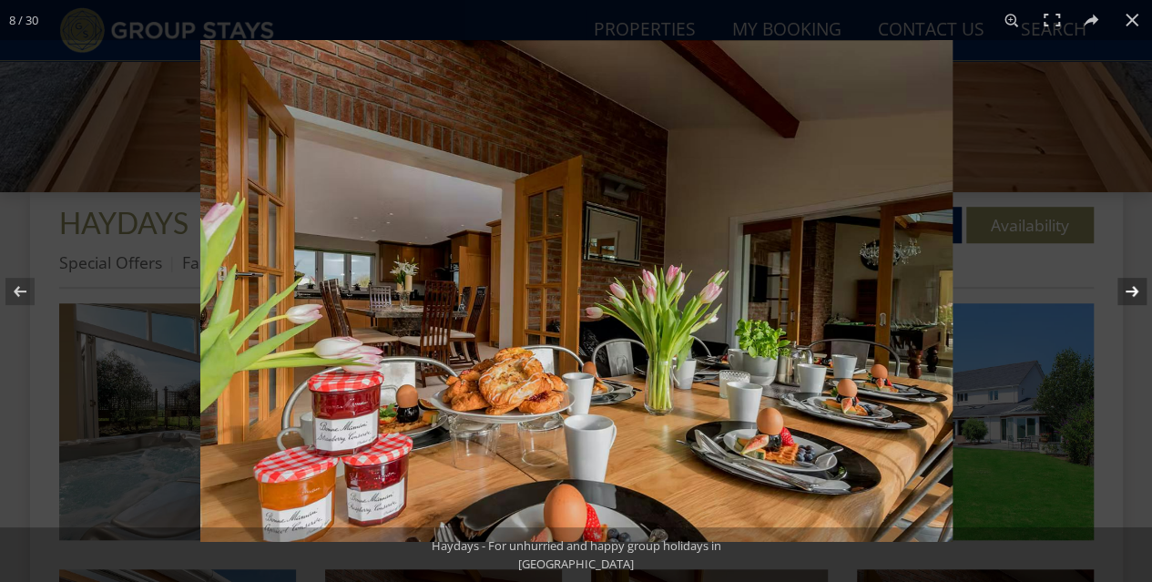
click at [1119, 287] on button at bounding box center [1120, 291] width 64 height 91
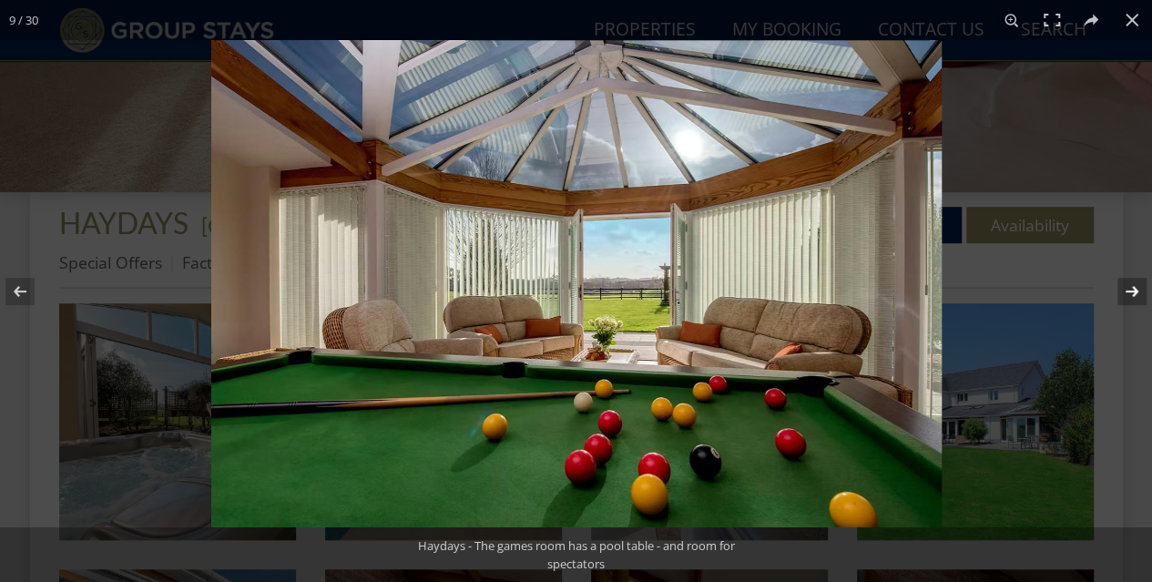
click at [1119, 287] on button at bounding box center [1120, 291] width 64 height 91
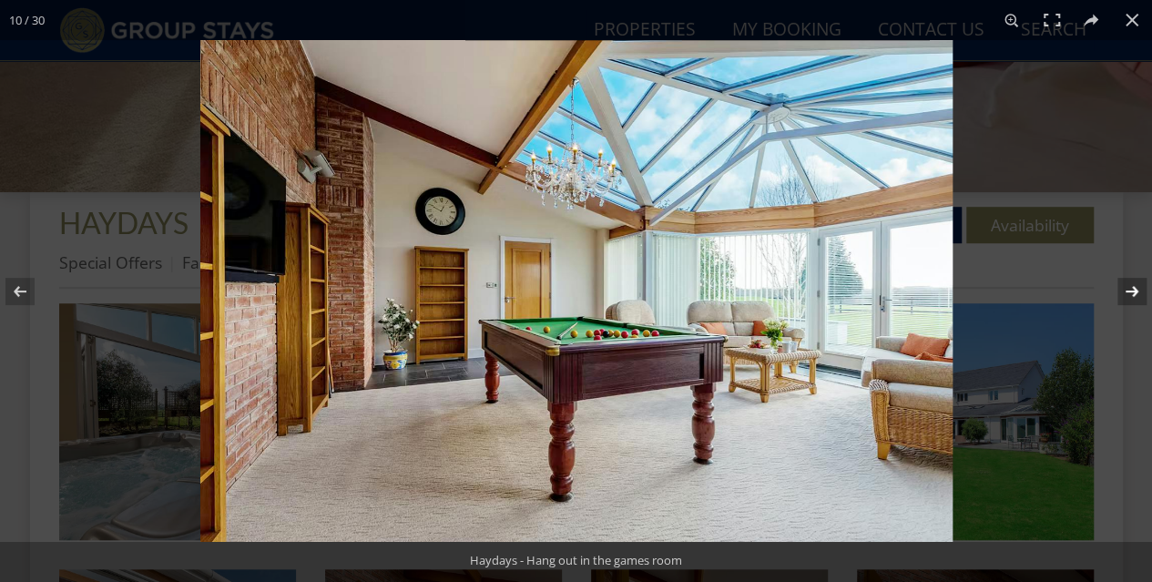
click at [1119, 287] on button at bounding box center [1120, 291] width 64 height 91
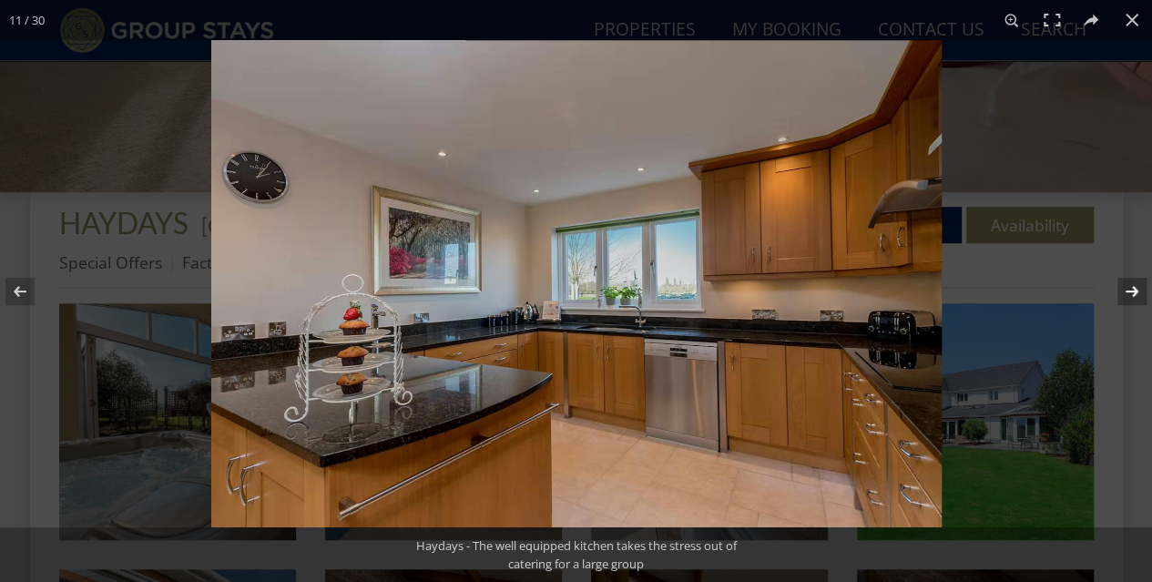
click at [1119, 287] on button at bounding box center [1120, 291] width 64 height 91
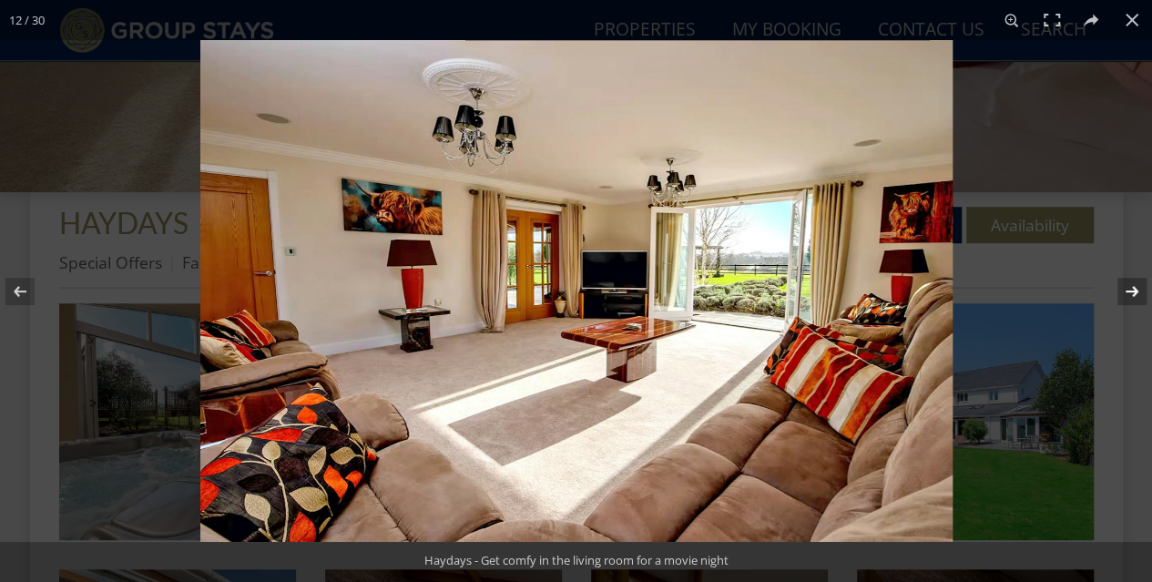
click at [1119, 287] on button at bounding box center [1120, 291] width 64 height 91
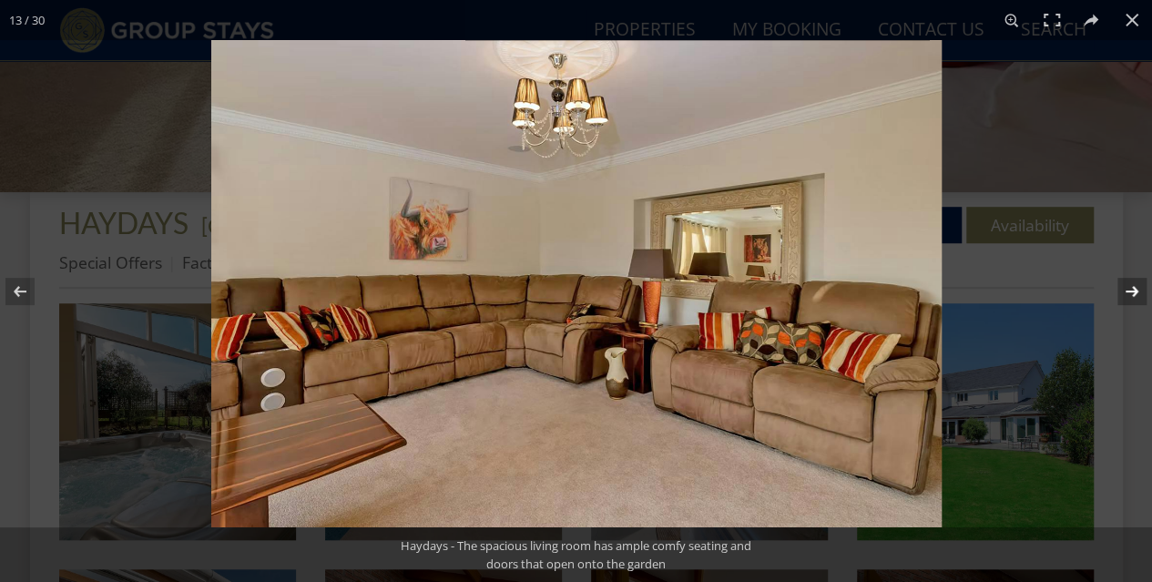
click at [1119, 287] on button at bounding box center [1120, 291] width 64 height 91
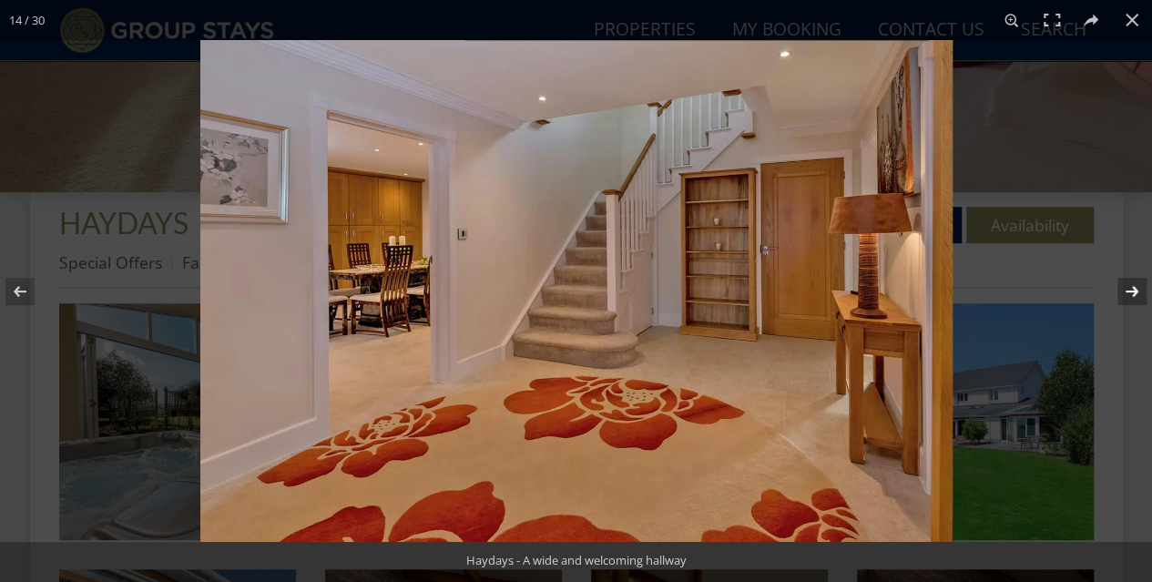
click at [1119, 287] on button at bounding box center [1120, 291] width 64 height 91
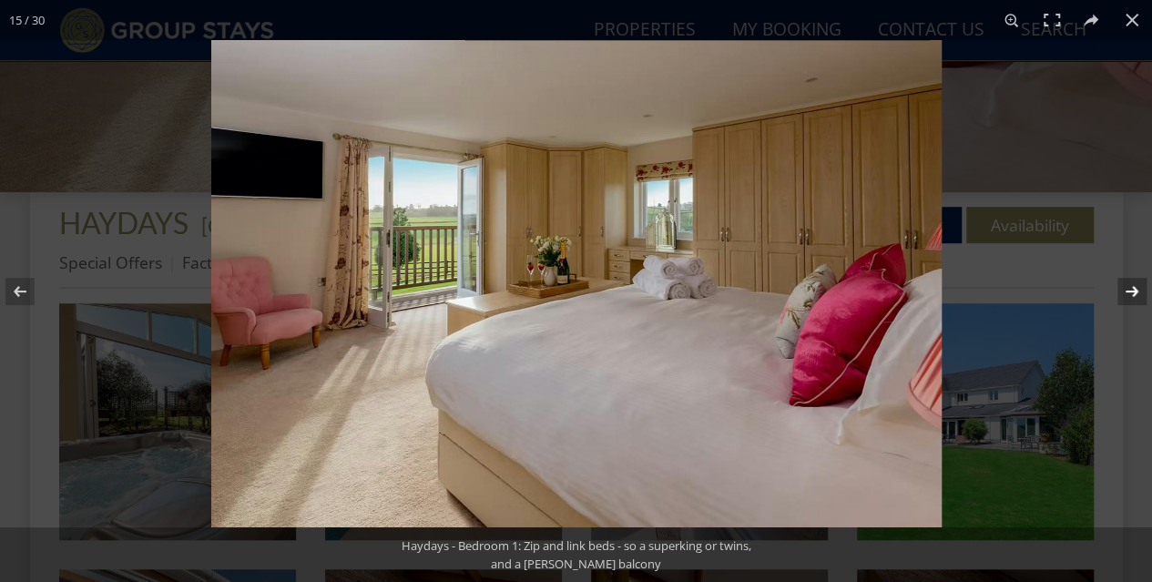
click at [1119, 287] on button at bounding box center [1120, 291] width 64 height 91
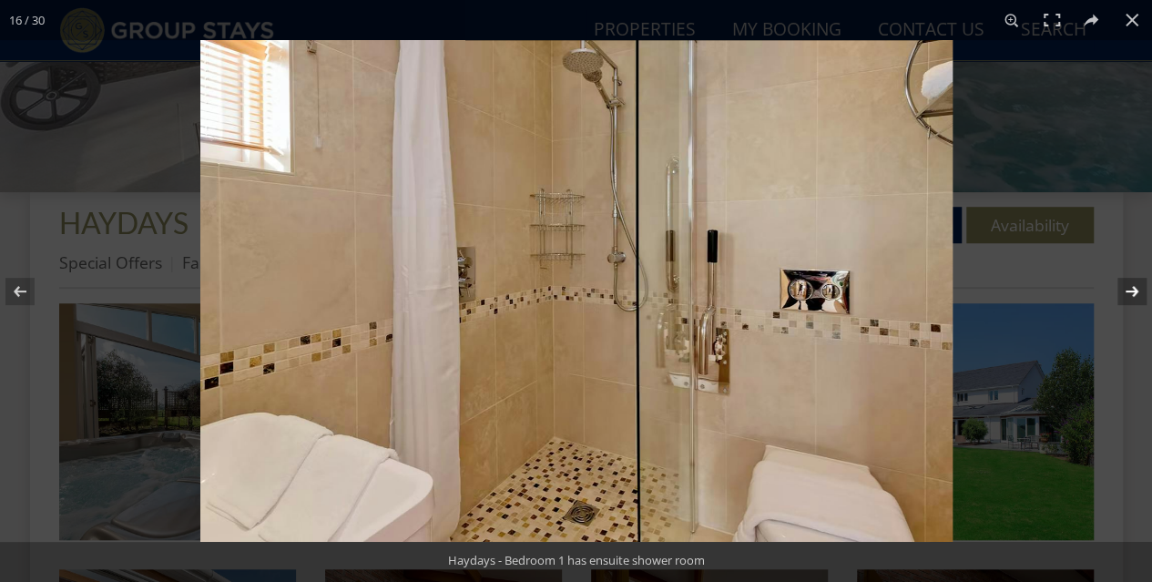
click at [1119, 287] on button at bounding box center [1120, 291] width 64 height 91
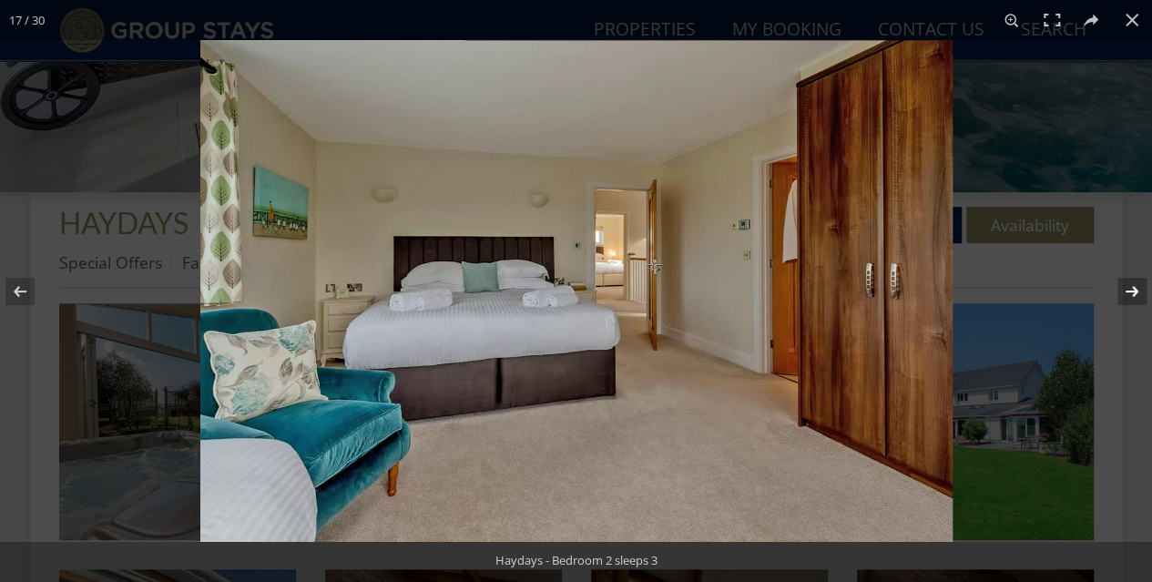
click at [1119, 287] on button at bounding box center [1120, 291] width 64 height 91
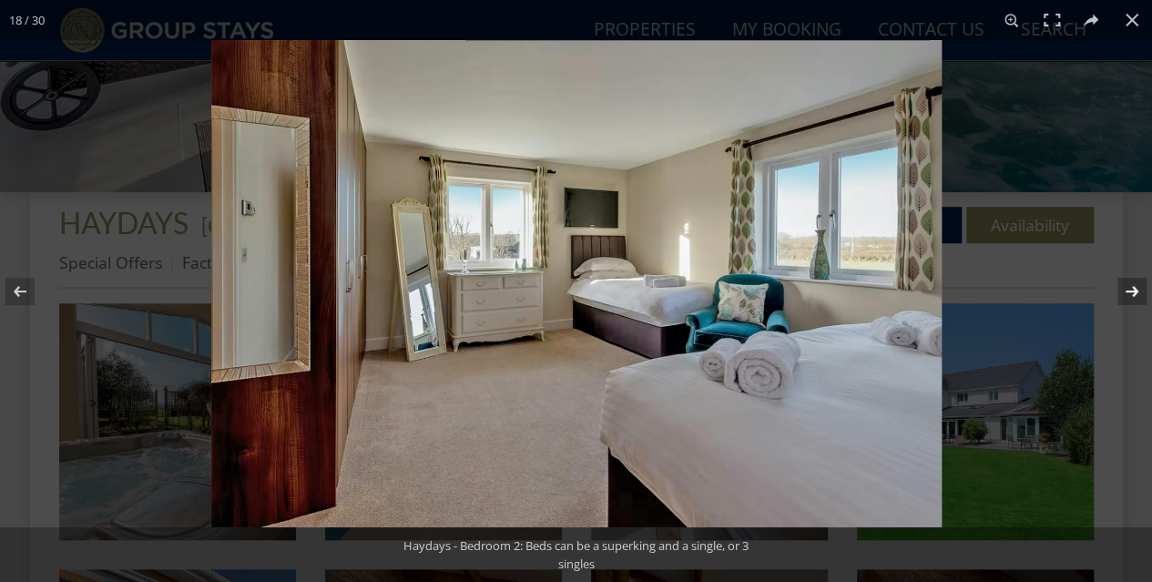
click at [1119, 287] on button at bounding box center [1120, 291] width 64 height 91
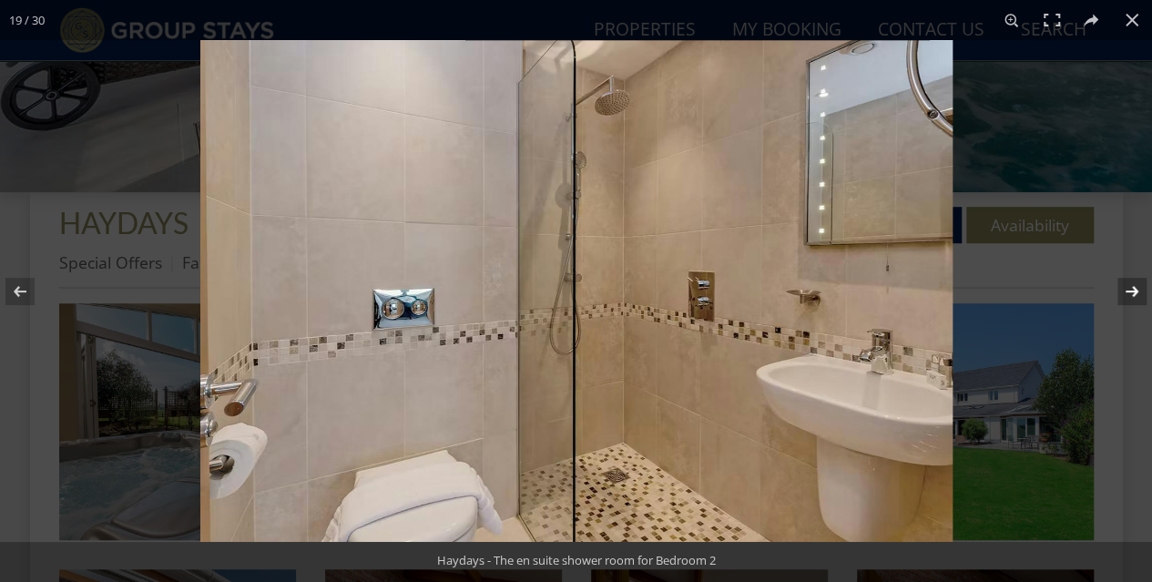
click at [1119, 287] on button at bounding box center [1120, 291] width 64 height 91
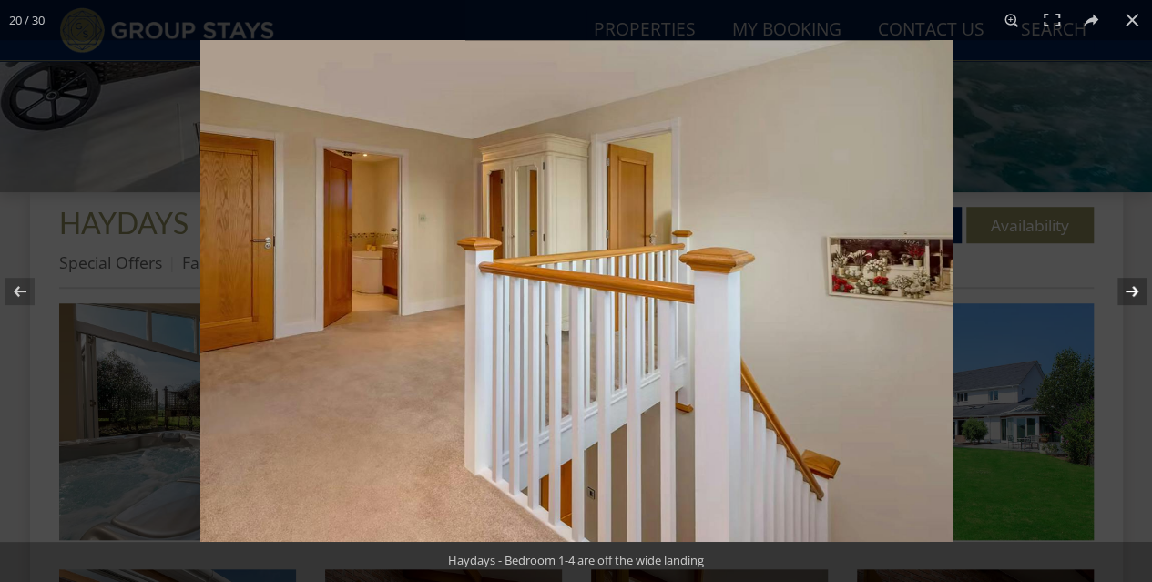
click at [1119, 287] on button at bounding box center [1120, 291] width 64 height 91
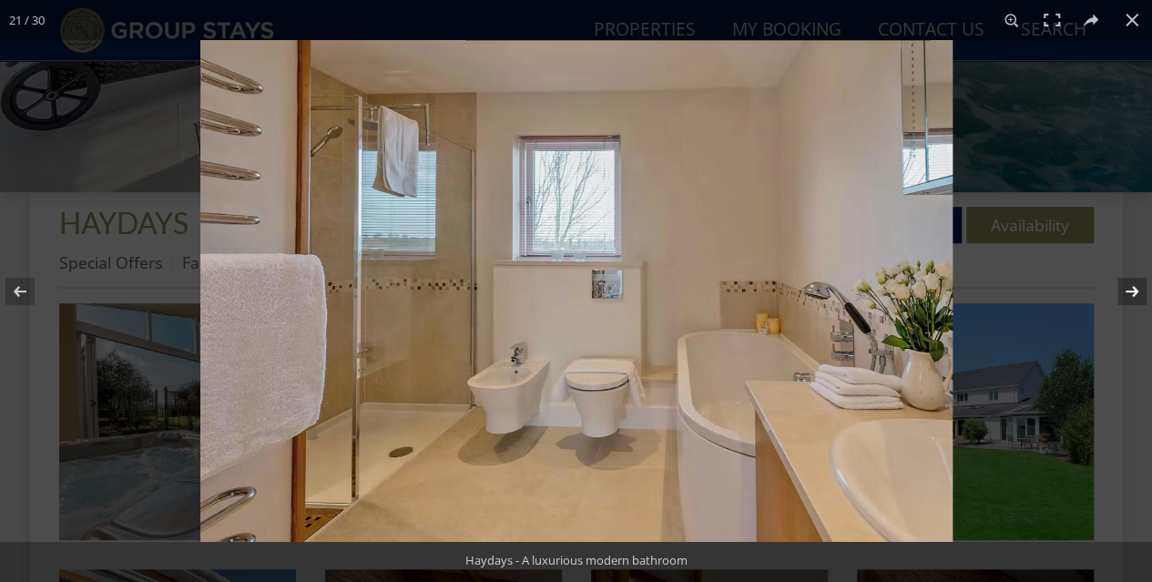
click at [1119, 287] on button at bounding box center [1120, 291] width 64 height 91
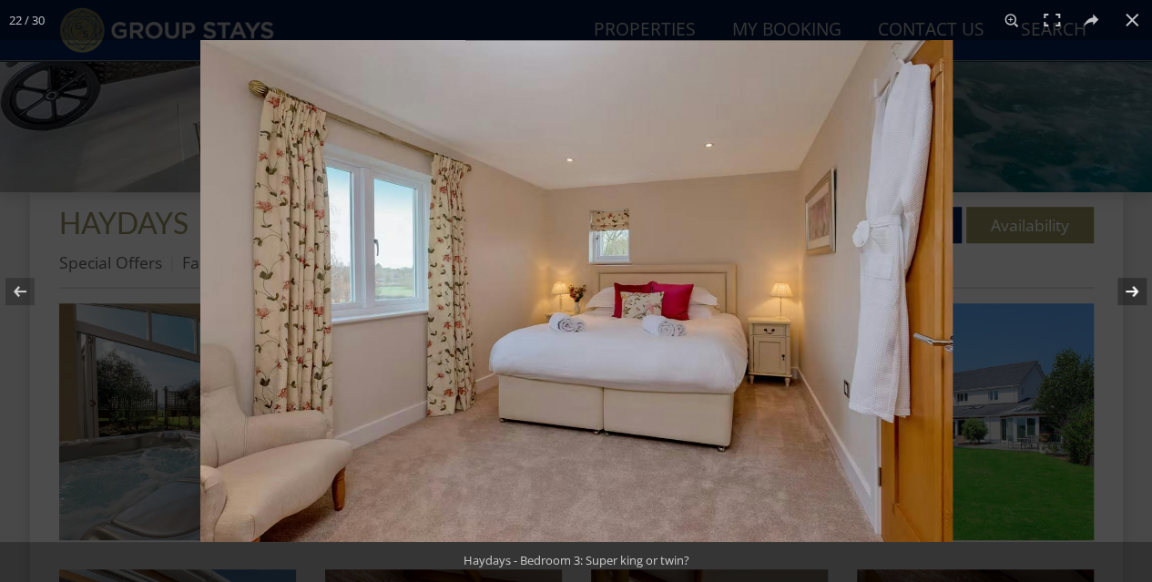
click at [1119, 287] on button at bounding box center [1120, 291] width 64 height 91
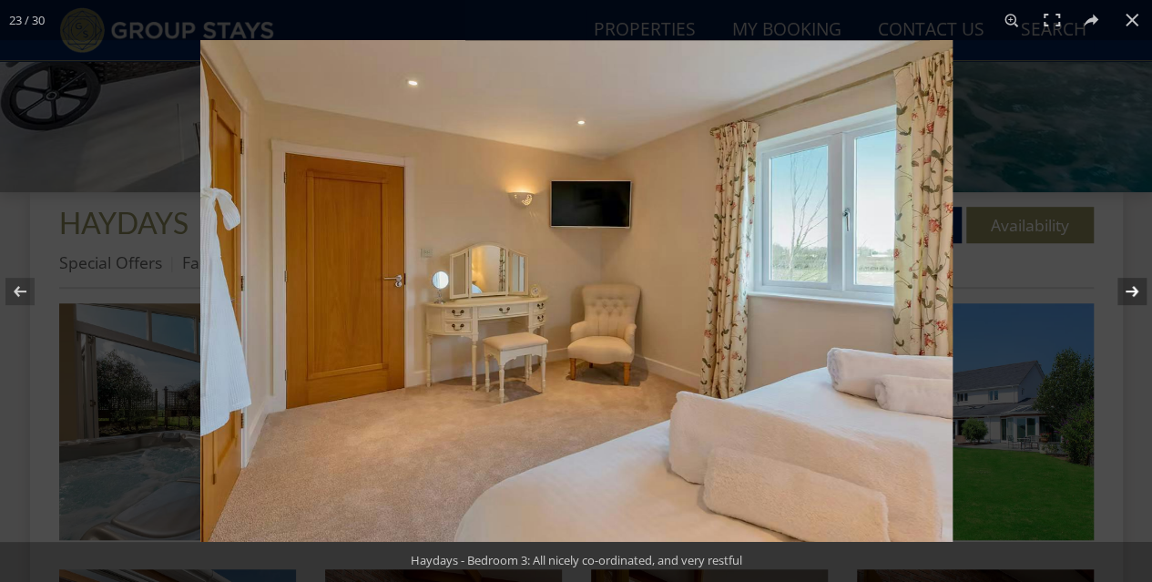
click at [1119, 287] on button at bounding box center [1120, 291] width 64 height 91
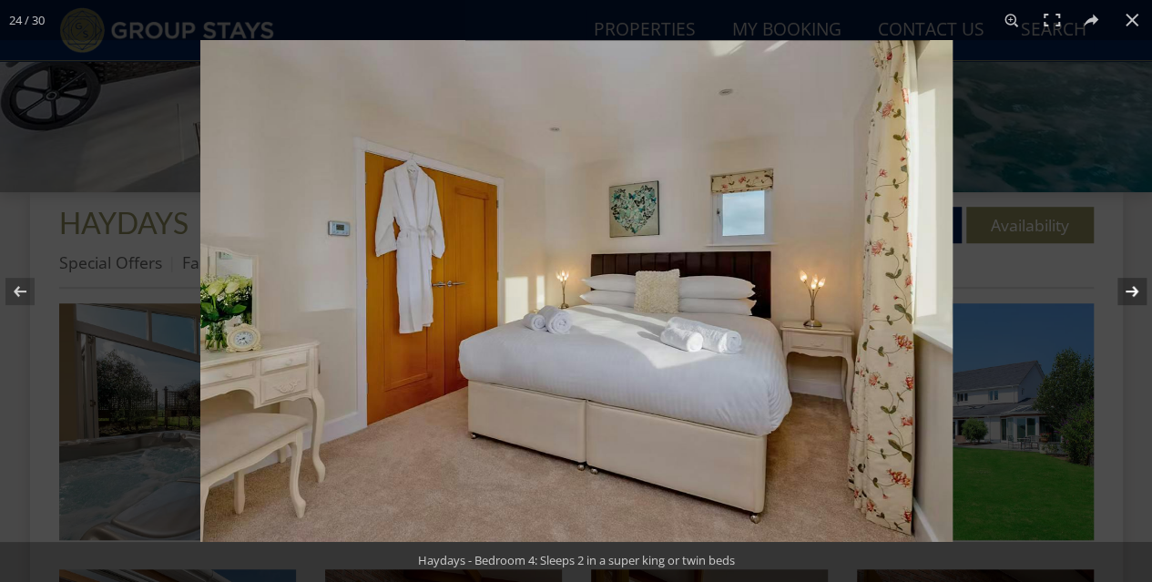
click at [1119, 287] on button at bounding box center [1120, 291] width 64 height 91
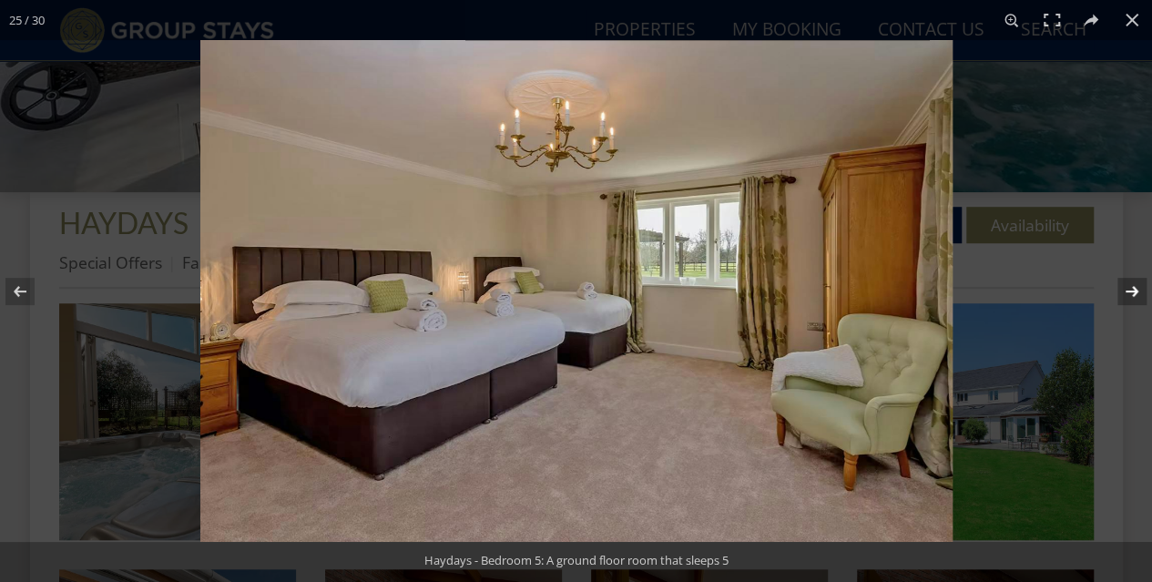
click at [1119, 287] on button at bounding box center [1120, 291] width 64 height 91
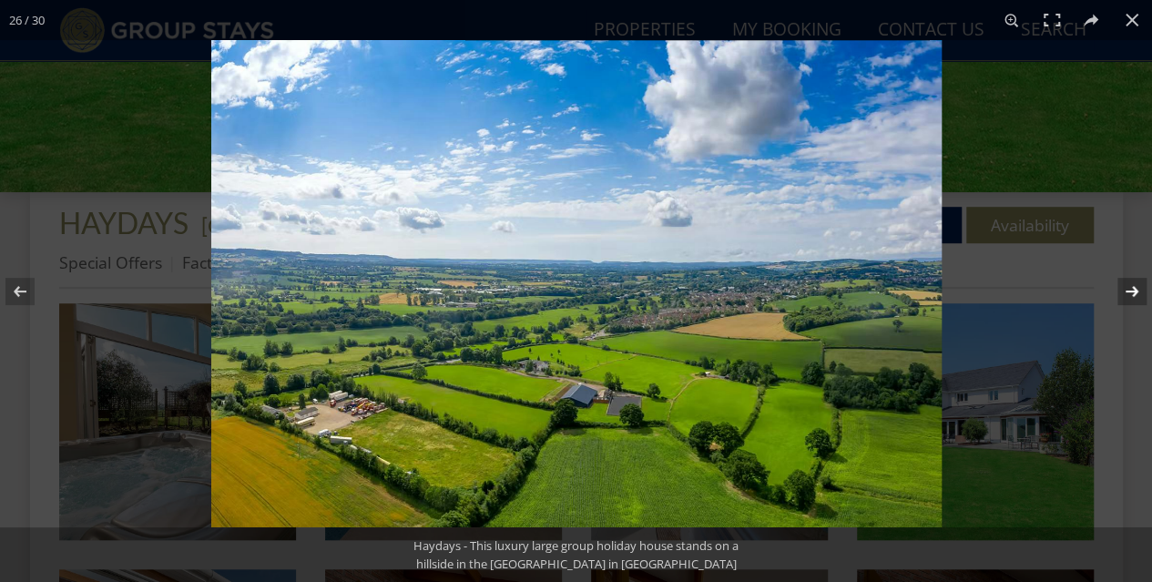
click at [1119, 287] on button at bounding box center [1120, 291] width 64 height 91
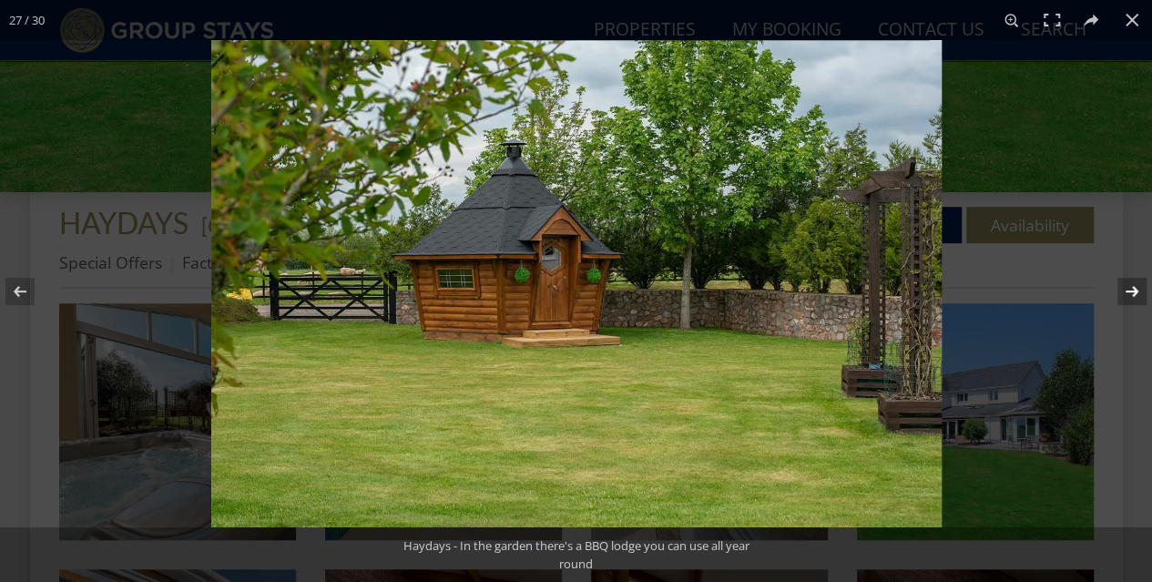
click at [1119, 287] on button at bounding box center [1120, 291] width 64 height 91
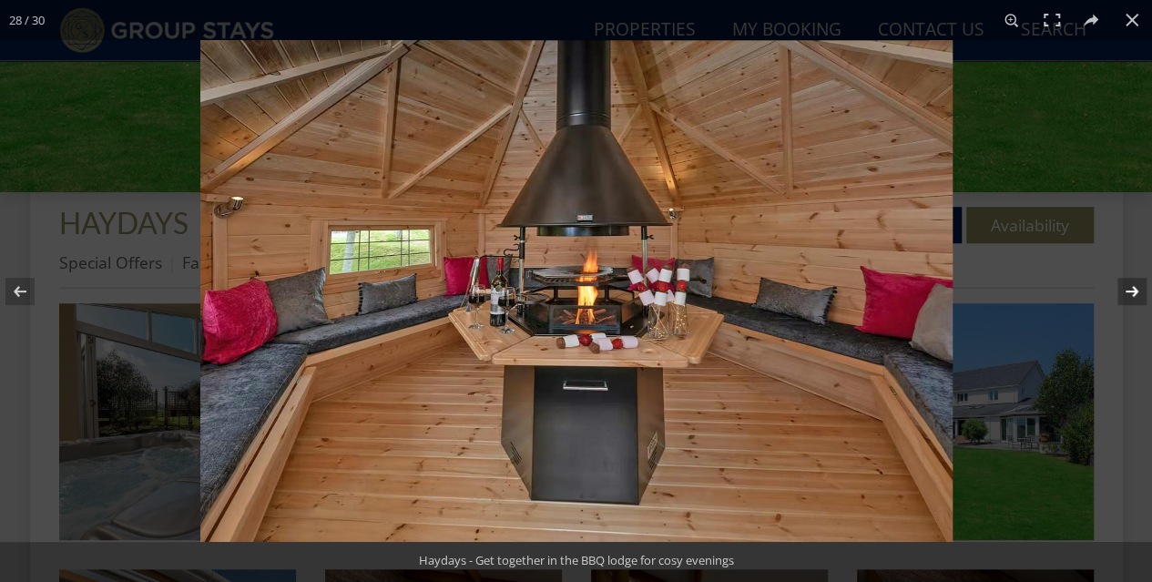
click at [1119, 287] on button at bounding box center [1120, 291] width 64 height 91
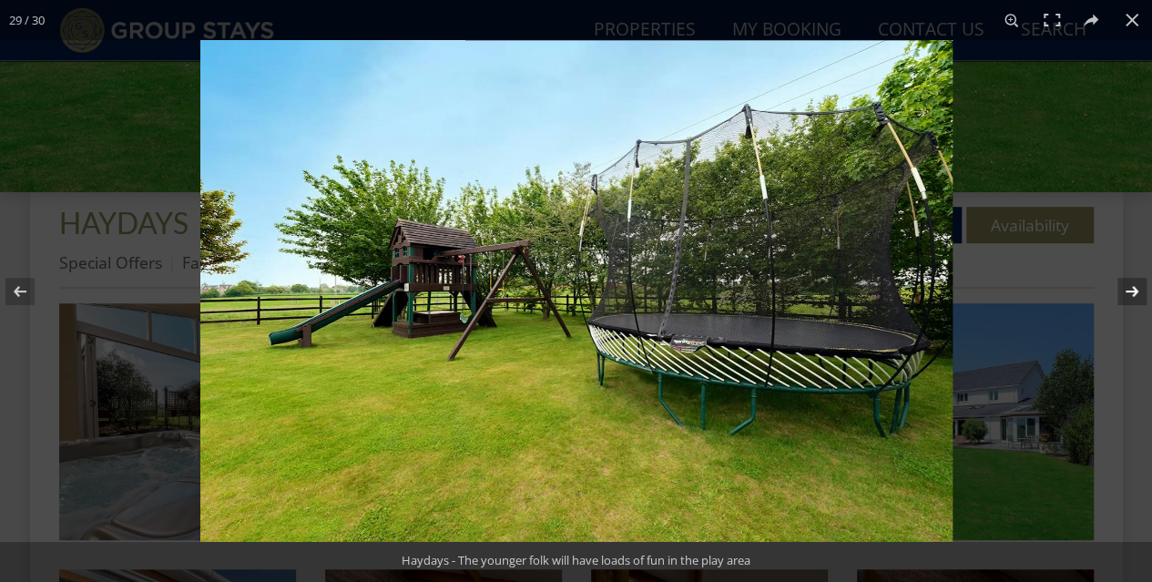
click at [1119, 287] on button at bounding box center [1120, 291] width 64 height 91
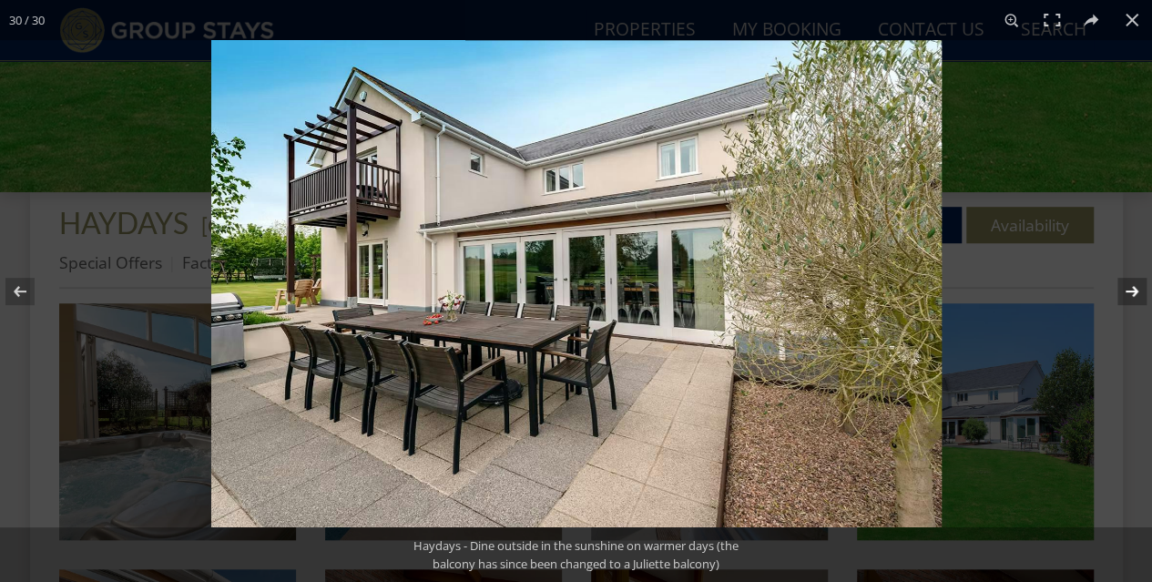
click at [1119, 287] on button at bounding box center [1120, 291] width 64 height 91
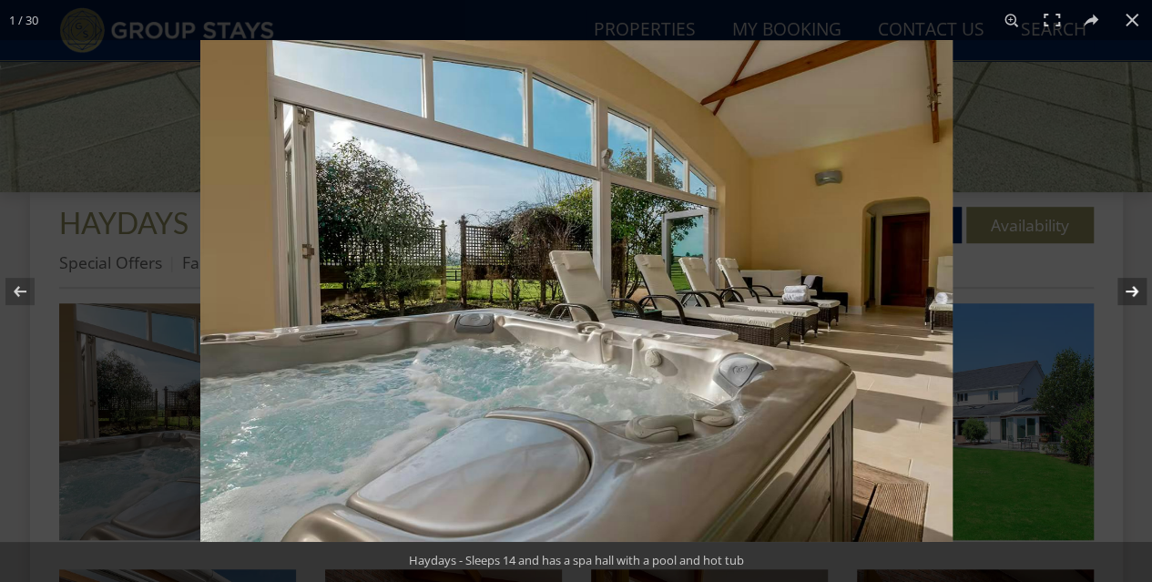
click at [1119, 287] on button at bounding box center [1120, 291] width 64 height 91
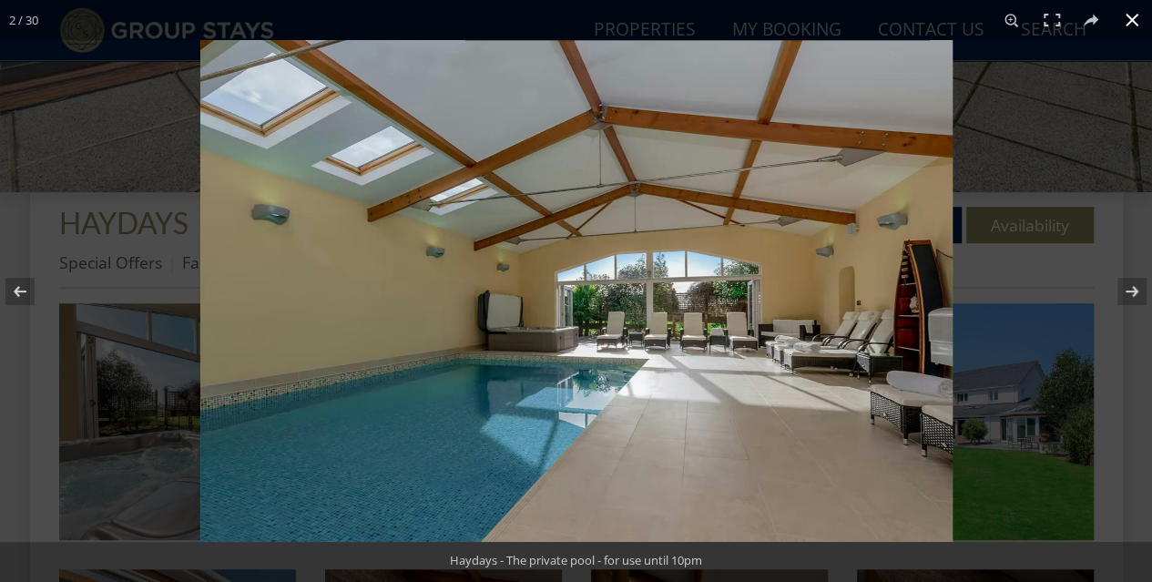
click at [1136, 30] on button at bounding box center [1132, 20] width 40 height 40
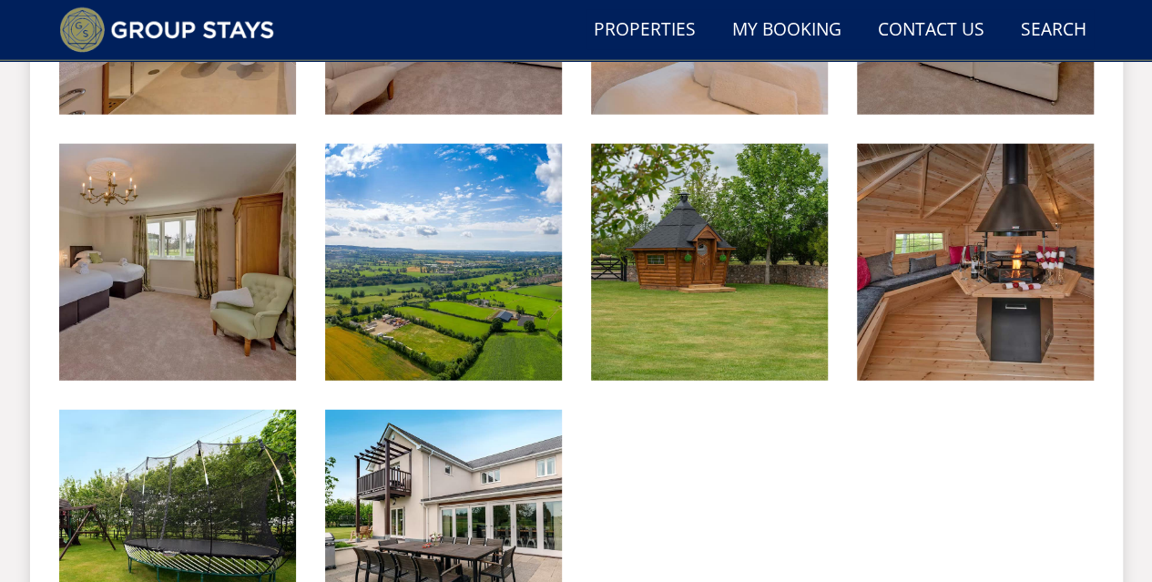
scroll to position [2367, 0]
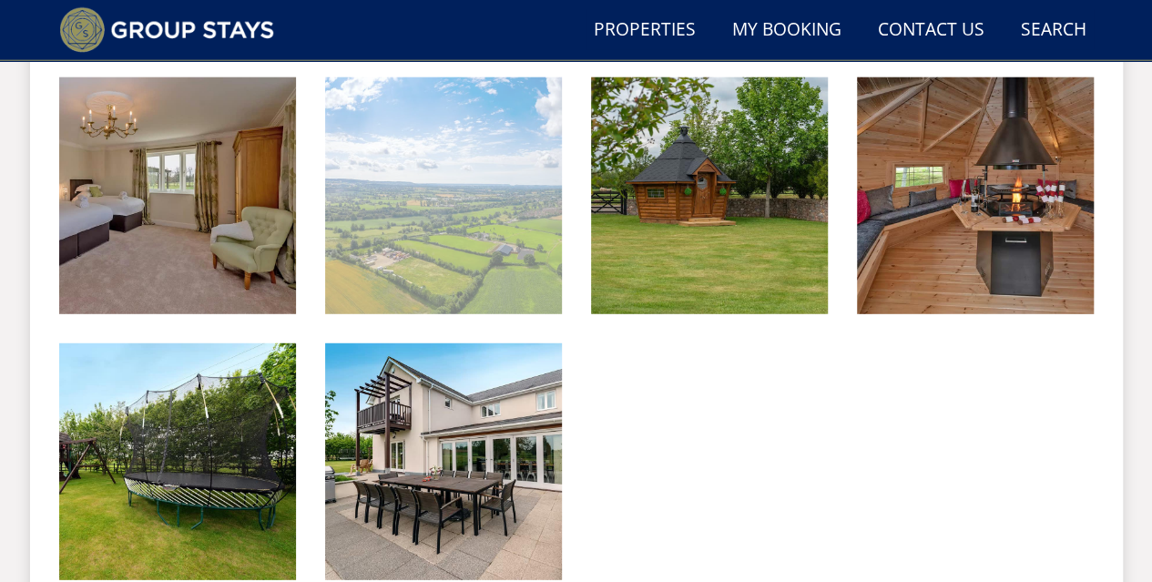
click at [446, 279] on img at bounding box center [443, 195] width 237 height 237
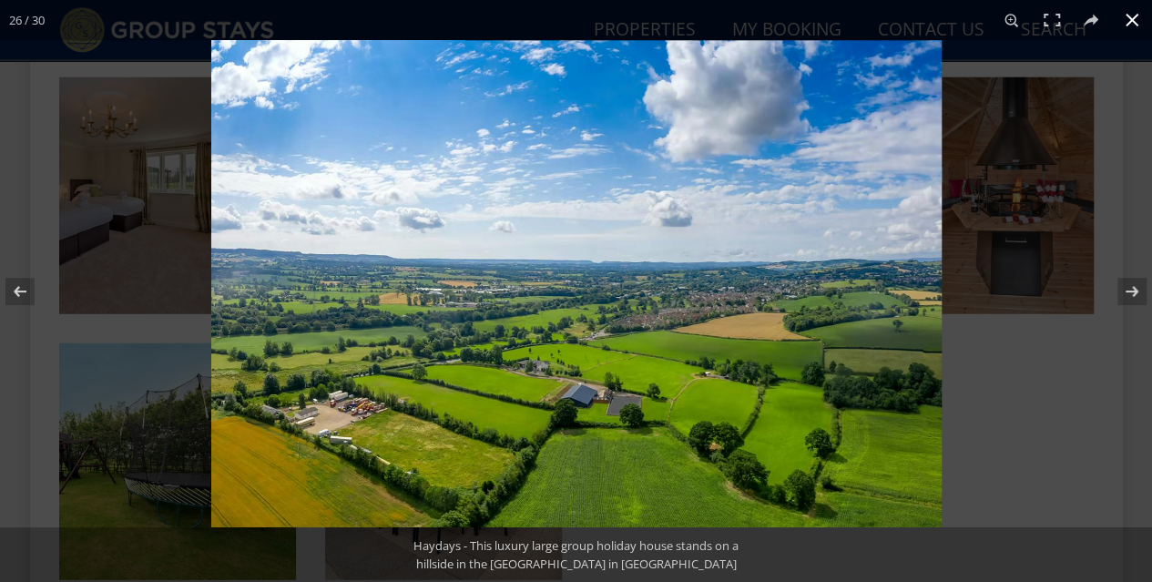
click at [1134, 21] on button at bounding box center [1132, 20] width 40 height 40
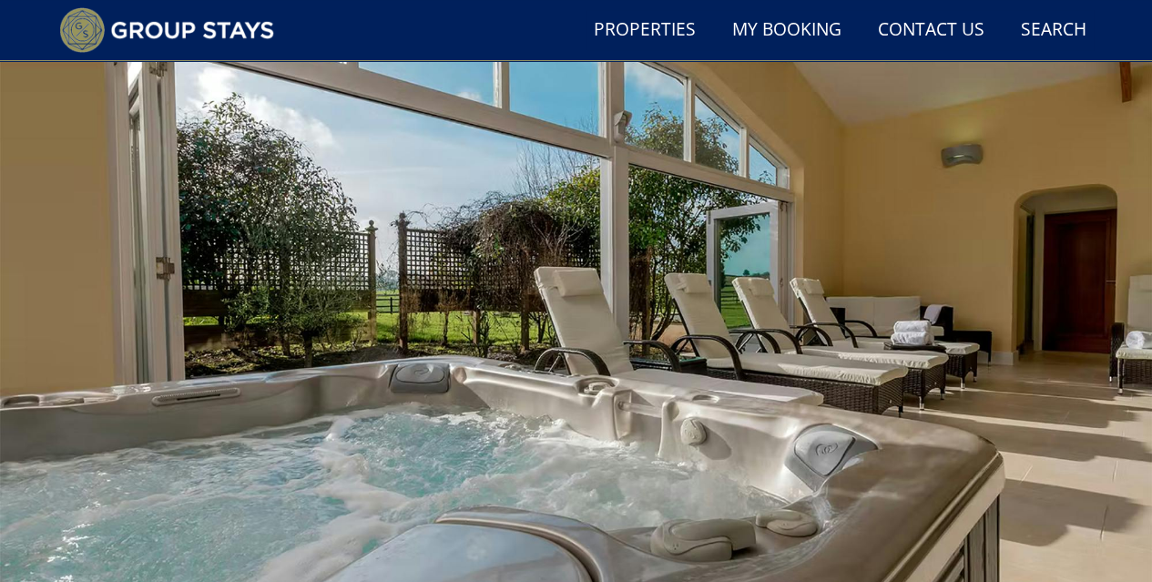
scroll to position [0, 0]
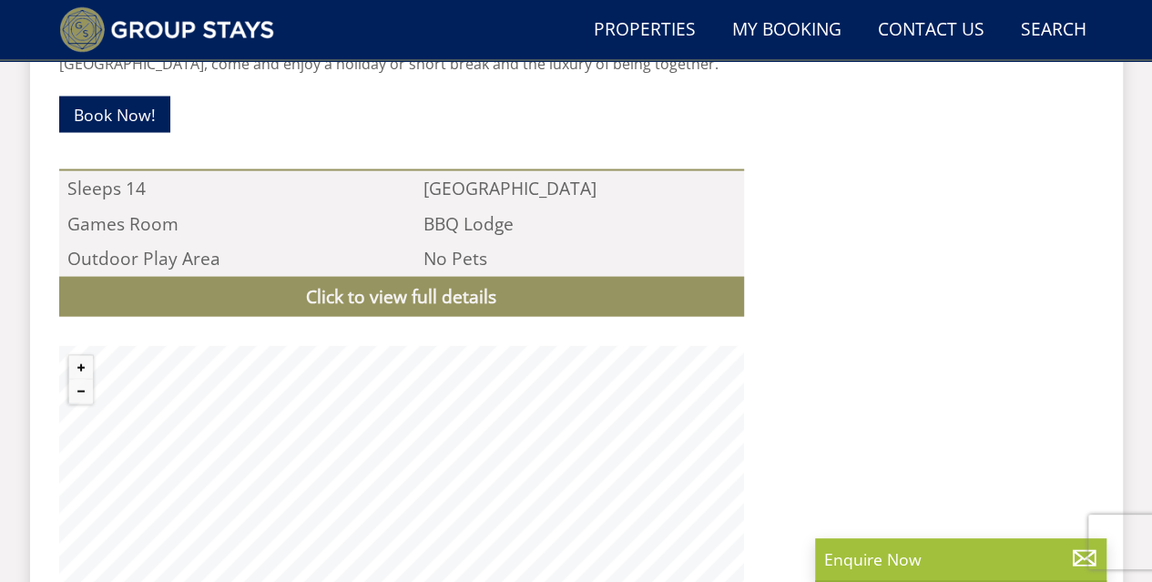
scroll to position [1730, 0]
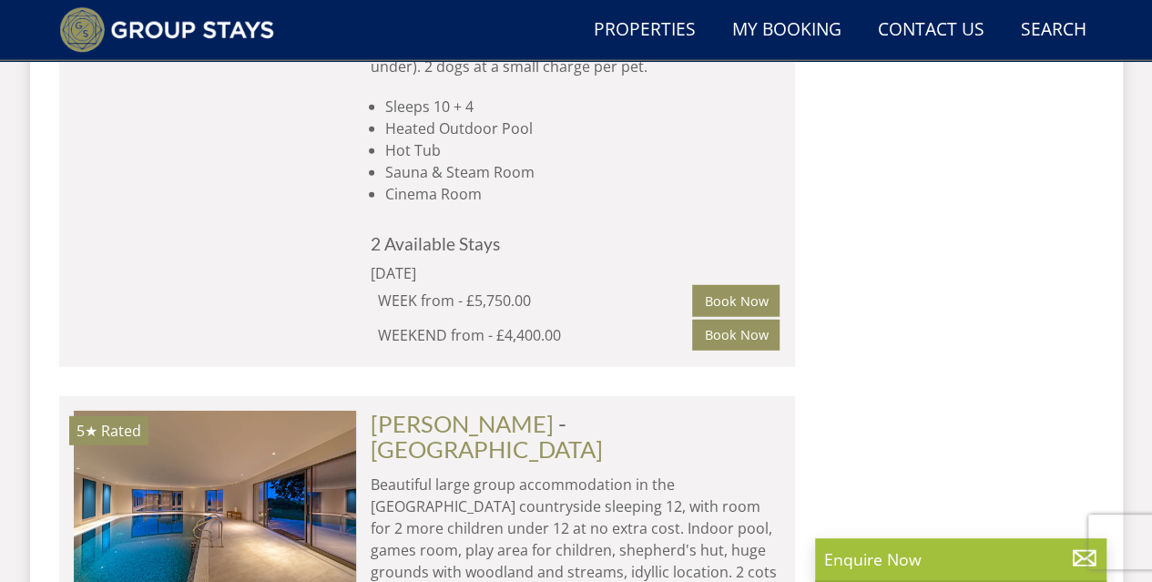
scroll to position [2332, 0]
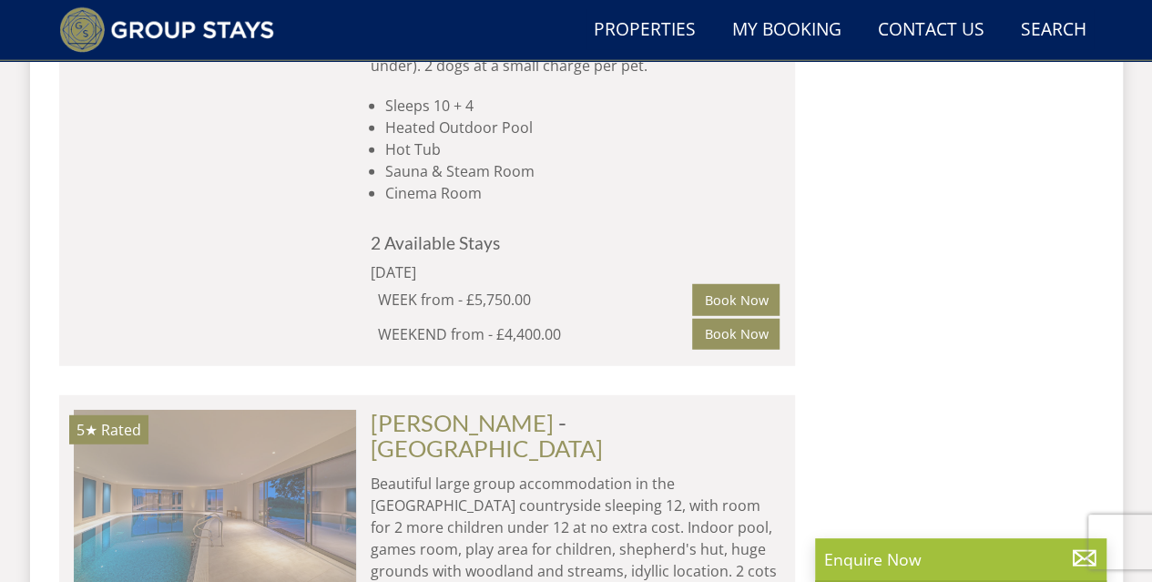
click at [280, 420] on img at bounding box center [215, 501] width 282 height 182
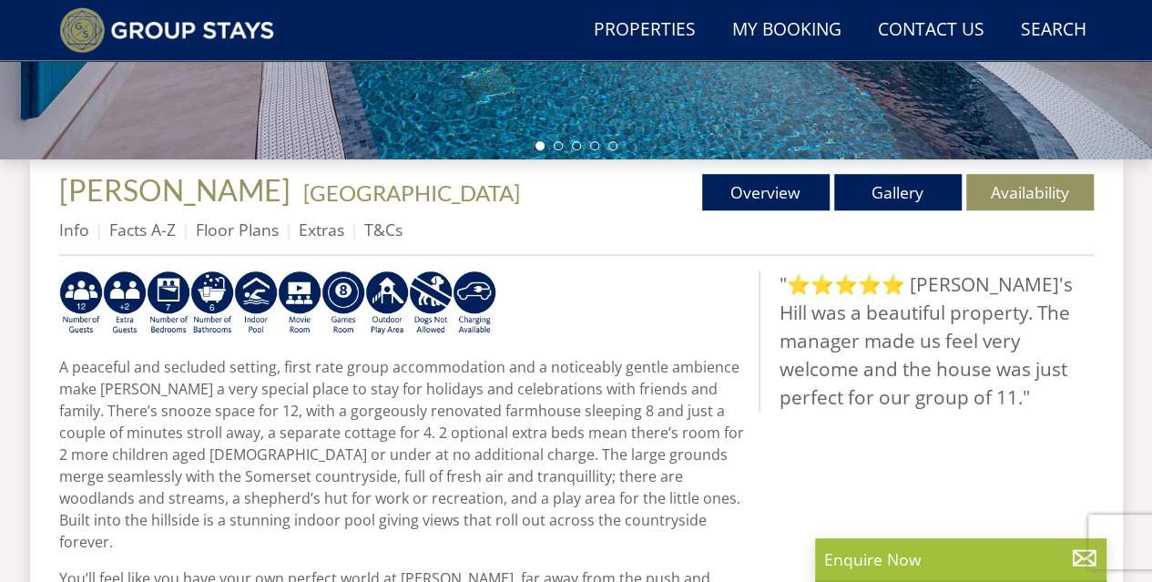
scroll to position [637, 0]
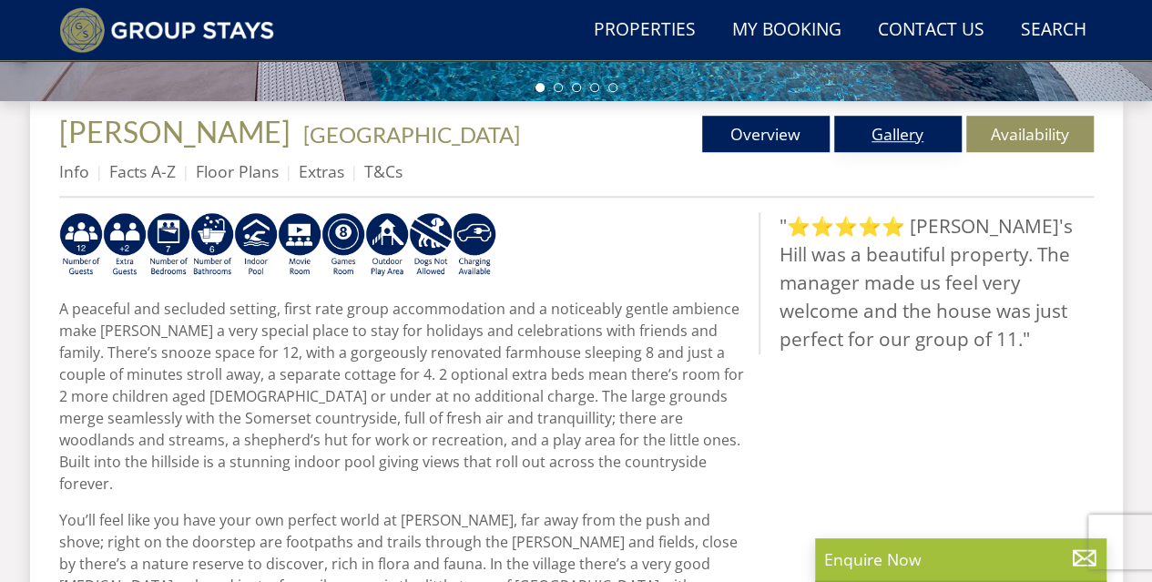
click at [879, 137] on link "Gallery" at bounding box center [897, 134] width 127 height 36
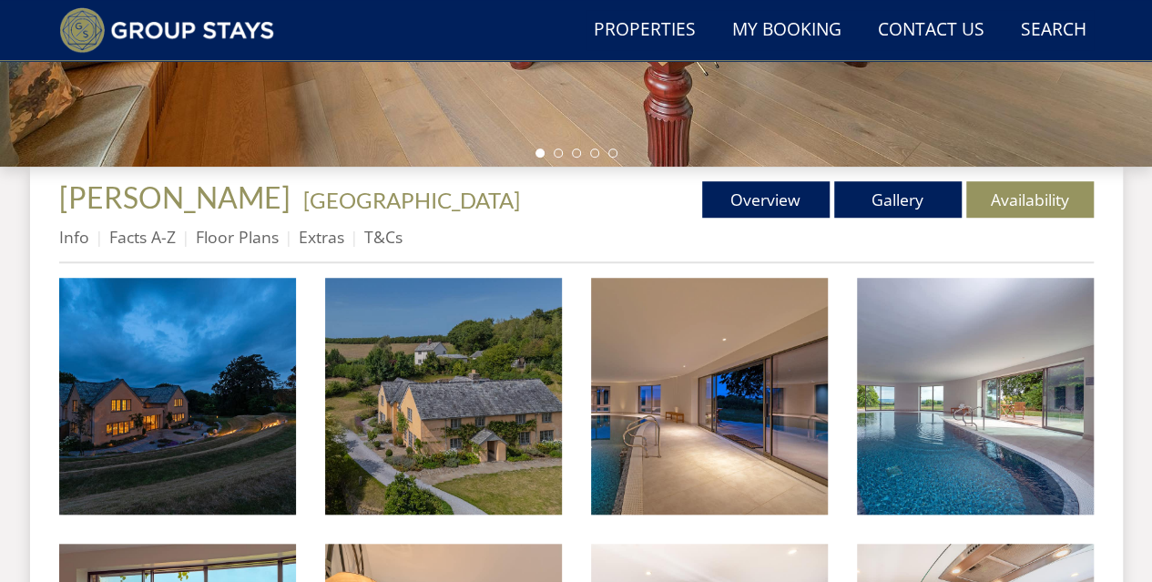
scroll to position [637, 0]
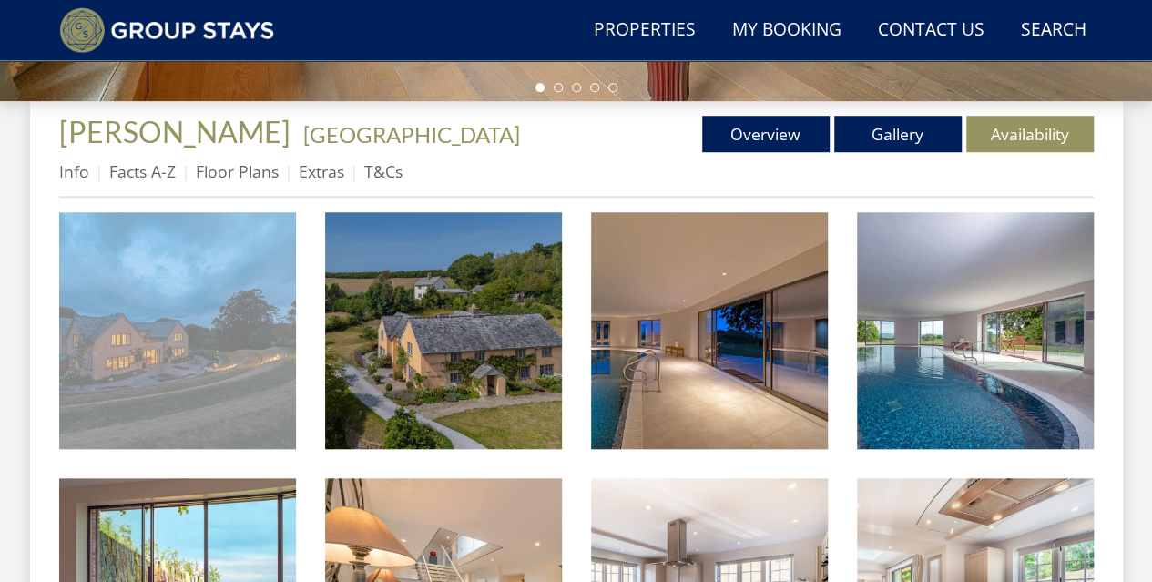
click at [217, 347] on img at bounding box center [177, 330] width 237 height 237
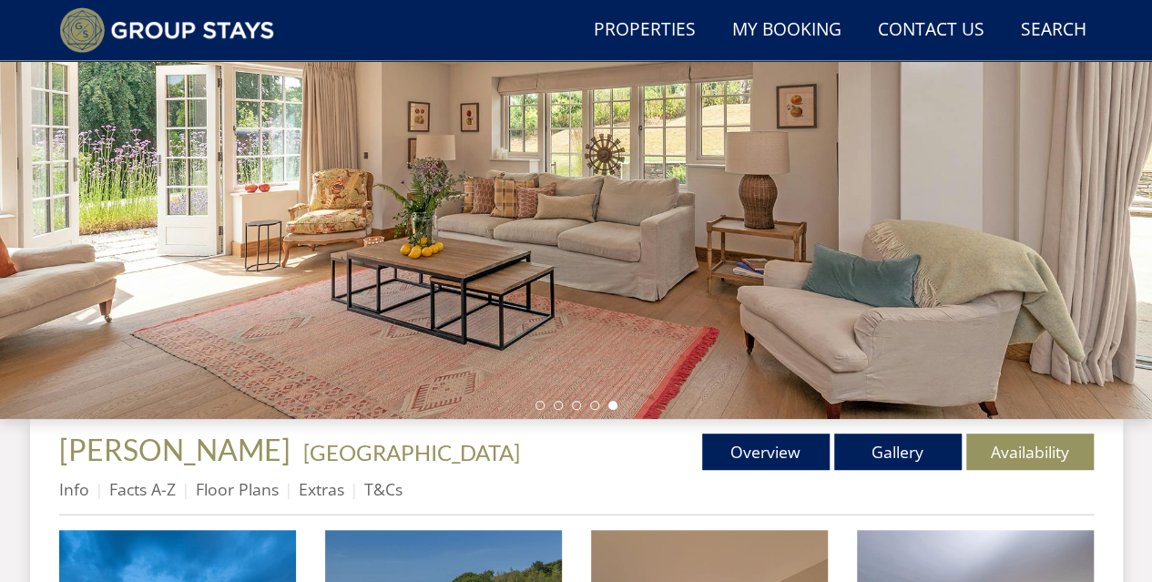
scroll to position [273, 0]
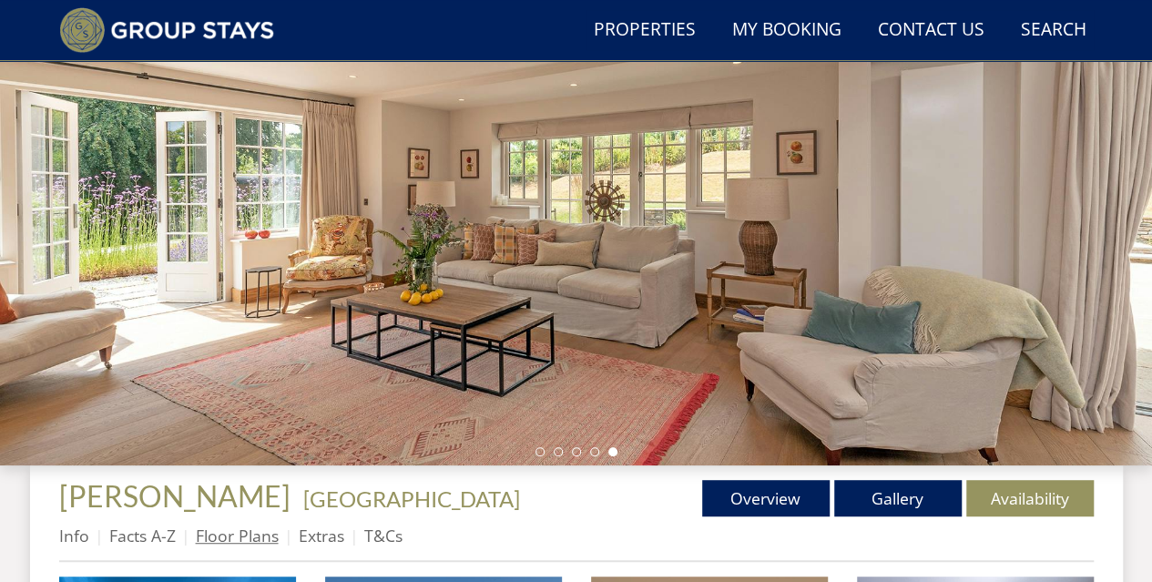
click at [243, 537] on link "Floor Plans" at bounding box center [237, 535] width 83 height 22
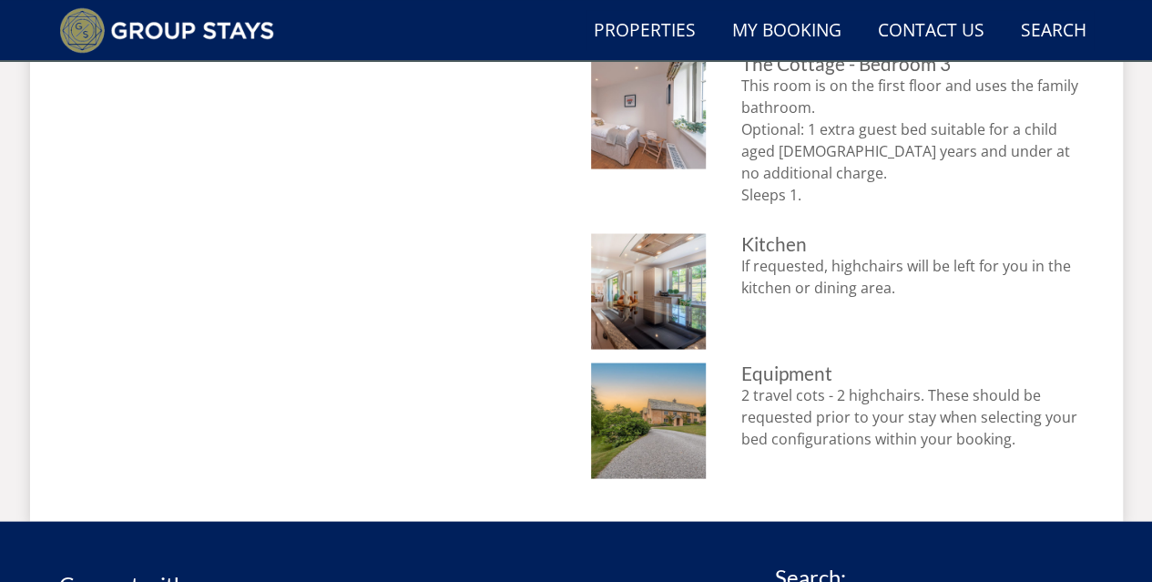
scroll to position [1730, 0]
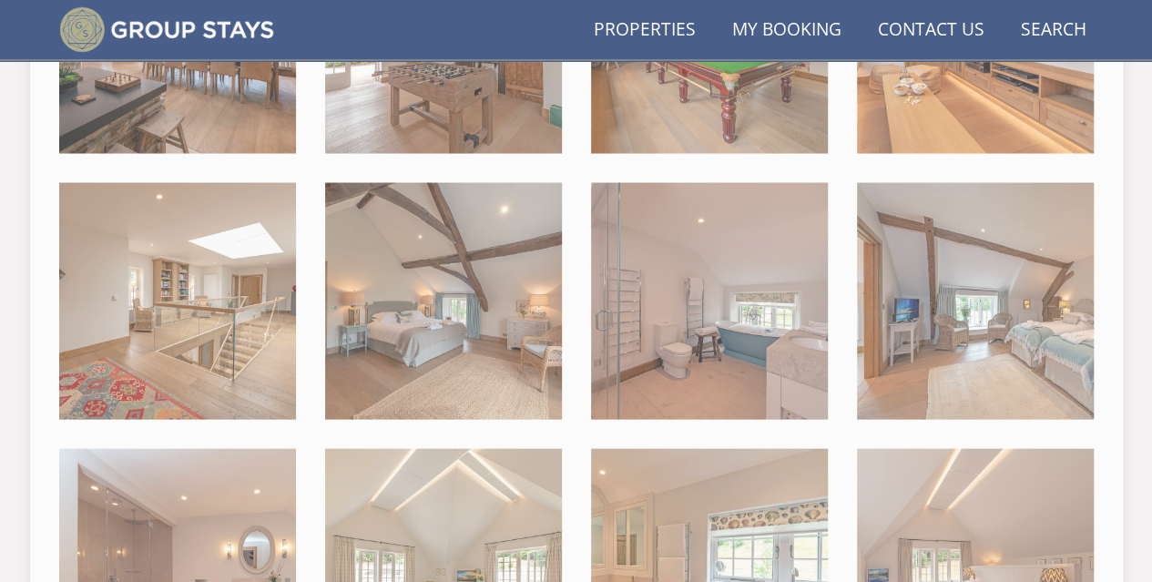
scroll to position [273, 0]
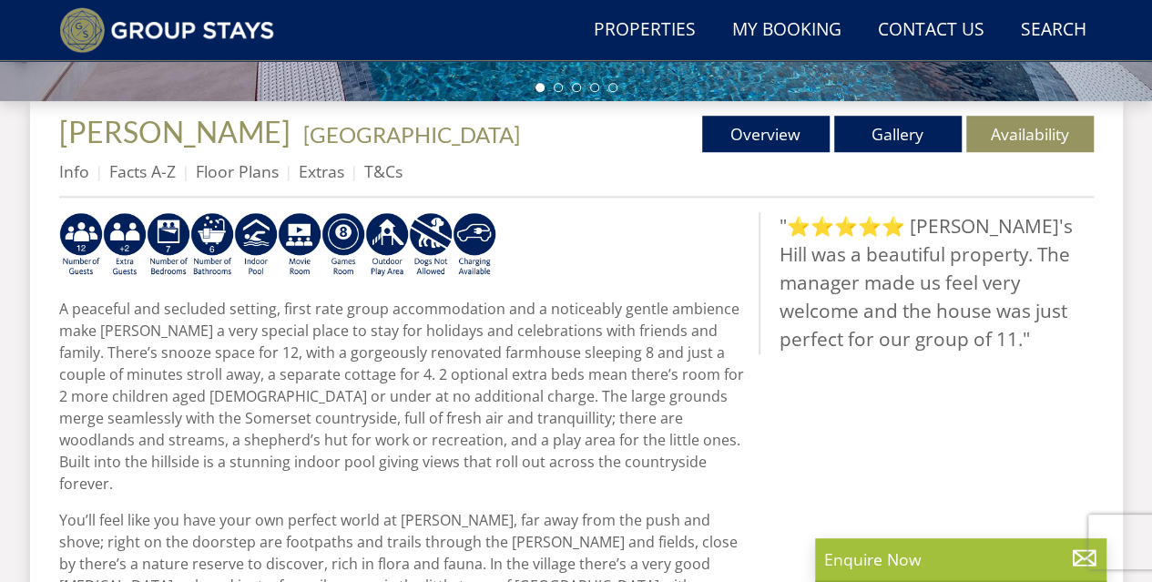
scroll to position [728, 0]
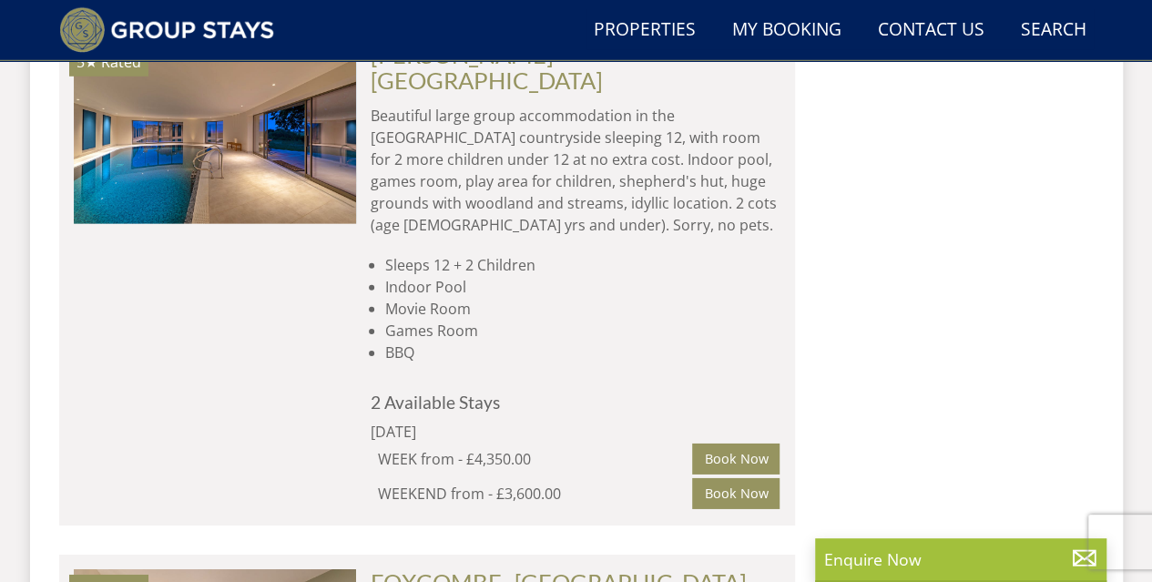
scroll to position [2878, 0]
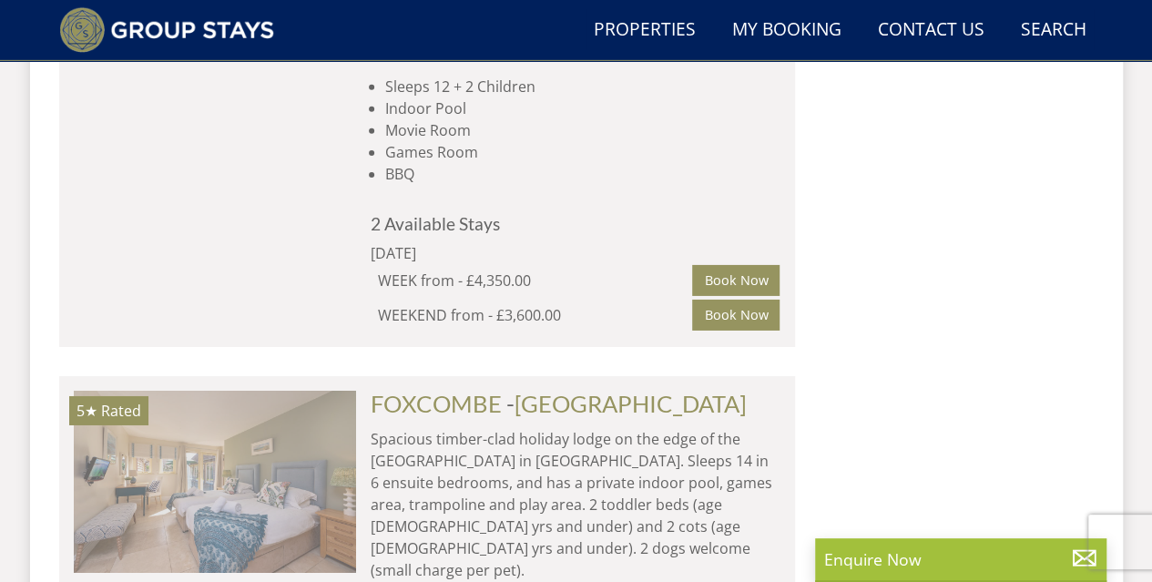
click at [235, 391] on img at bounding box center [215, 482] width 282 height 182
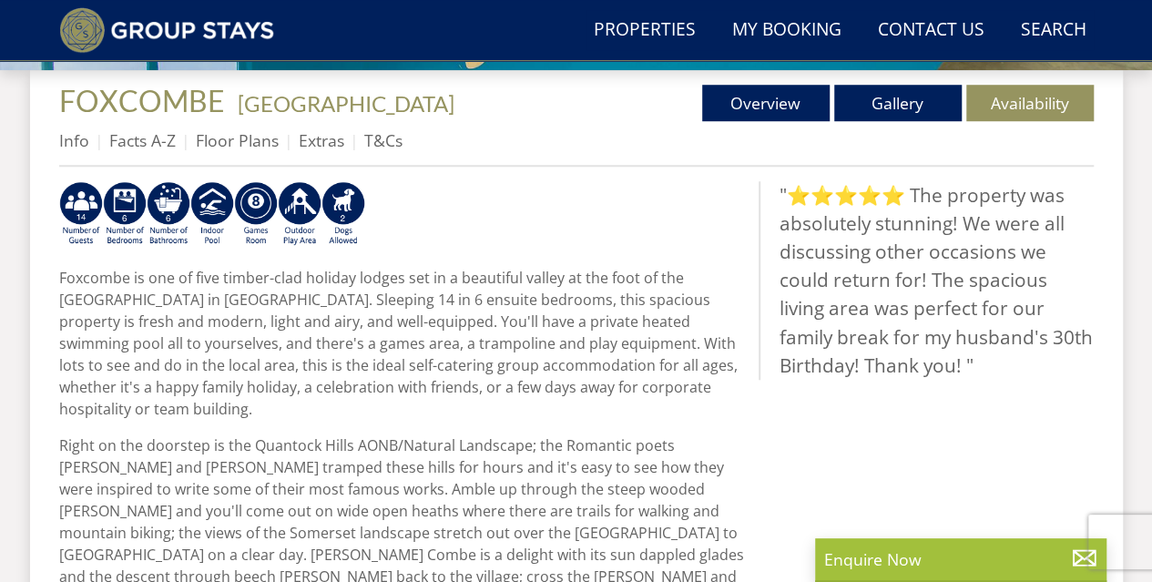
scroll to position [455, 0]
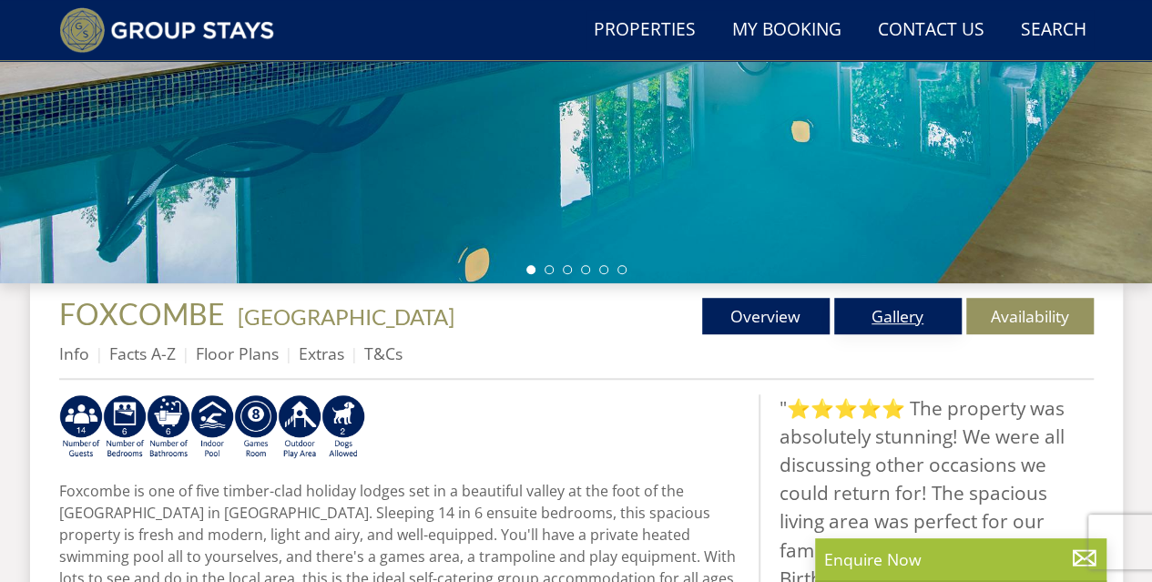
click at [870, 308] on link "Gallery" at bounding box center [897, 316] width 127 height 36
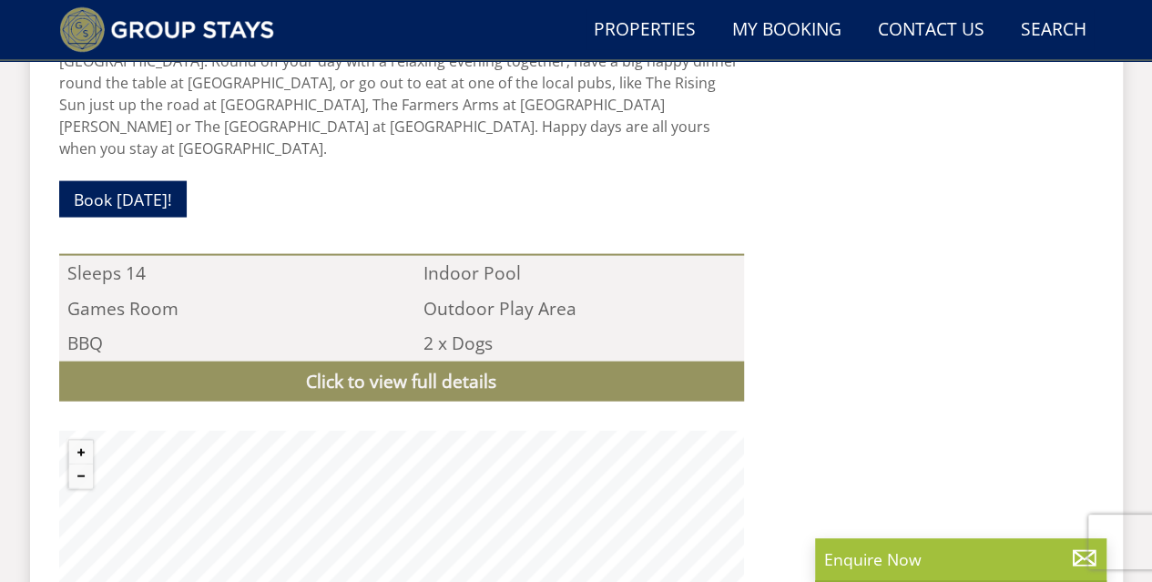
scroll to position [1912, 0]
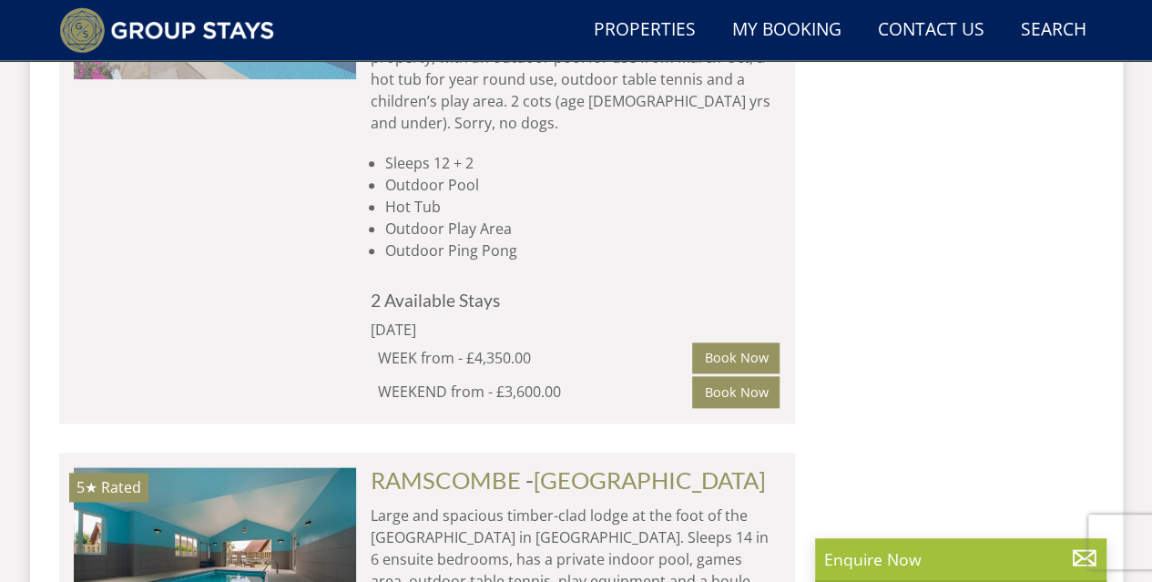
scroll to position [4426, 0]
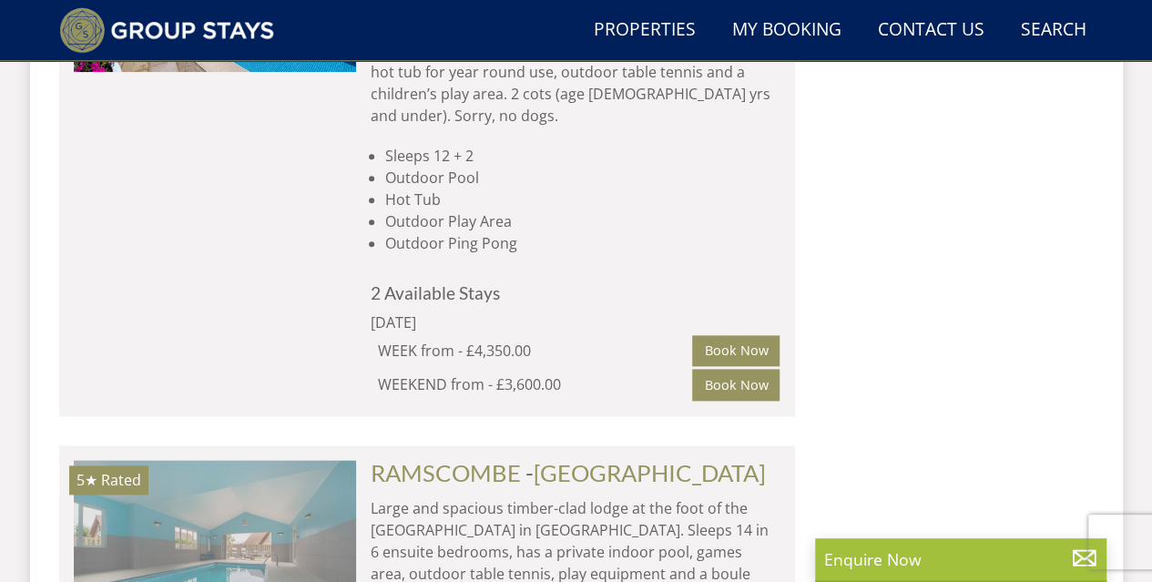
click at [227, 460] on img at bounding box center [215, 551] width 282 height 182
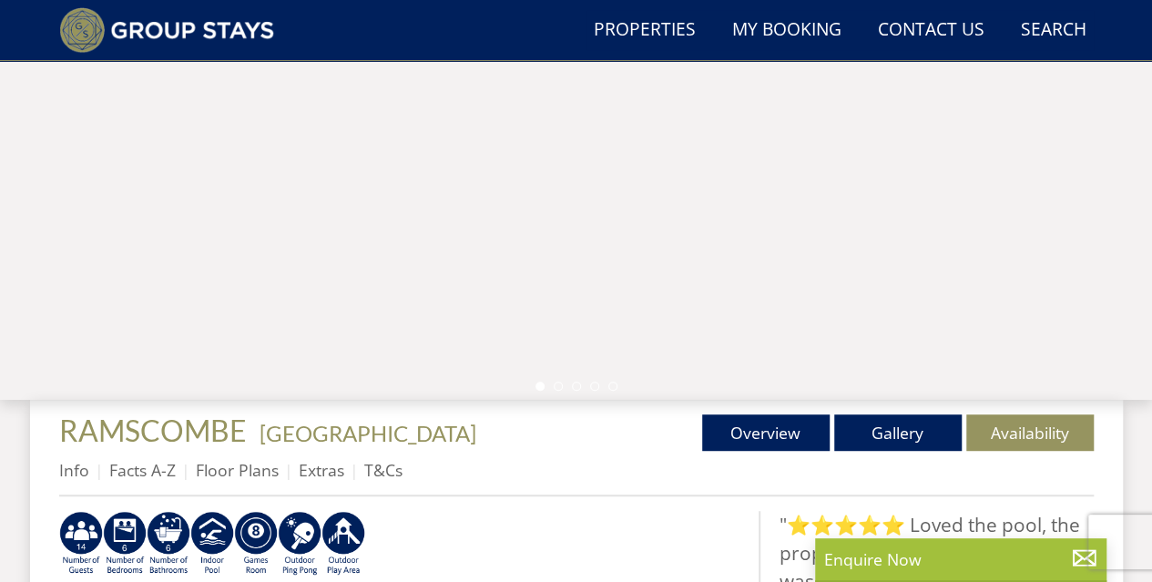
scroll to position [273, 0]
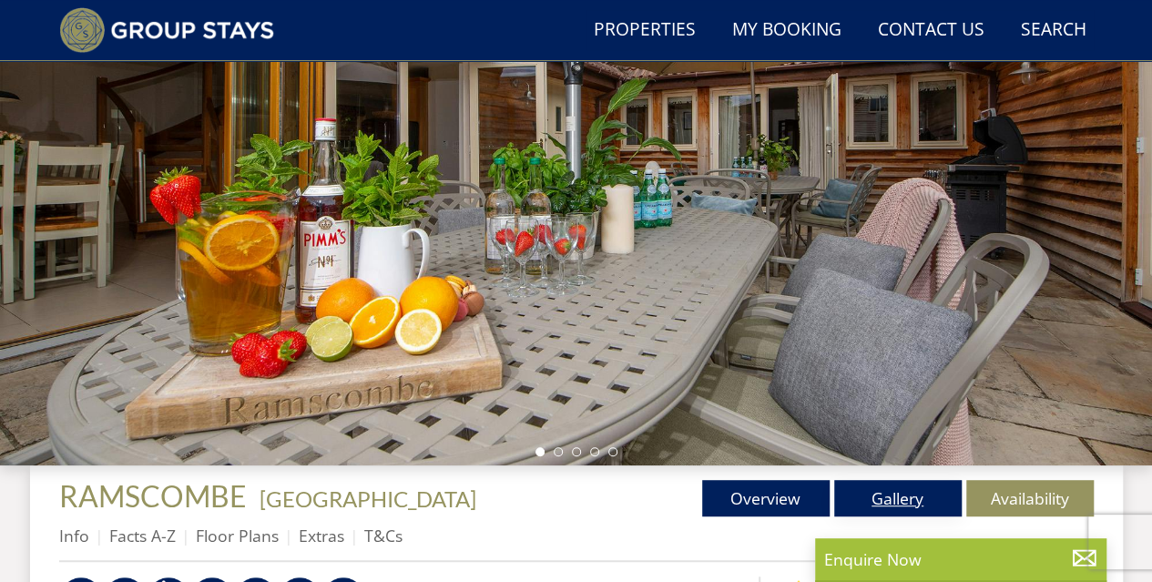
click at [927, 491] on link "Gallery" at bounding box center [897, 498] width 127 height 36
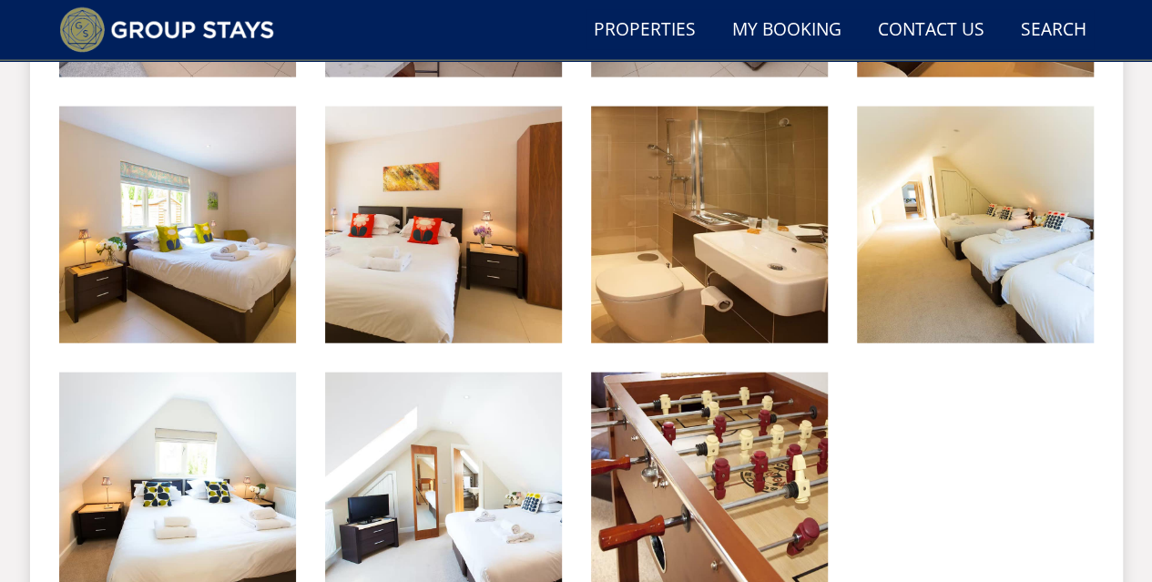
scroll to position [2094, 0]
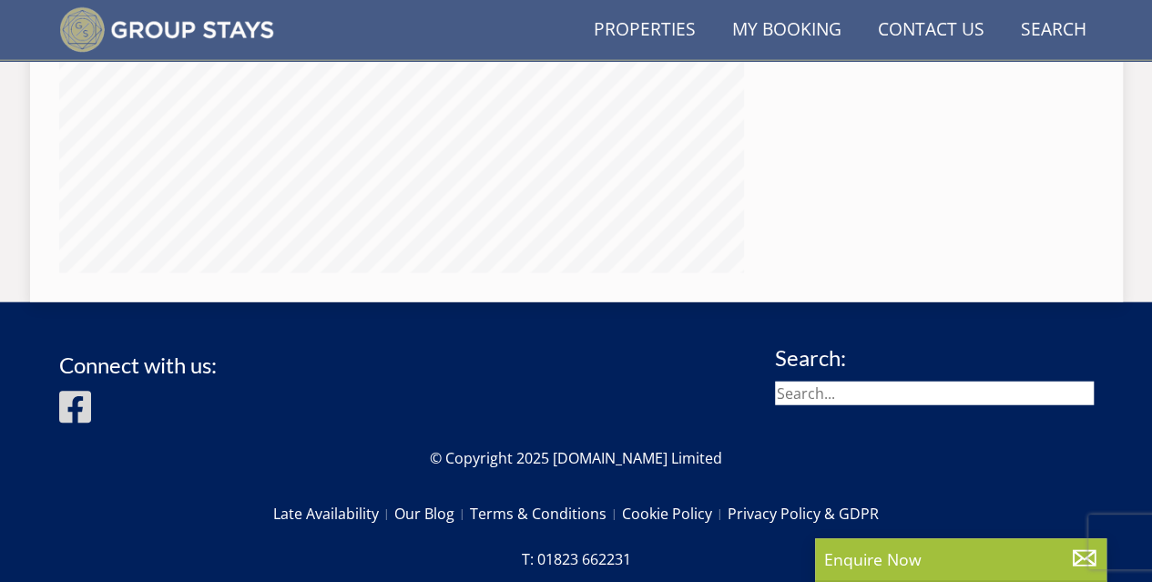
scroll to position [273, 0]
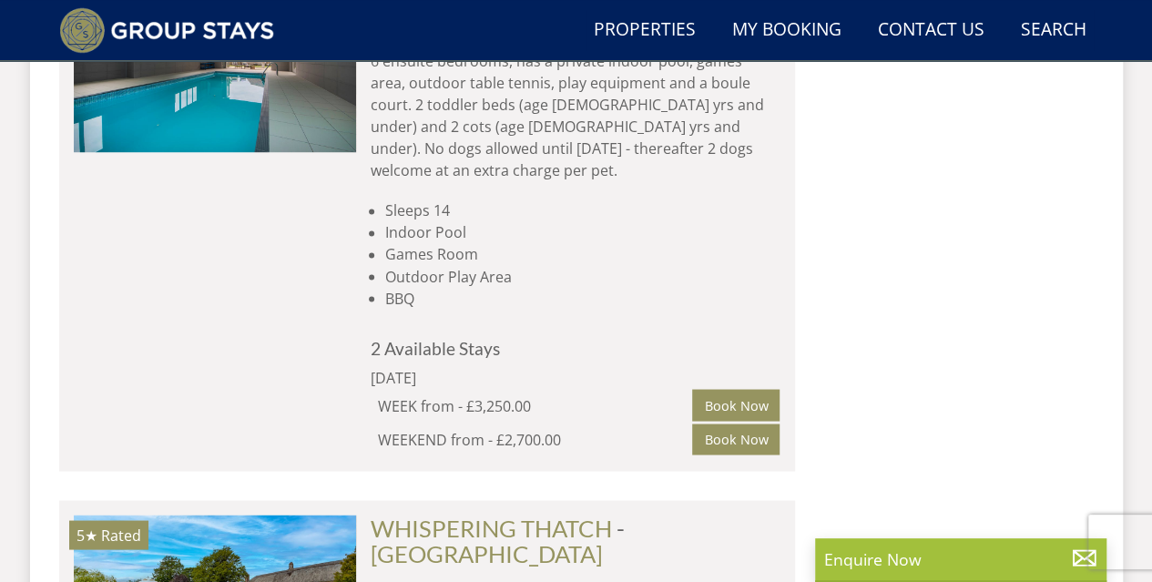
scroll to position [5041, 0]
